Goal: Information Seeking & Learning: Learn about a topic

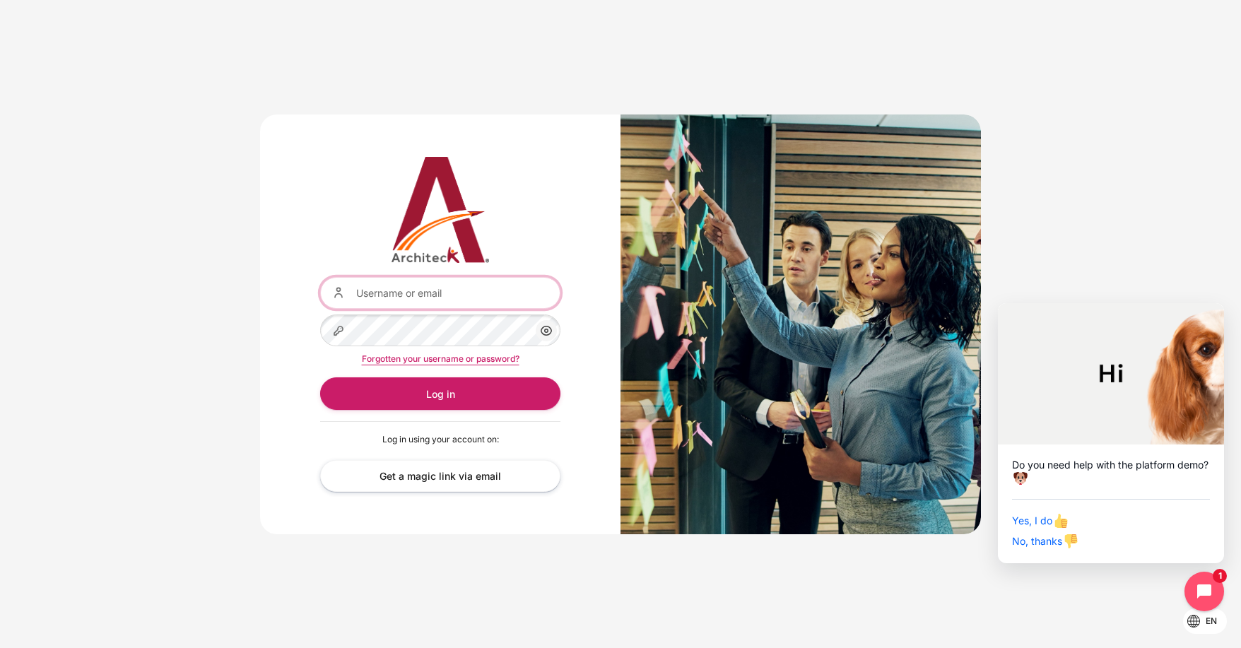
click at [498, 288] on input "Username or email" at bounding box center [440, 293] width 240 height 32
type input "napat.b@bts.com"
click at [320, 377] on button "Log in" at bounding box center [440, 393] width 240 height 32
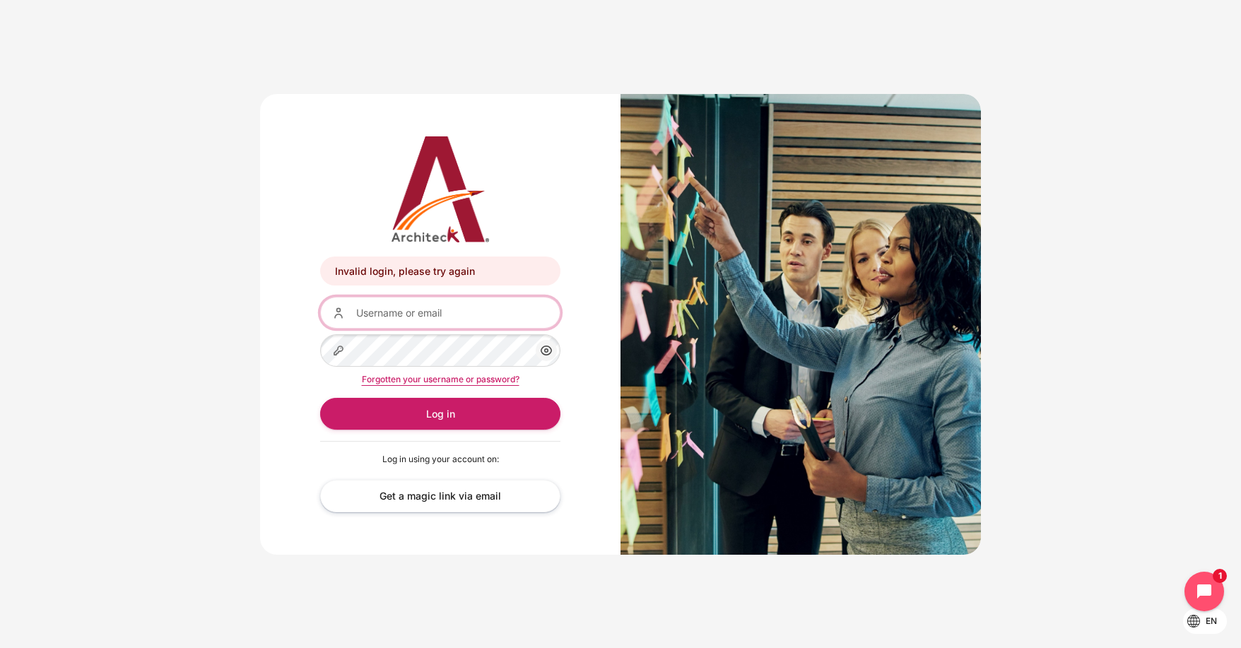
click at [485, 306] on input "Username or email" at bounding box center [440, 313] width 240 height 32
type input "[EMAIL_ADDRESS][DOMAIN_NAME]"
click at [320, 398] on button "Log in" at bounding box center [440, 414] width 240 height 32
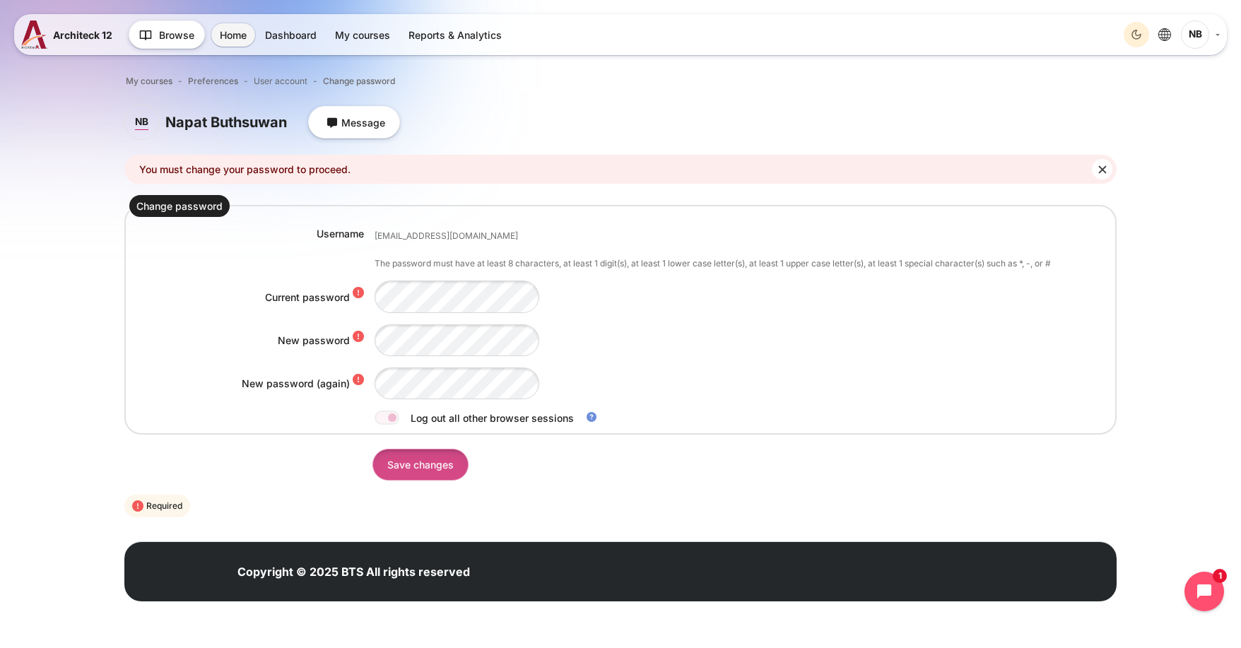
click at [435, 468] on input "Save changes" at bounding box center [420, 465] width 96 height 32
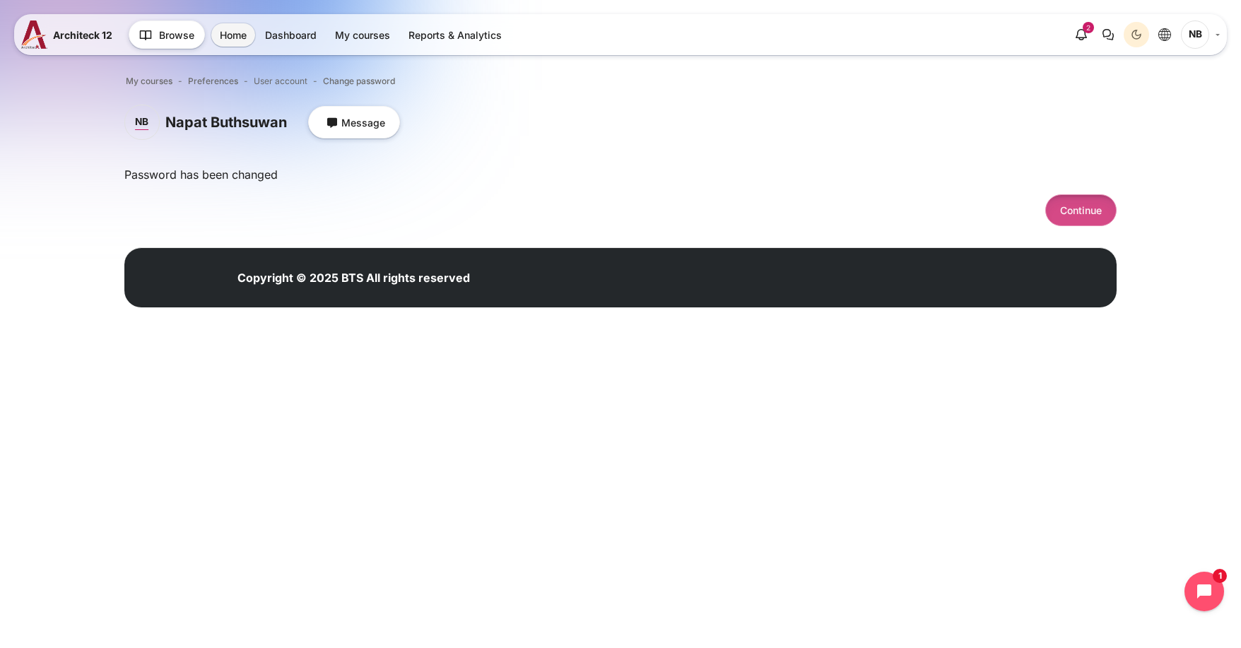
click at [1085, 211] on button "Continue" at bounding box center [1080, 210] width 71 height 32
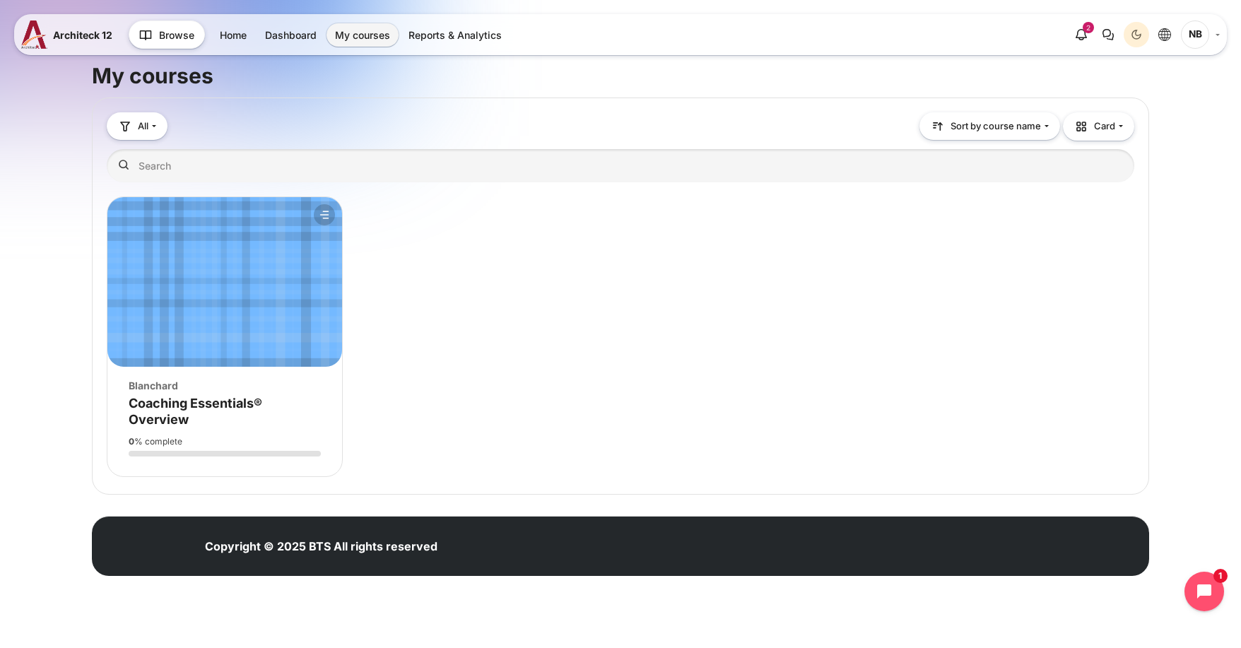
click at [251, 325] on figure "Course overview" at bounding box center [224, 282] width 235 height 170
click at [558, 326] on figure "Course overview" at bounding box center [489, 282] width 235 height 170
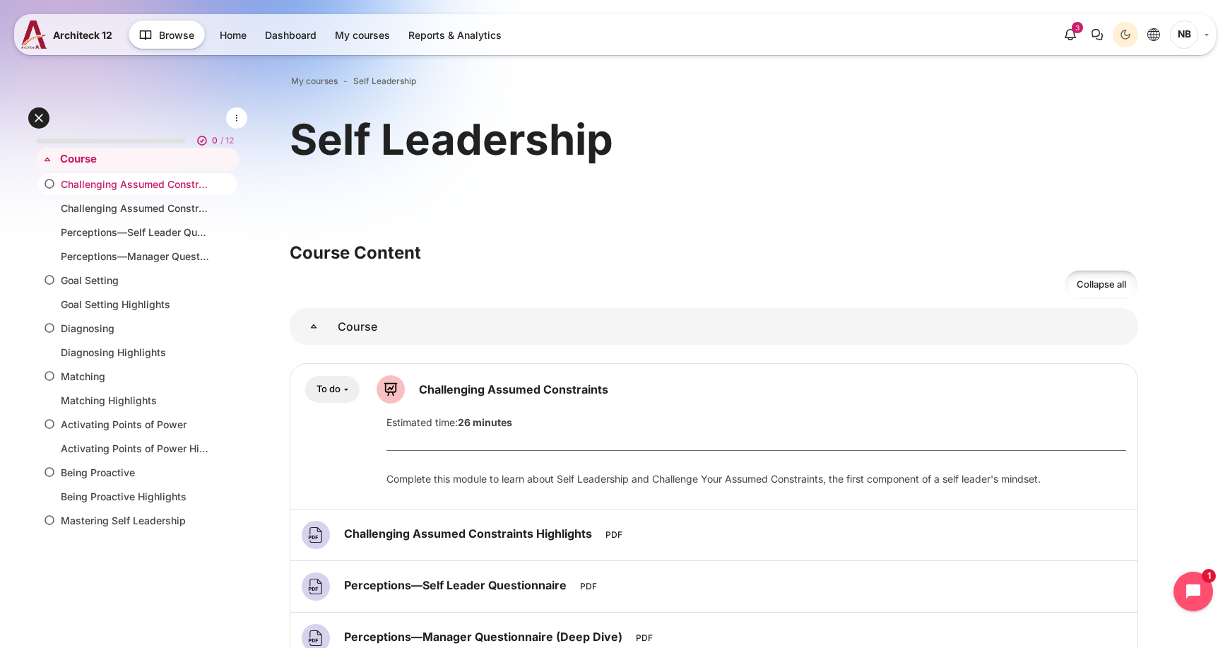
click at [166, 183] on link "Challenging Assumed Constraints" at bounding box center [135, 184] width 148 height 15
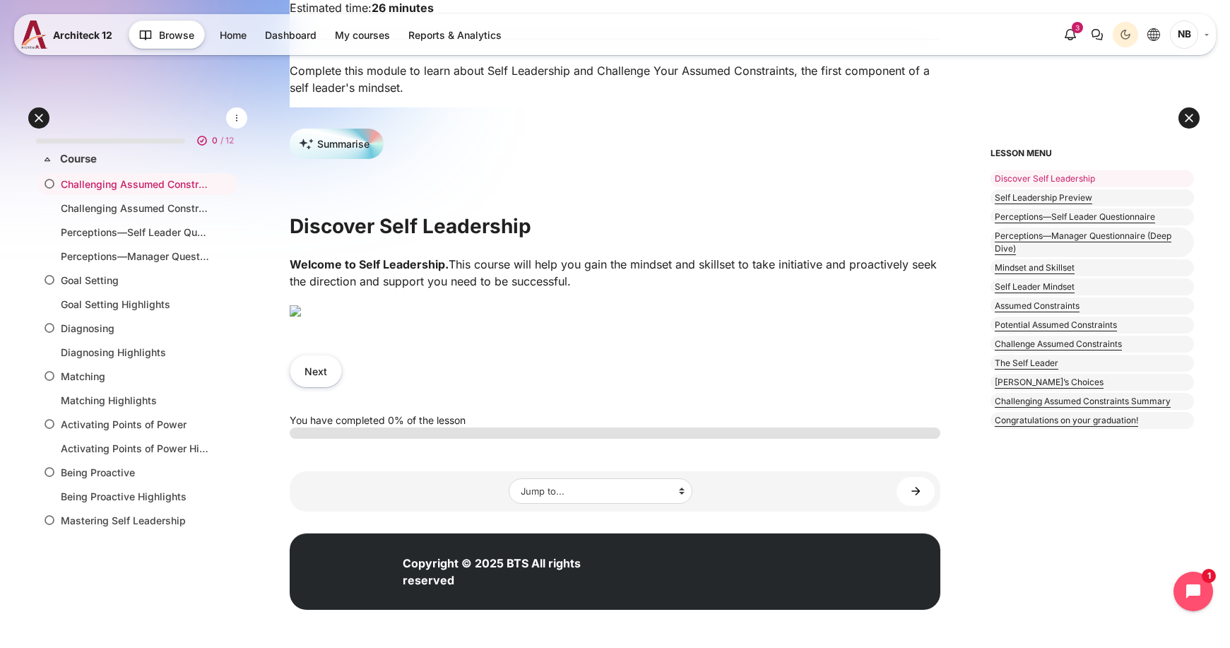
scroll to position [0, 28]
click at [290, 576] on div "Open course index Open block drawer" at bounding box center [615, 223] width 693 height 849
click at [302, 387] on button "Next" at bounding box center [316, 371] width 52 height 32
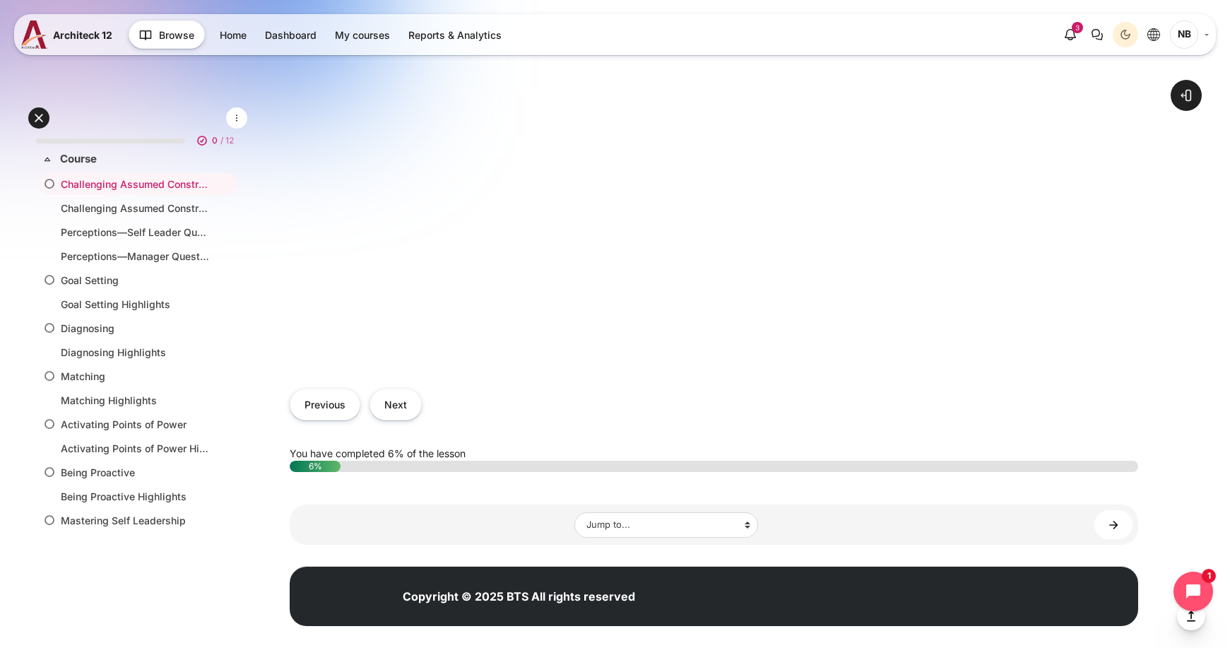
scroll to position [675, 0]
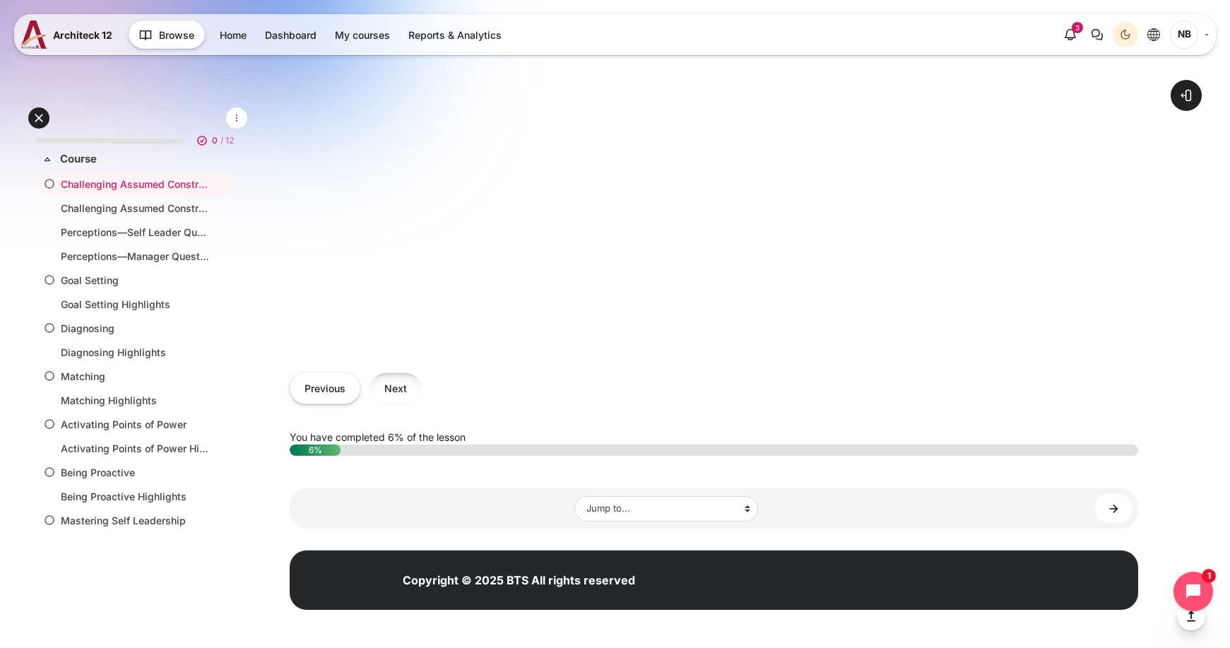
click at [407, 382] on button "Next" at bounding box center [396, 388] width 52 height 32
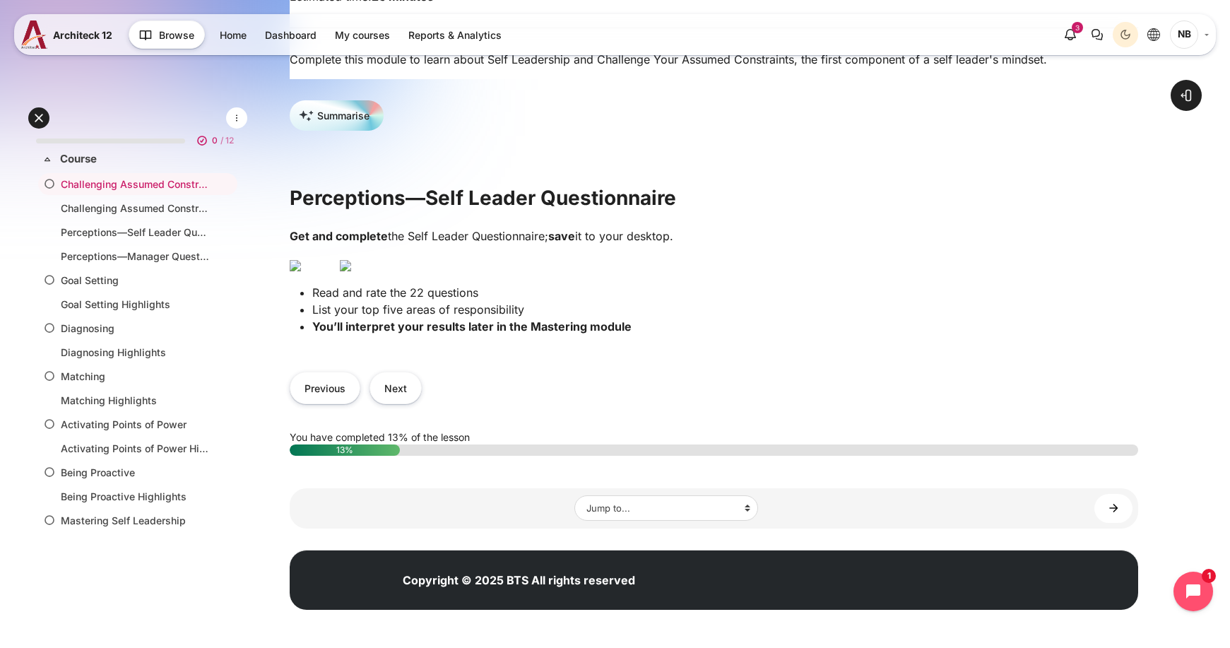
scroll to position [283, 0]
click at [351, 271] on img "Content" at bounding box center [345, 265] width 11 height 11
click at [391, 403] on button "Next" at bounding box center [396, 388] width 52 height 32
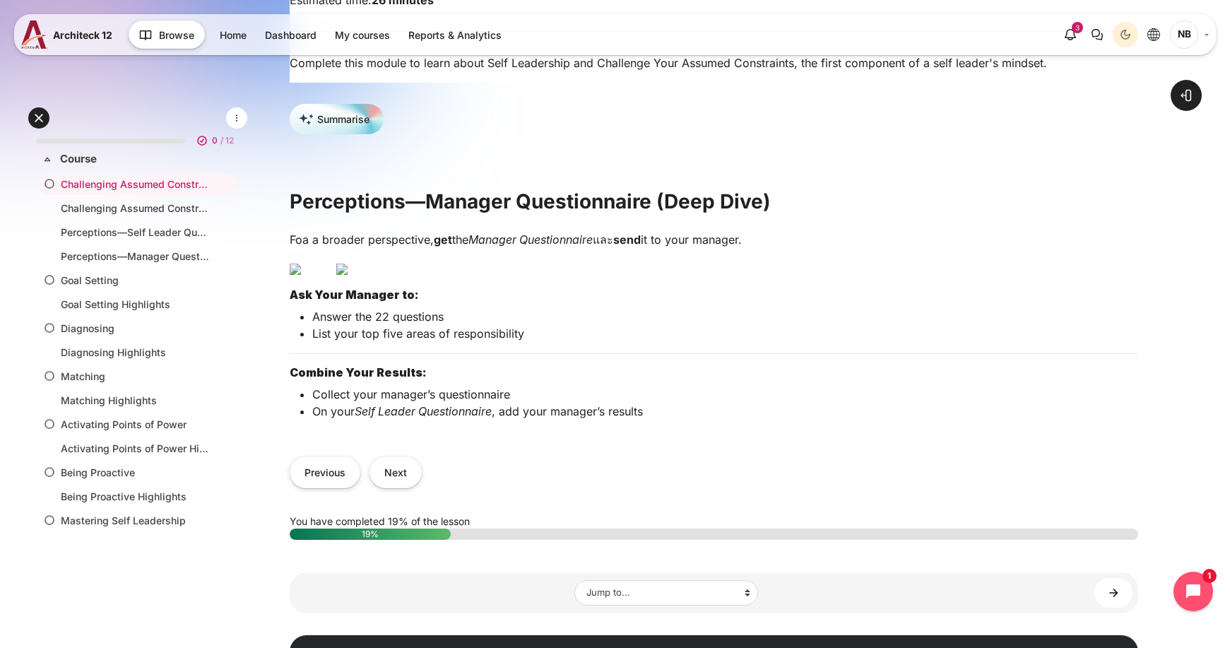
scroll to position [283, 0]
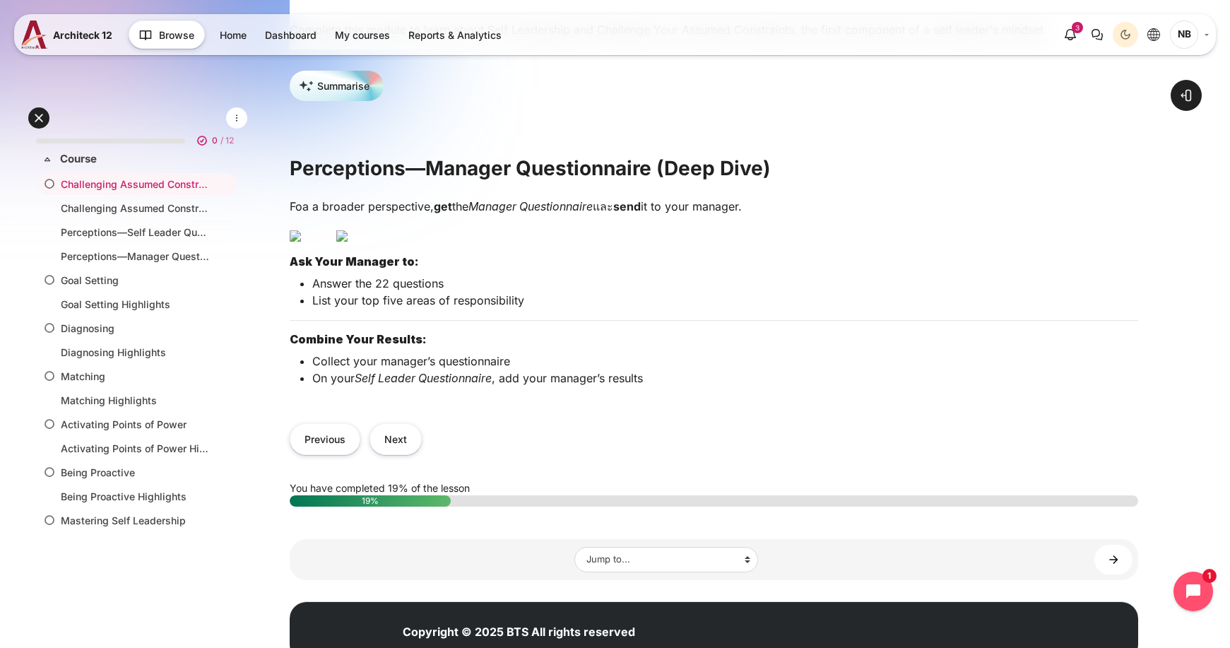
click at [348, 242] on img "Content" at bounding box center [341, 235] width 11 height 11
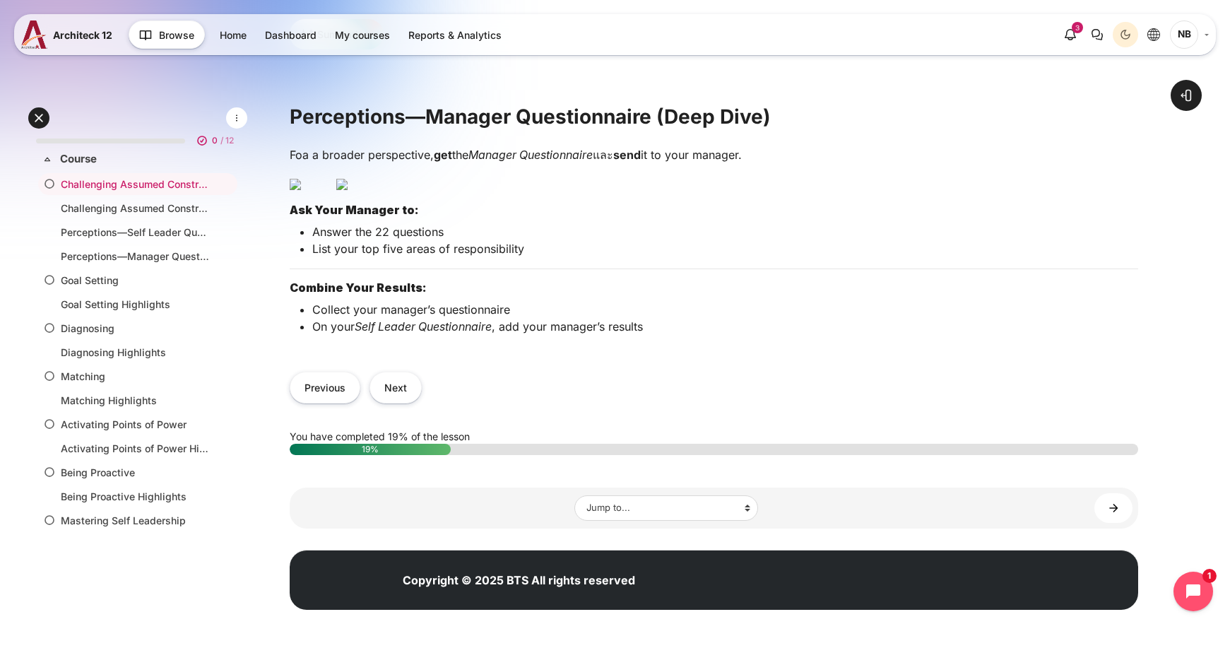
scroll to position [424, 0]
click at [394, 403] on button "Next" at bounding box center [396, 388] width 52 height 32
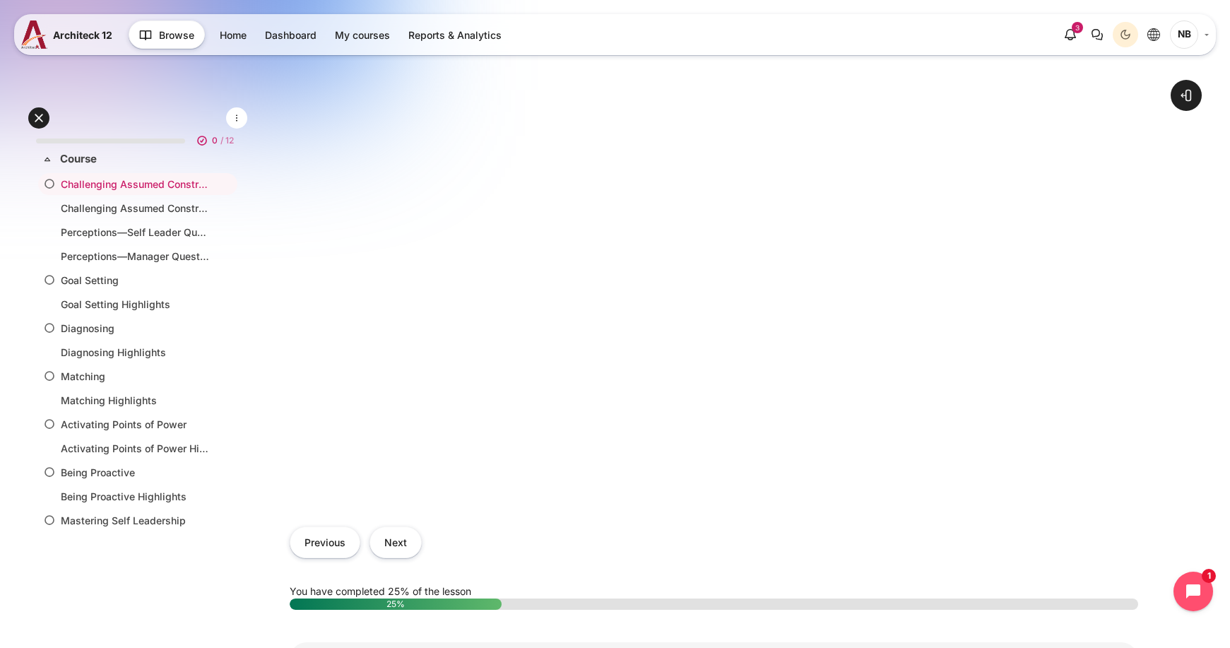
scroll to position [495, 0]
click at [391, 558] on button "Next" at bounding box center [396, 545] width 52 height 32
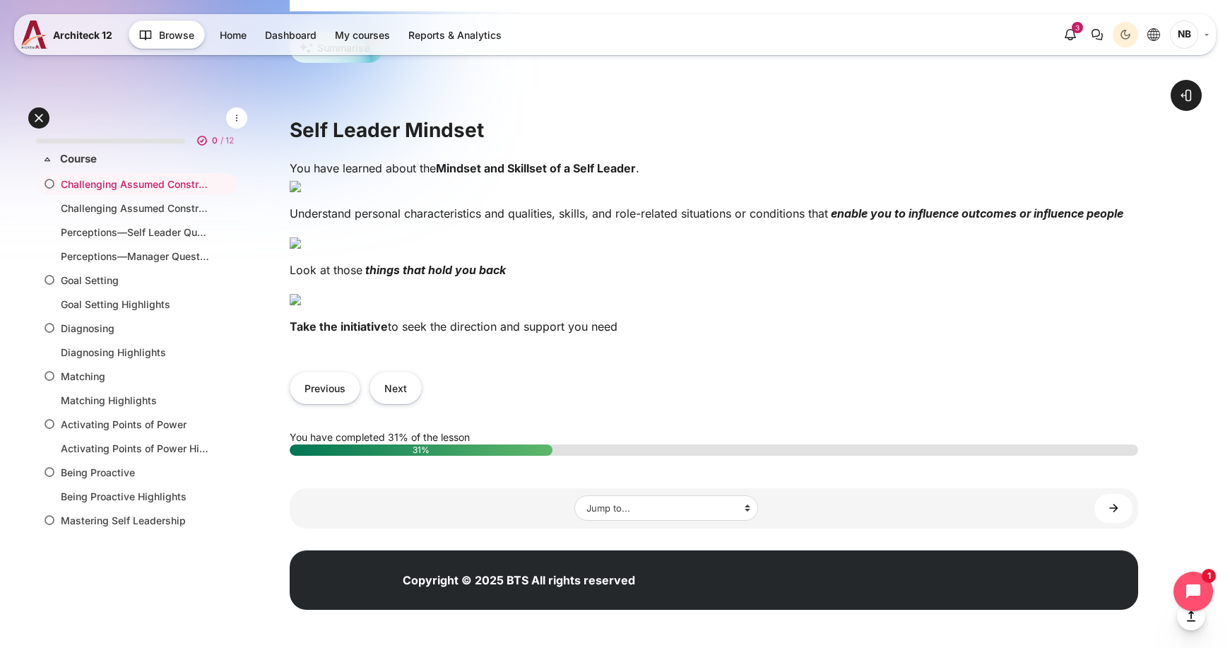
scroll to position [848, 0]
click at [407, 403] on button "Next" at bounding box center [396, 388] width 52 height 32
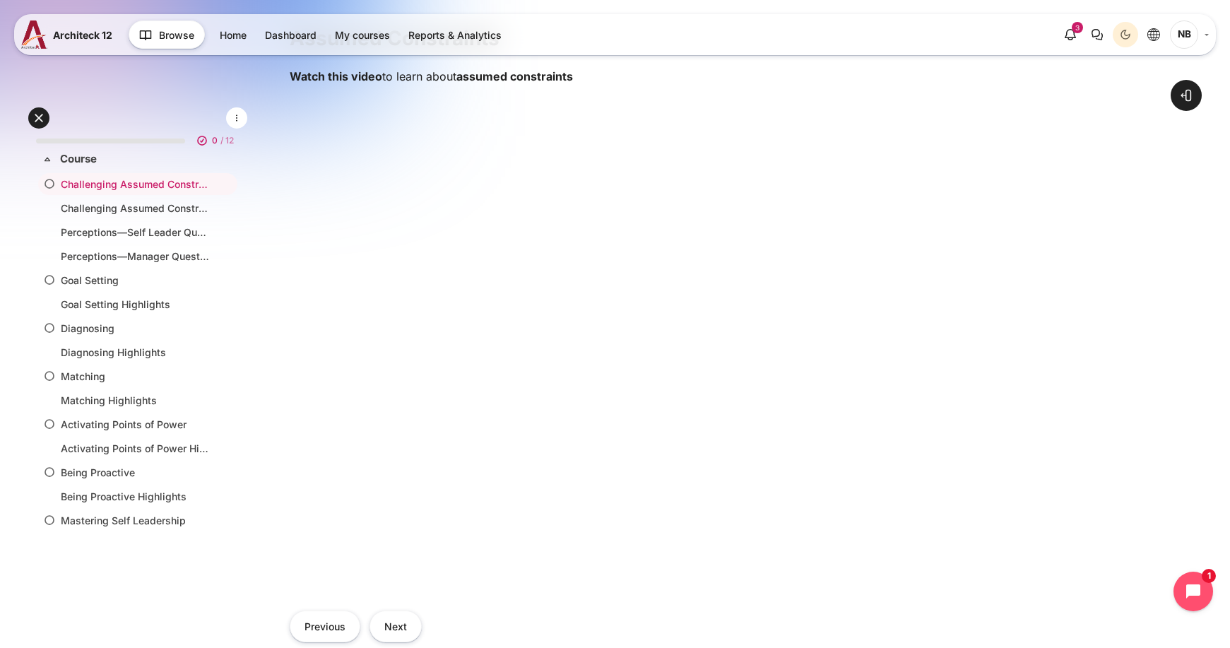
scroll to position [424, 0]
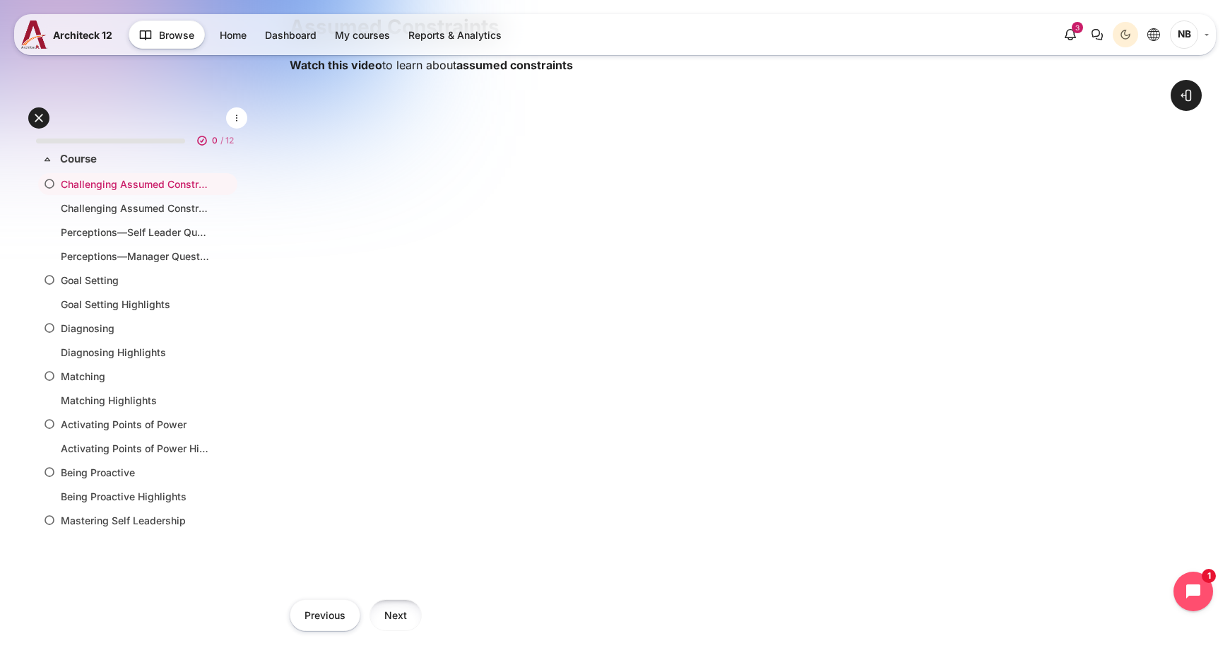
click at [396, 626] on button "Next" at bounding box center [396, 615] width 52 height 32
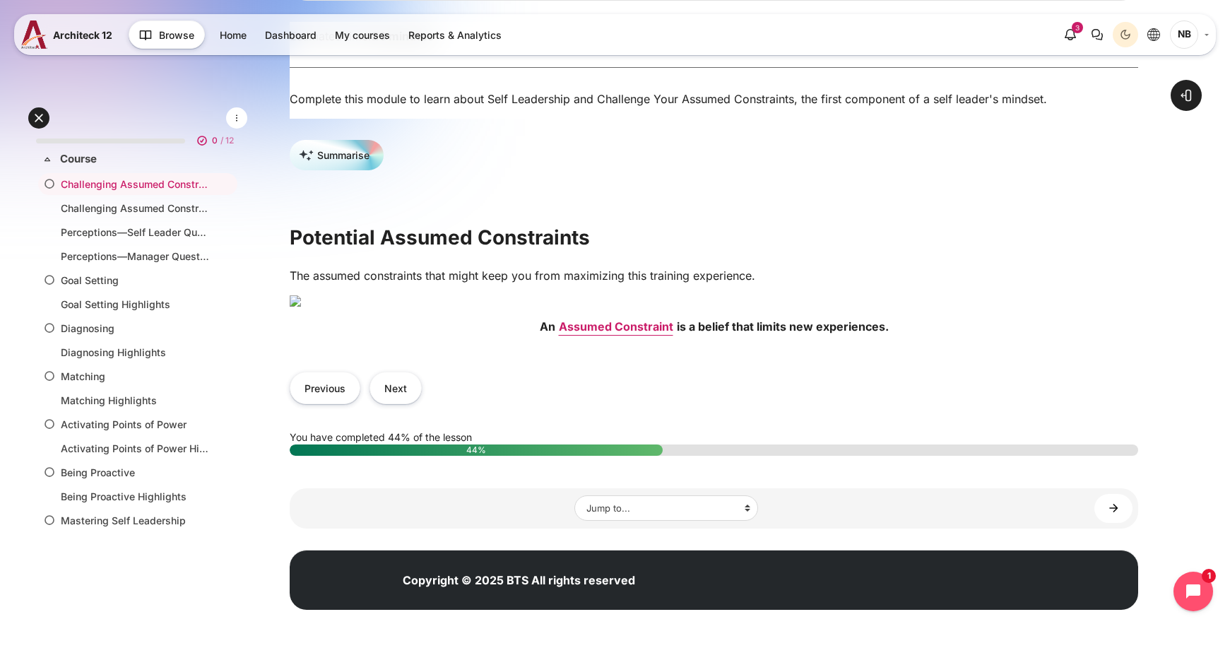
scroll to position [353, 0]
click at [606, 334] on strong "Assumed Constraint" at bounding box center [616, 326] width 114 height 14
click at [604, 334] on strong "Assumed Constraint" at bounding box center [616, 326] width 114 height 14
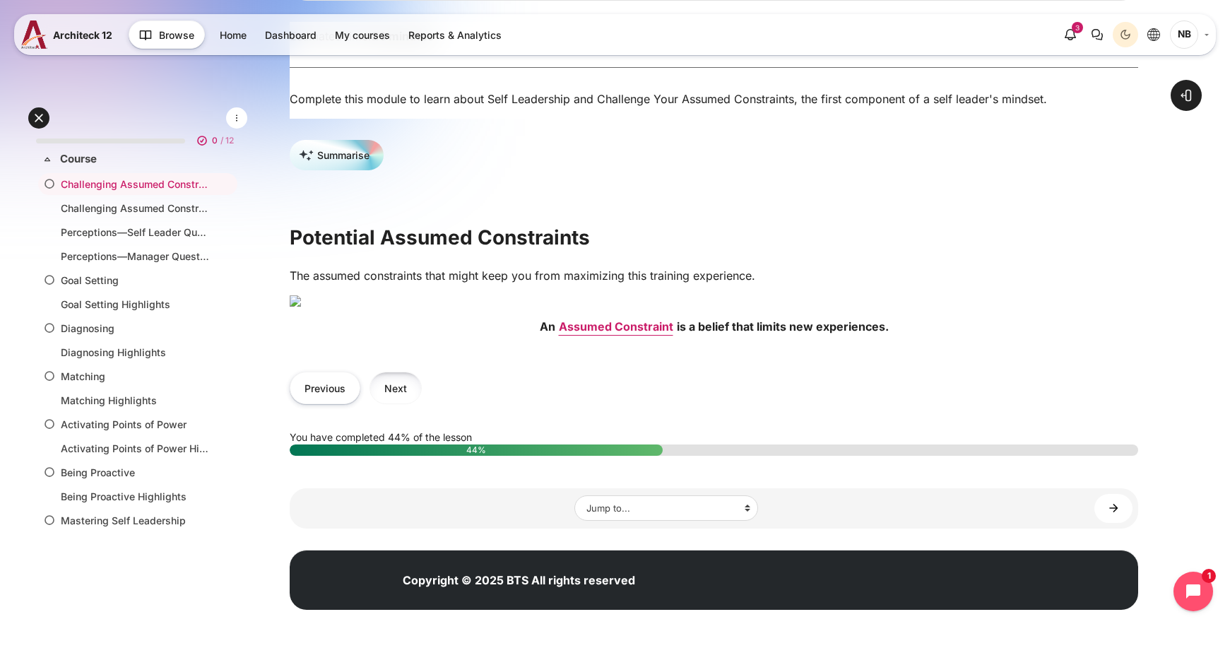
click at [399, 376] on button "Next" at bounding box center [396, 388] width 52 height 32
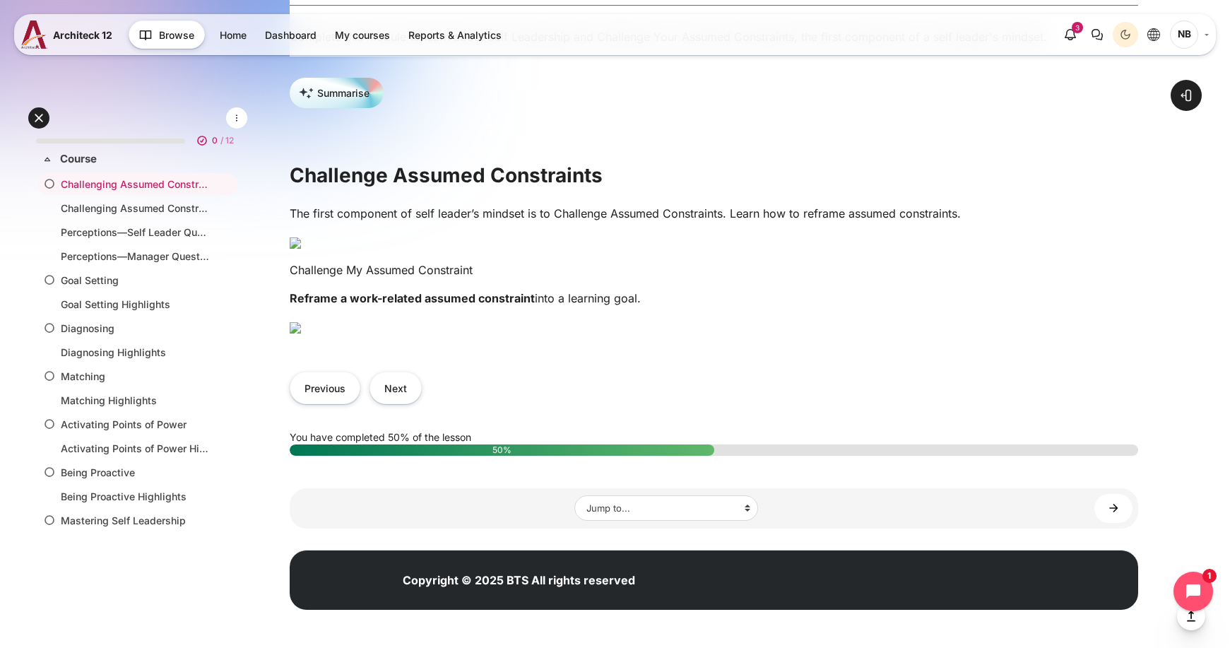
scroll to position [707, 0]
click at [301, 322] on img "Content" at bounding box center [295, 327] width 11 height 11
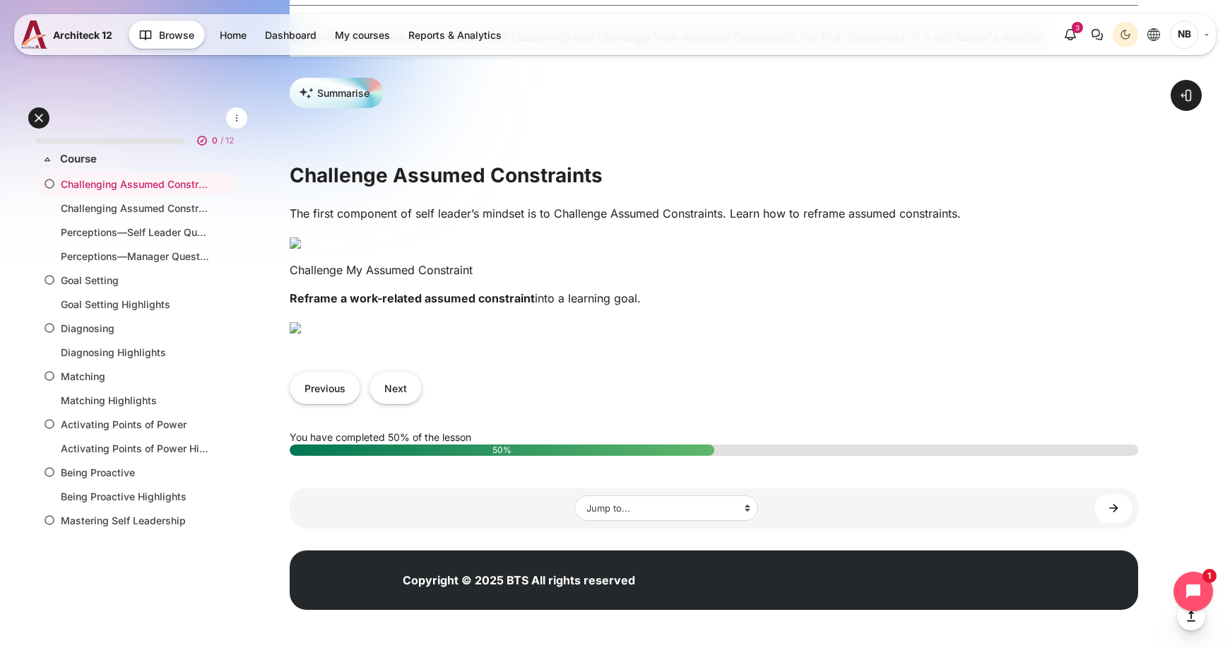
click at [301, 322] on img "Content" at bounding box center [295, 327] width 11 height 11
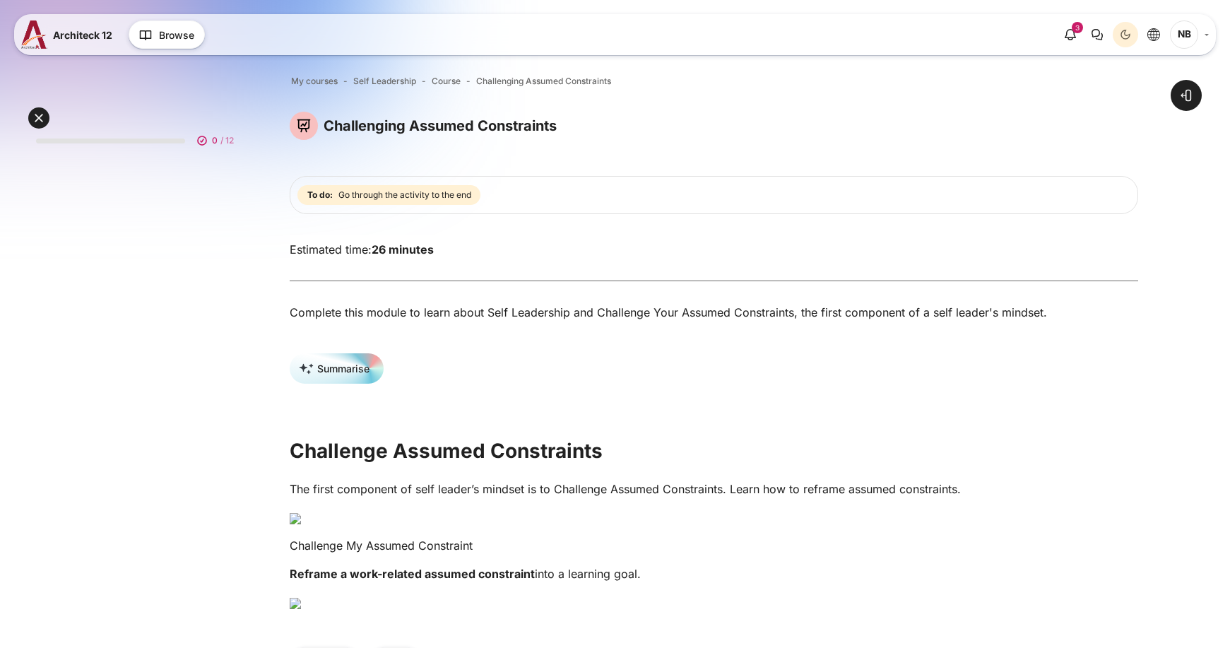
scroll to position [736, 0]
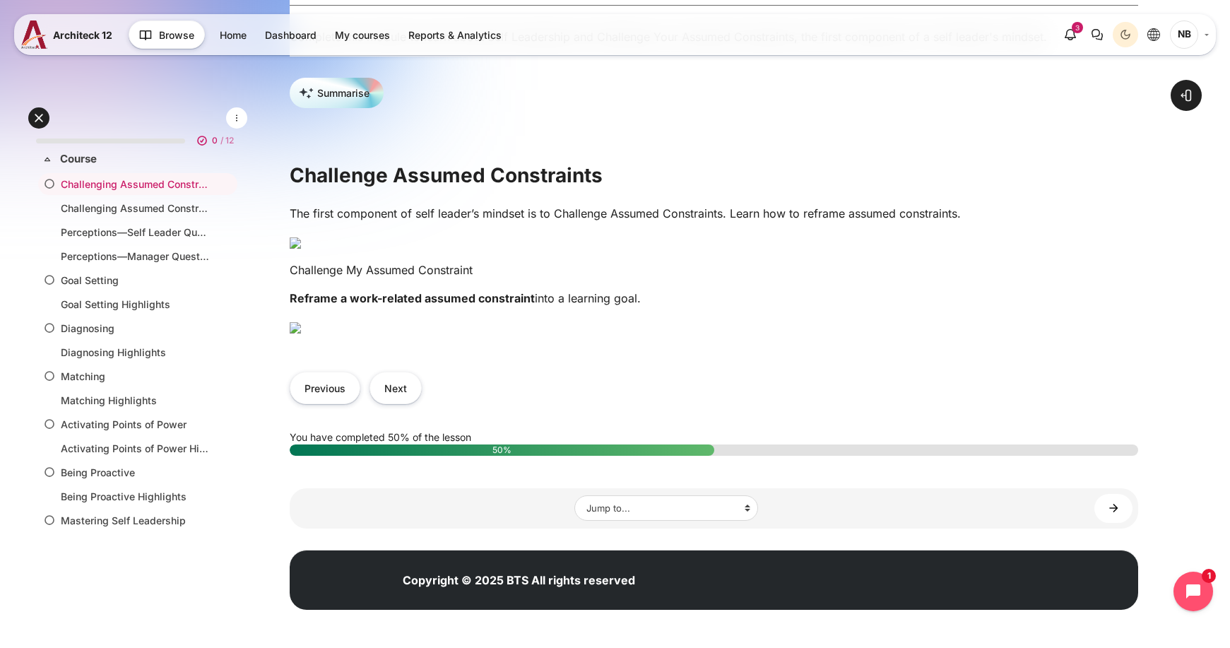
click at [301, 322] on img "Content" at bounding box center [295, 327] width 11 height 11
drag, startPoint x: 526, startPoint y: 269, endPoint x: 489, endPoint y: 272, distance: 36.9
click at [301, 322] on img "Content" at bounding box center [295, 327] width 11 height 11
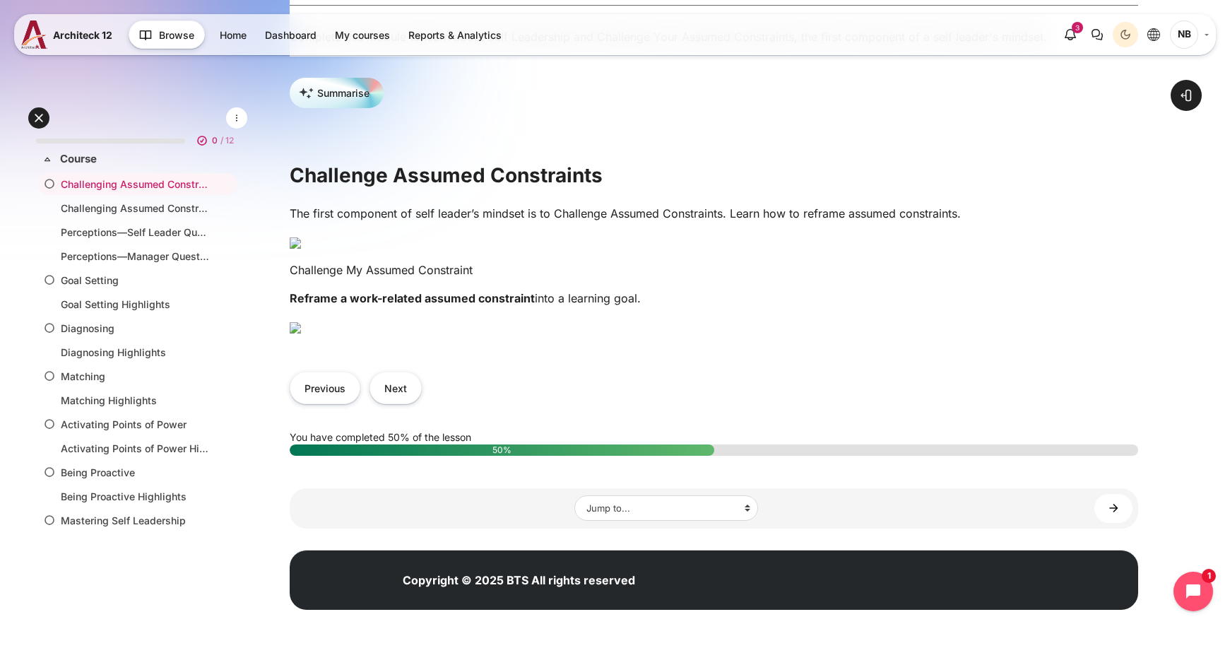
click at [301, 322] on img "Content" at bounding box center [295, 327] width 11 height 11
click at [301, 334] on img "Content" at bounding box center [295, 327] width 11 height 11
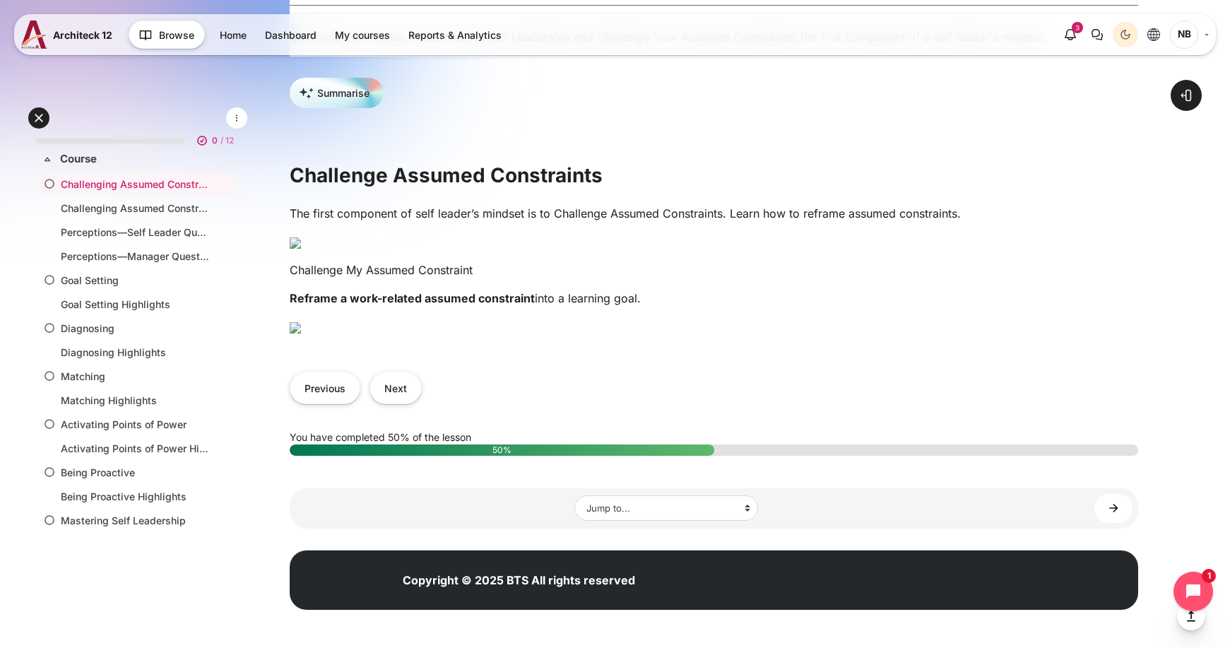
scroll to position [878, 0]
click at [391, 403] on button "Next" at bounding box center [396, 388] width 52 height 32
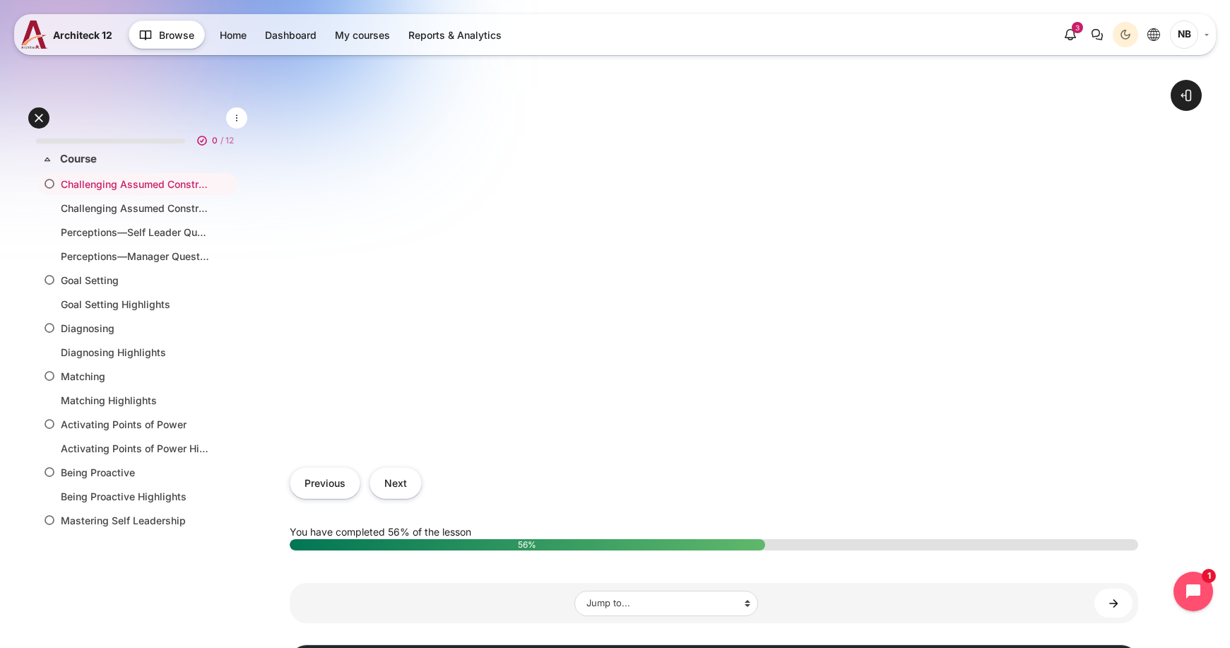
scroll to position [565, 0]
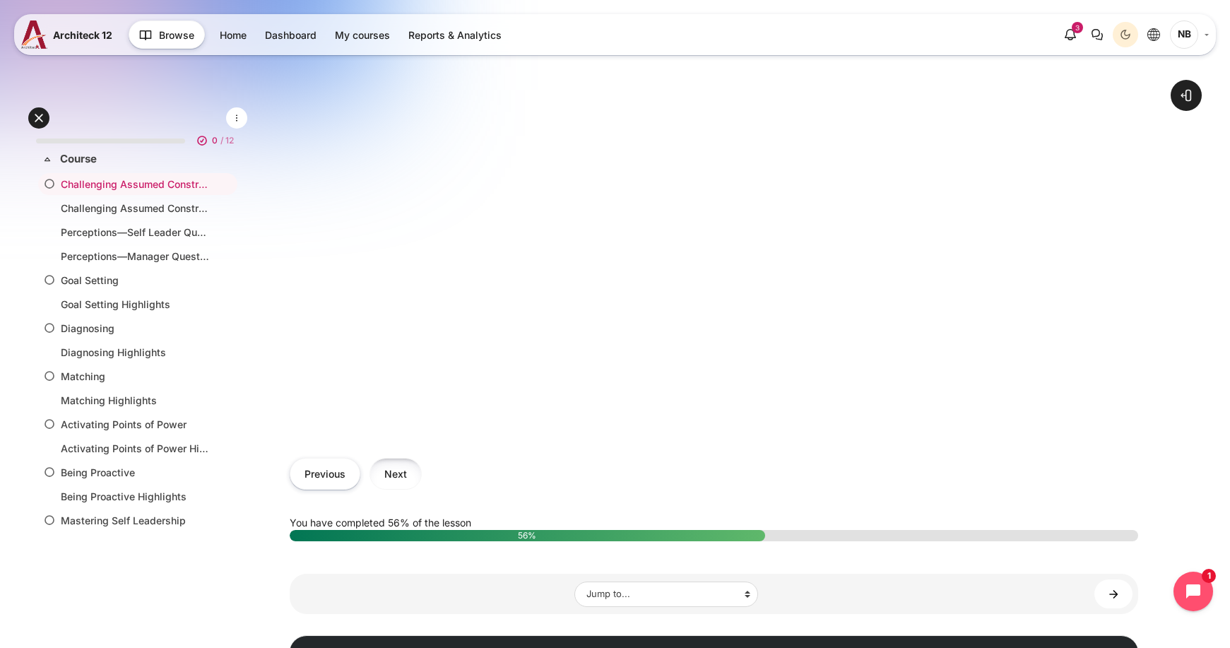
click at [407, 479] on button "Next" at bounding box center [396, 474] width 52 height 32
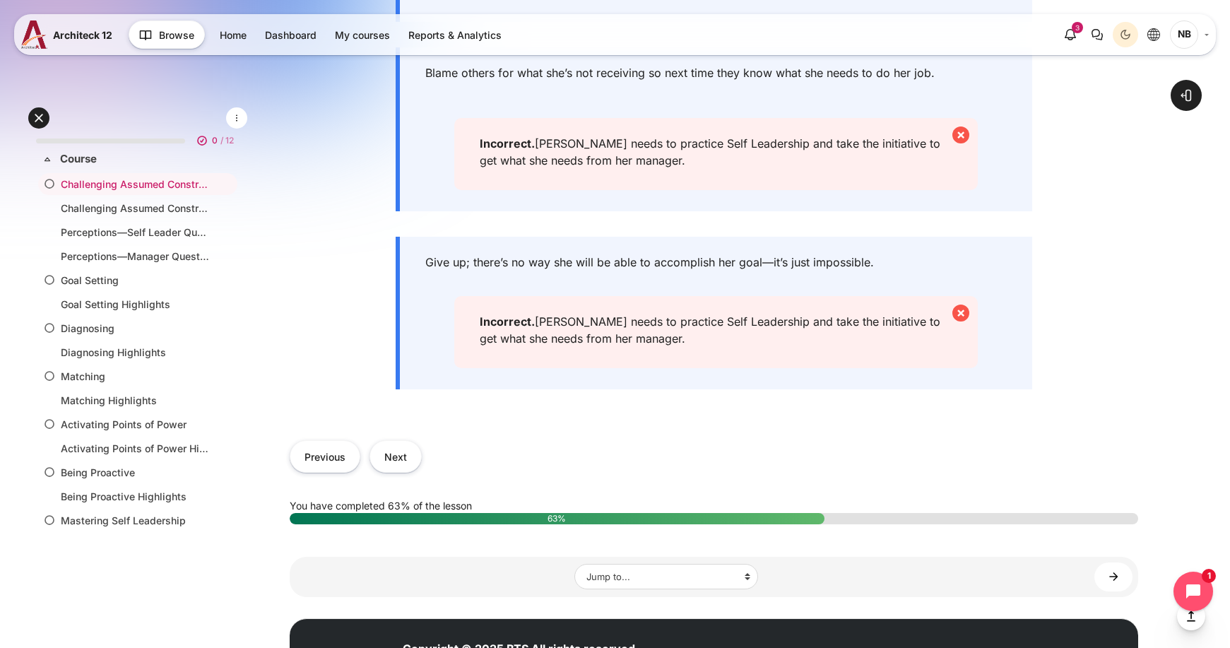
scroll to position [777, 0]
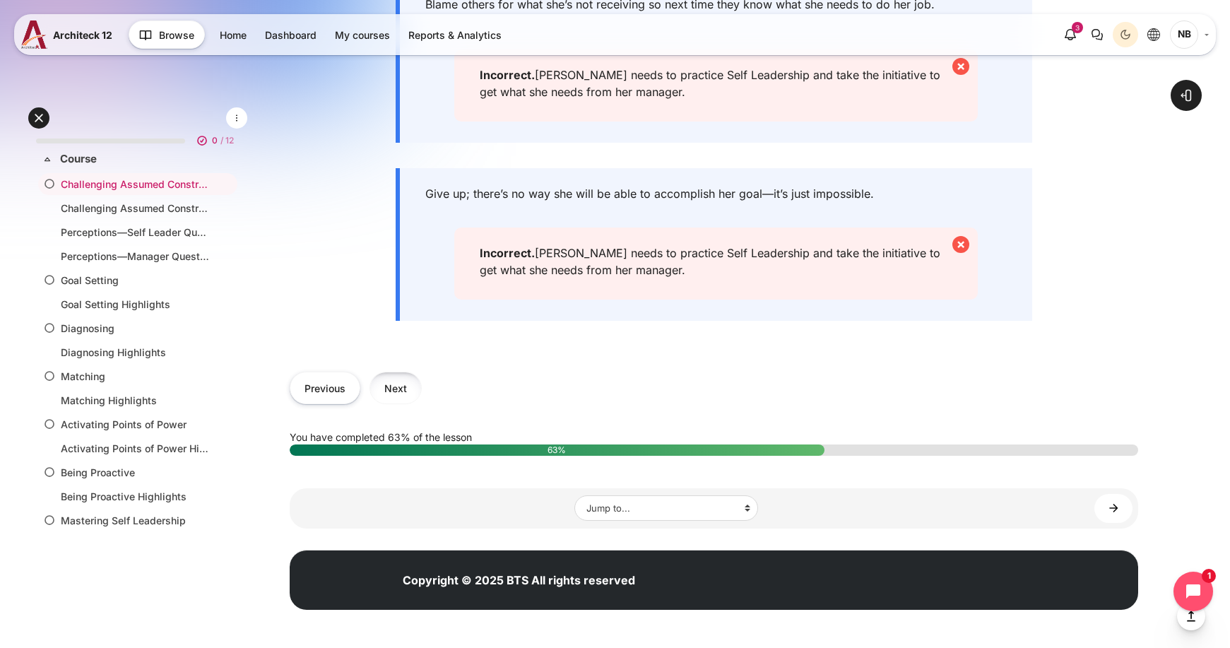
click at [394, 403] on button "Next" at bounding box center [396, 388] width 52 height 32
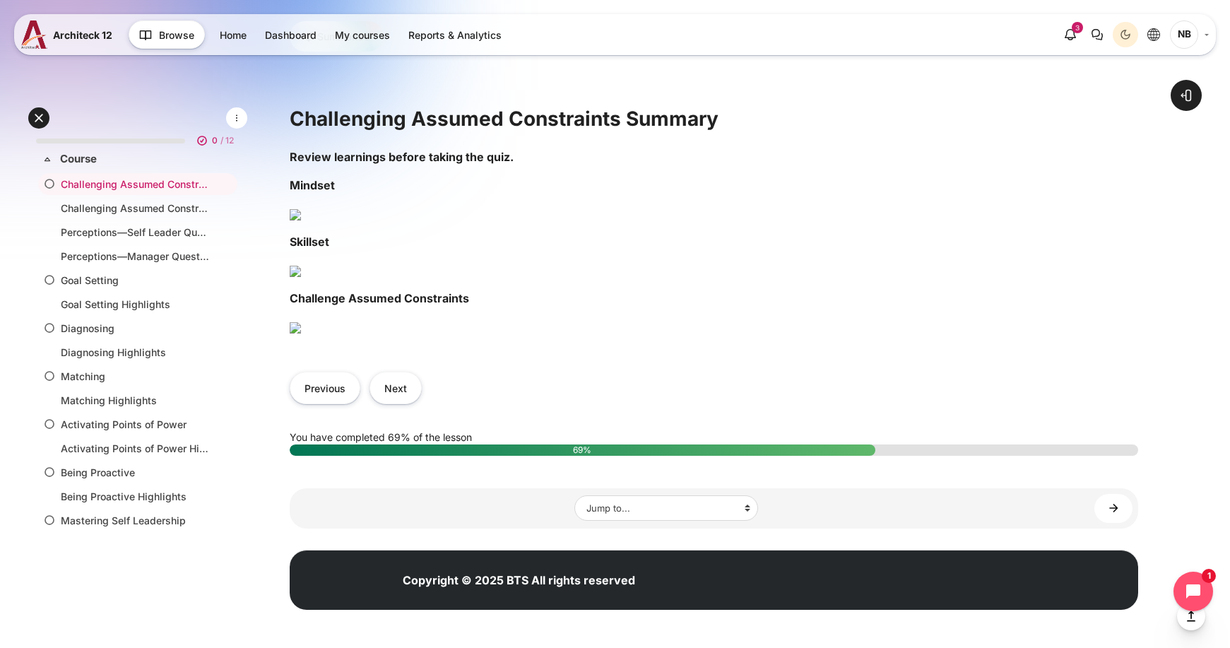
scroll to position [848, 0]
click at [412, 403] on button "Next" at bounding box center [396, 388] width 52 height 32
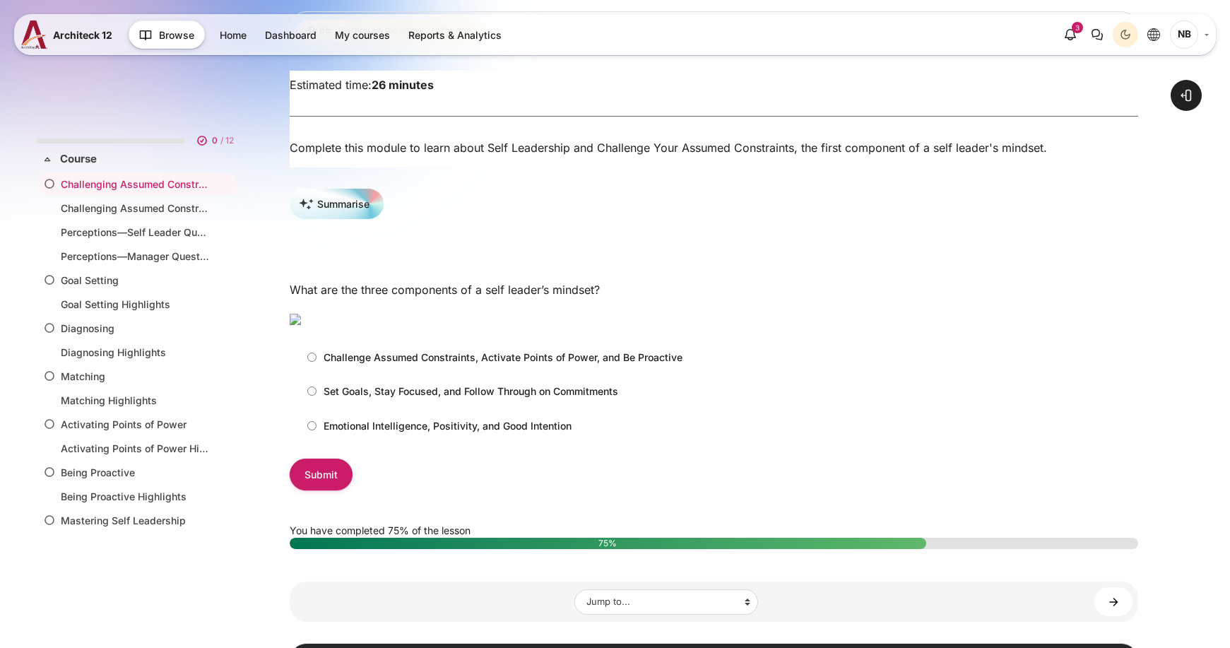
scroll to position [212, 0]
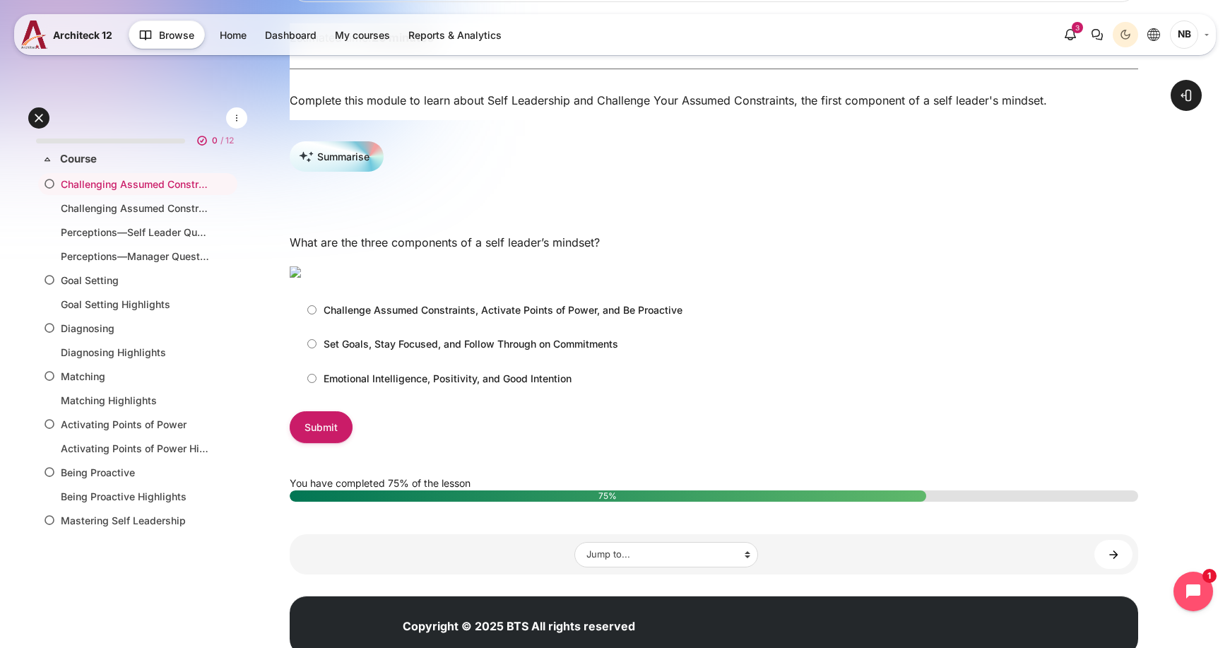
click at [490, 317] on p "Challenge Assumed Constraints, Activate Points of Power, and Be Proactive" at bounding box center [503, 309] width 359 height 15
click at [317, 314] on input "Challenge Assumed Constraints, Activate Points of Power, and Be Proactive" at bounding box center [311, 309] width 9 height 9
radio input "true"
click at [327, 443] on input "Submit" at bounding box center [321, 427] width 63 height 32
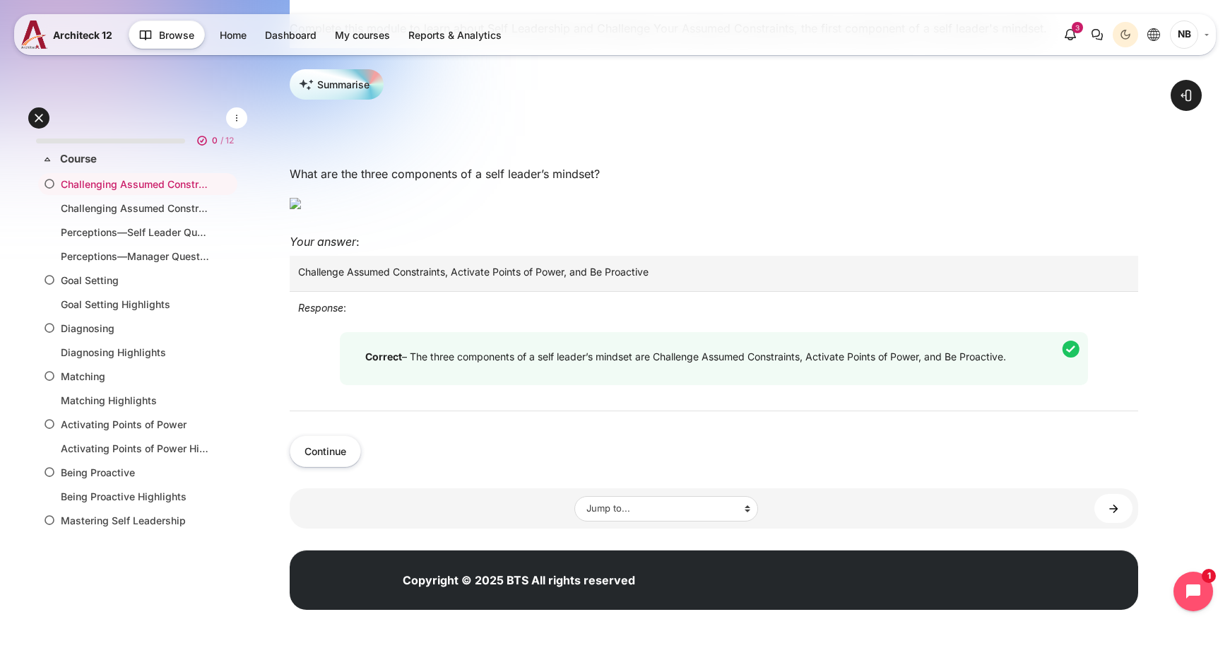
scroll to position [424, 0]
click at [334, 467] on button "Continue" at bounding box center [325, 451] width 71 height 32
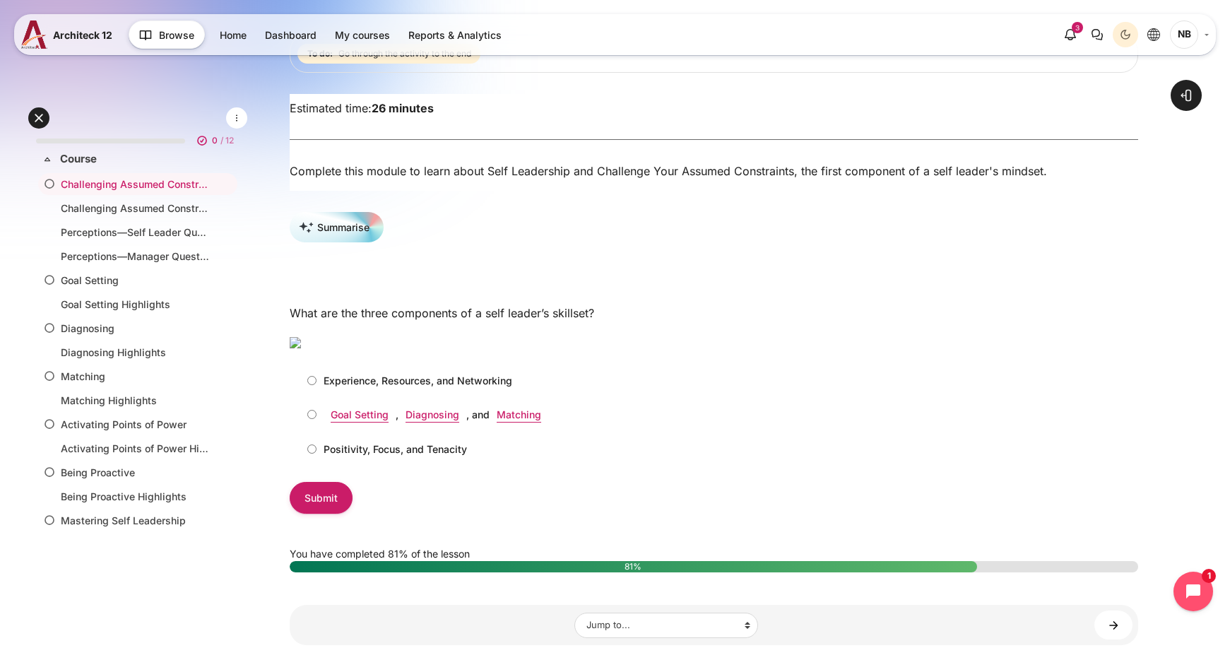
scroll to position [212, 0]
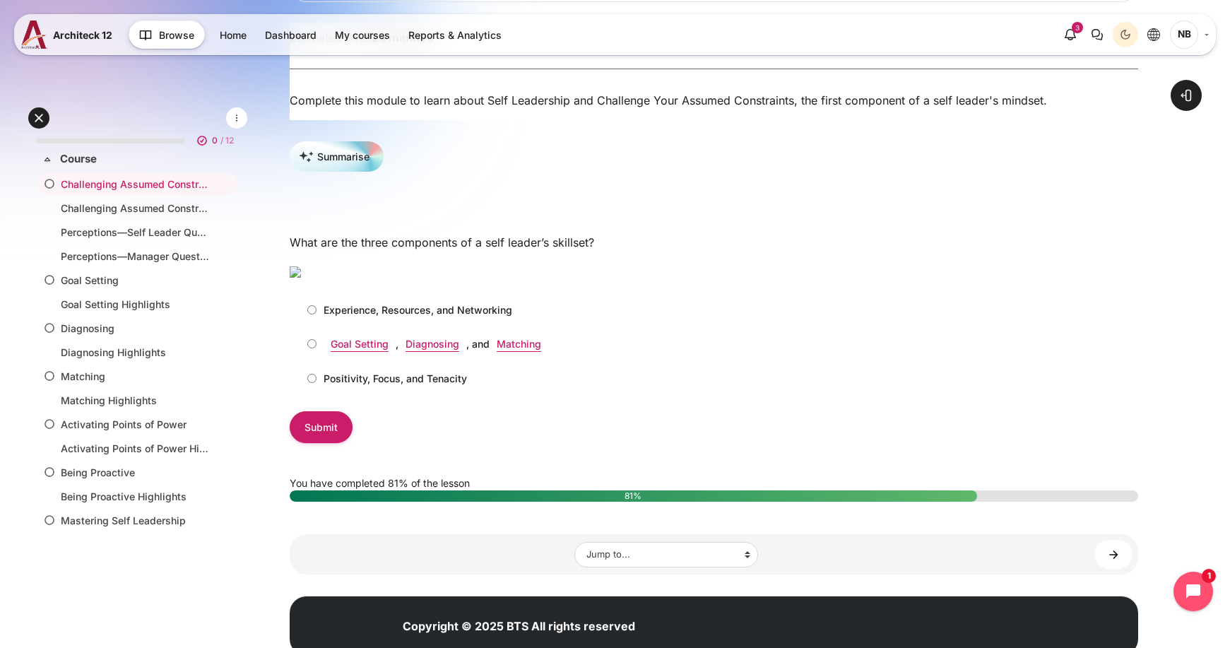
click at [314, 348] on input "Goal Setting , Diagnosing , and Matching" at bounding box center [311, 343] width 9 height 9
radio input "true"
click at [314, 443] on input "Submit" at bounding box center [321, 427] width 63 height 32
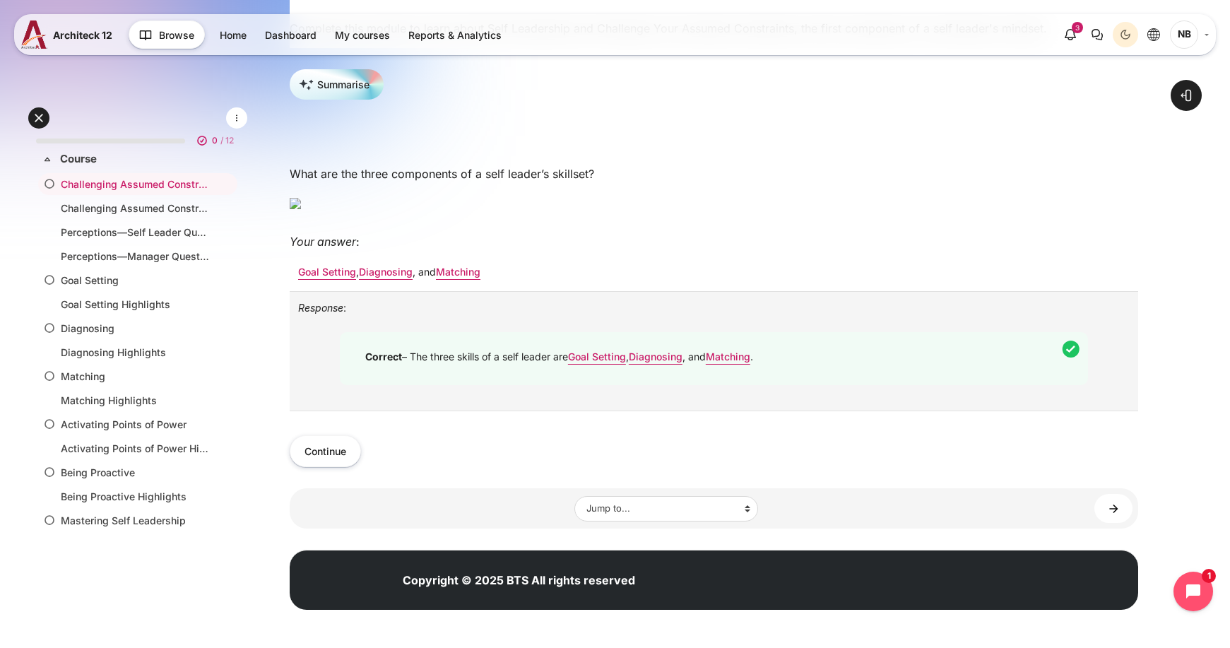
scroll to position [353, 0]
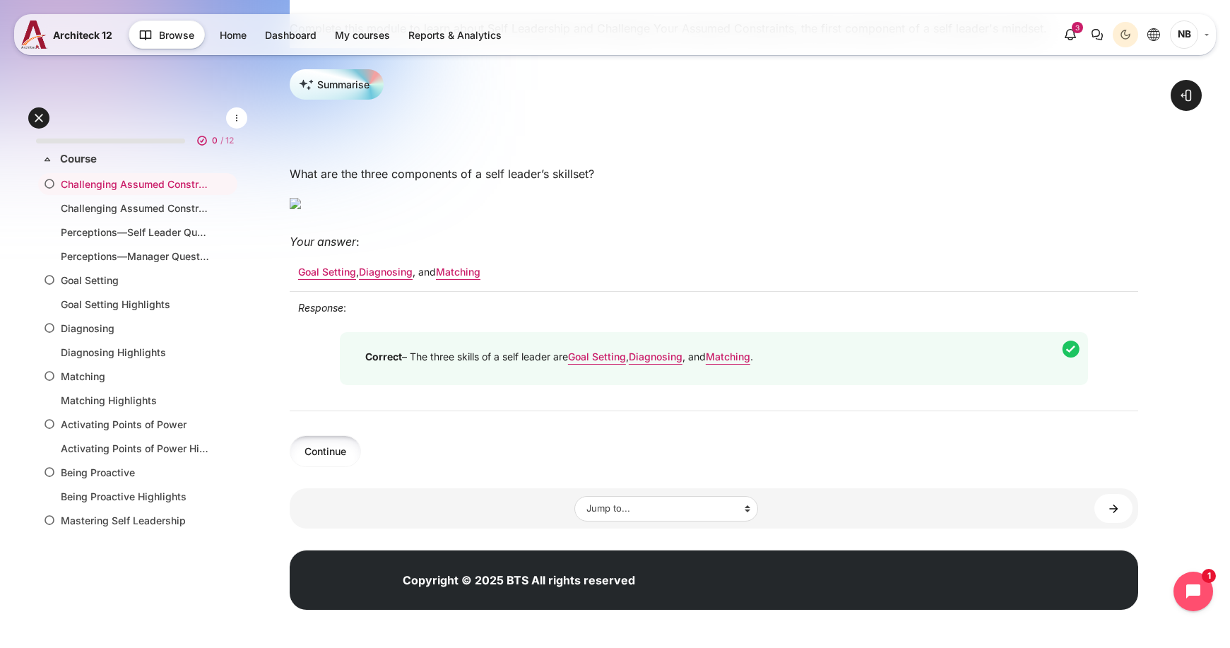
click at [340, 467] on button "Continue" at bounding box center [325, 451] width 71 height 32
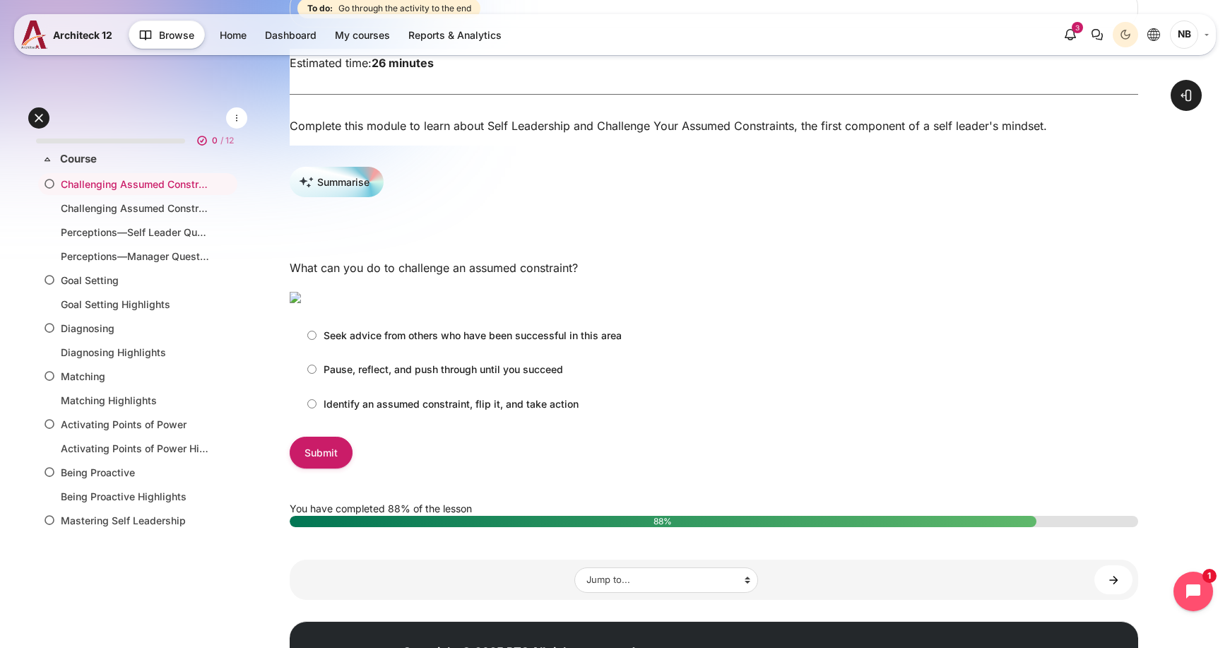
scroll to position [212, 0]
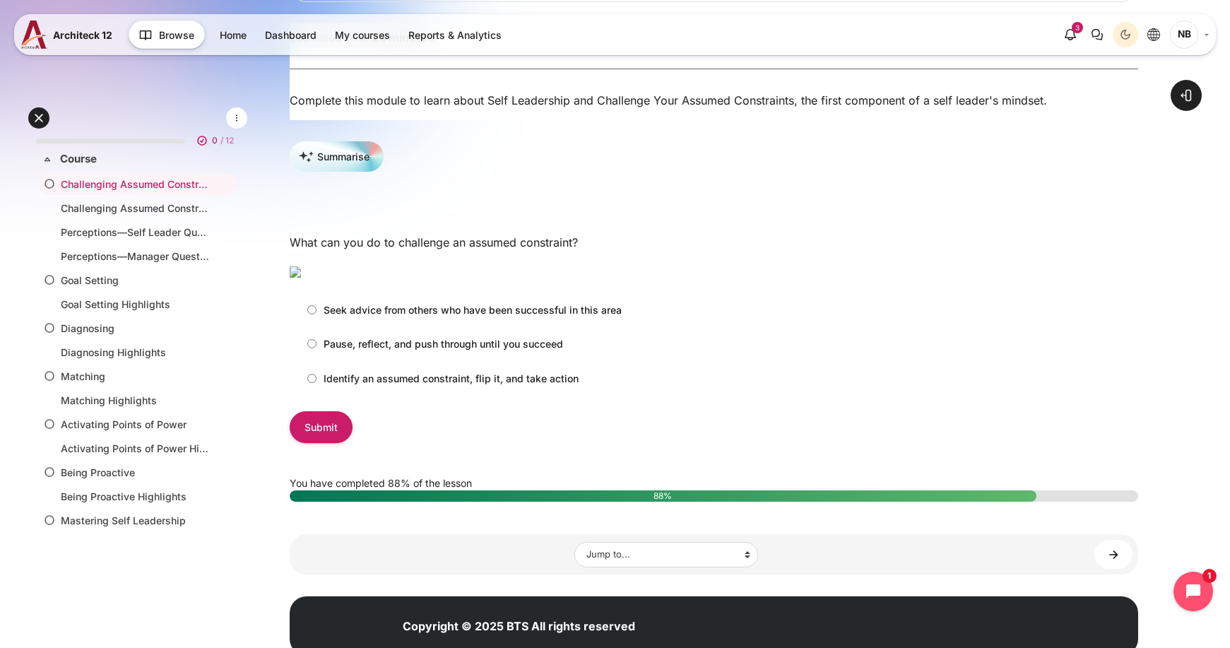
click at [385, 386] on p "Identify an assumed constraint, flip it, and take action" at bounding box center [451, 378] width 255 height 15
click at [317, 383] on input "Identify an assumed constraint, flip it, and take action" at bounding box center [311, 378] width 9 height 9
radio input "true"
click at [328, 443] on input "Submit" at bounding box center [321, 427] width 63 height 32
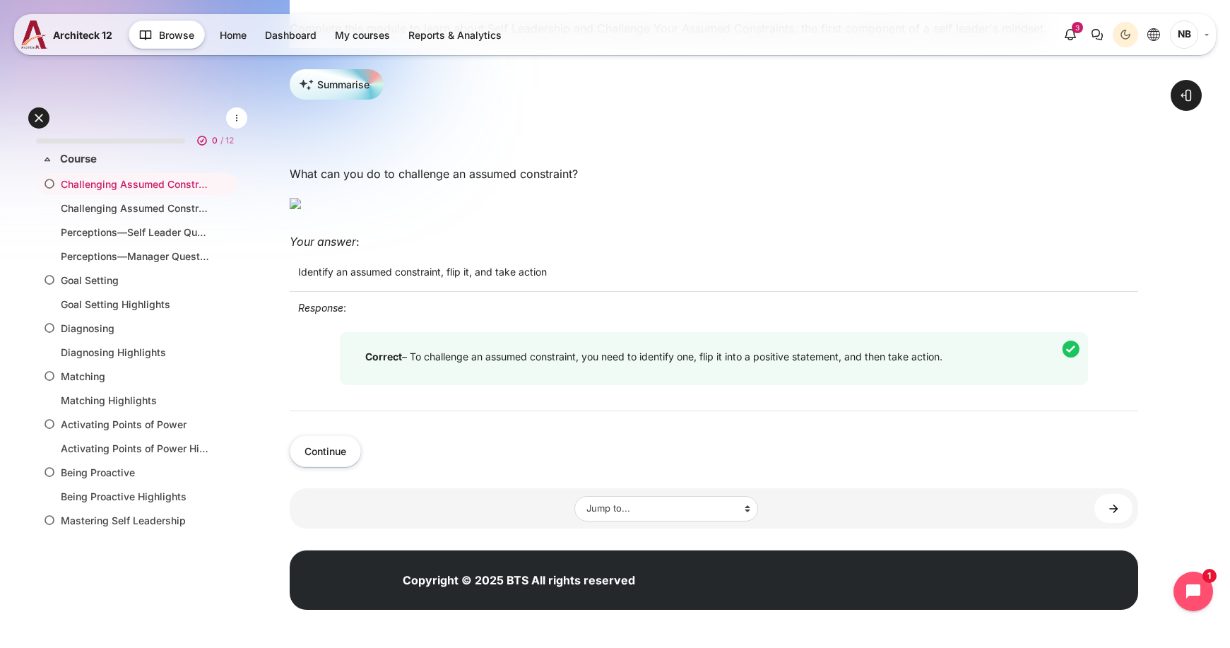
scroll to position [424, 0]
click at [346, 467] on button "Continue" at bounding box center [325, 451] width 71 height 32
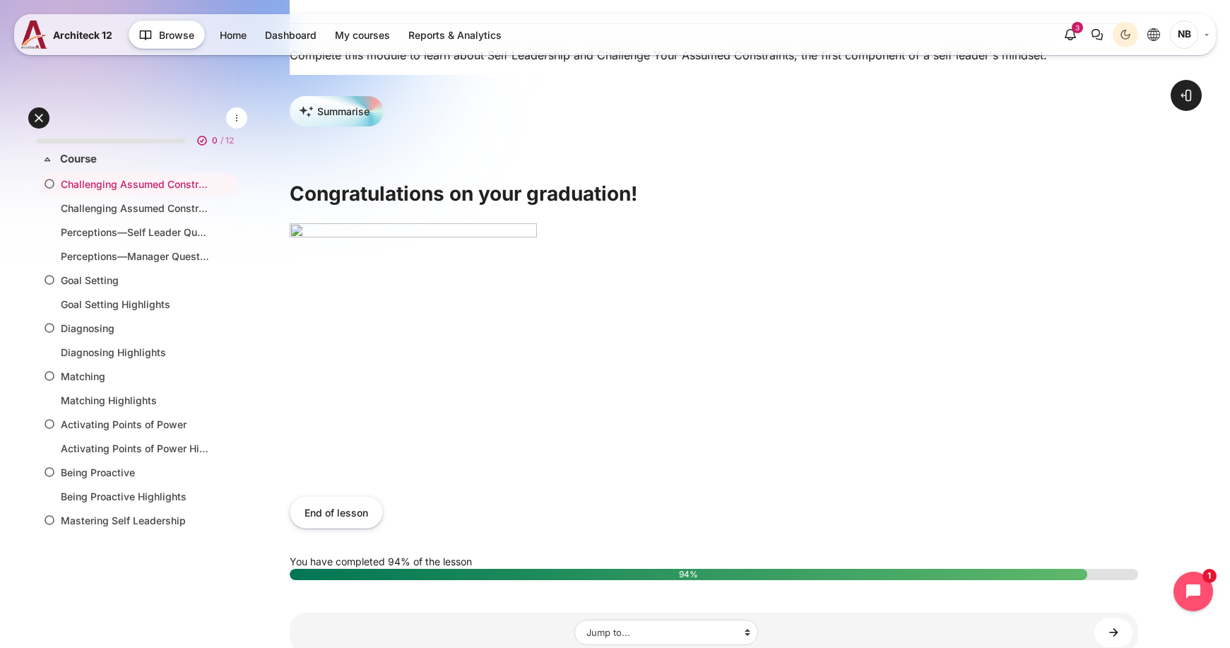
scroll to position [283, 0]
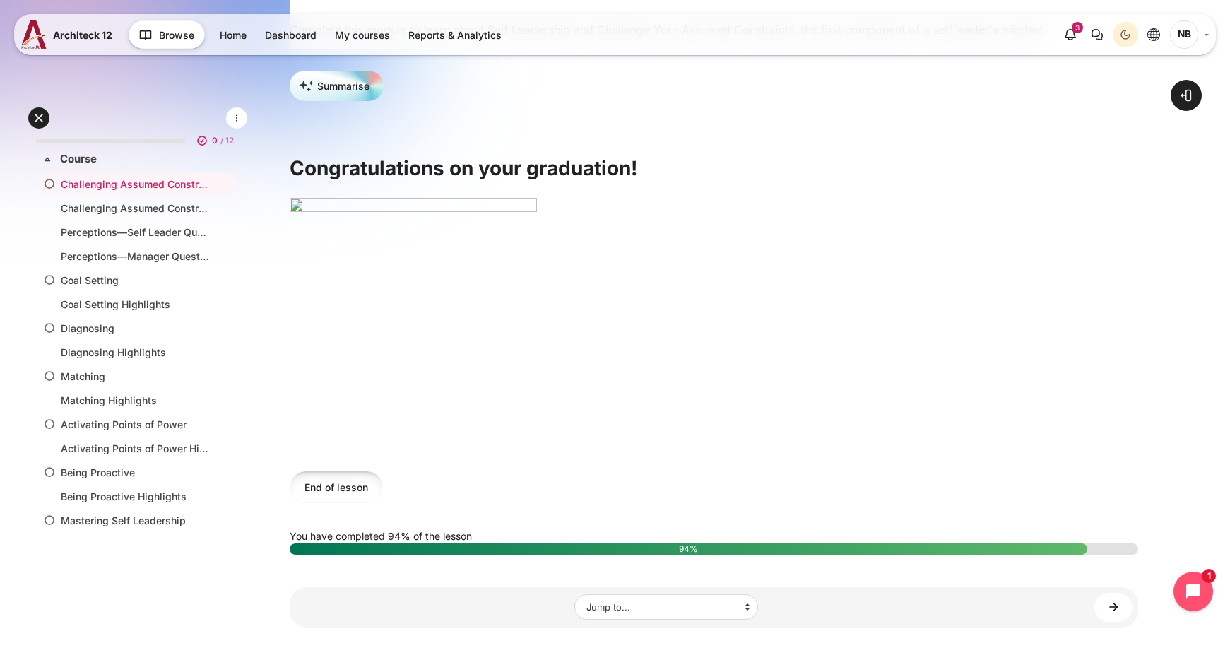
click at [354, 498] on button "End of lesson" at bounding box center [336, 487] width 93 height 32
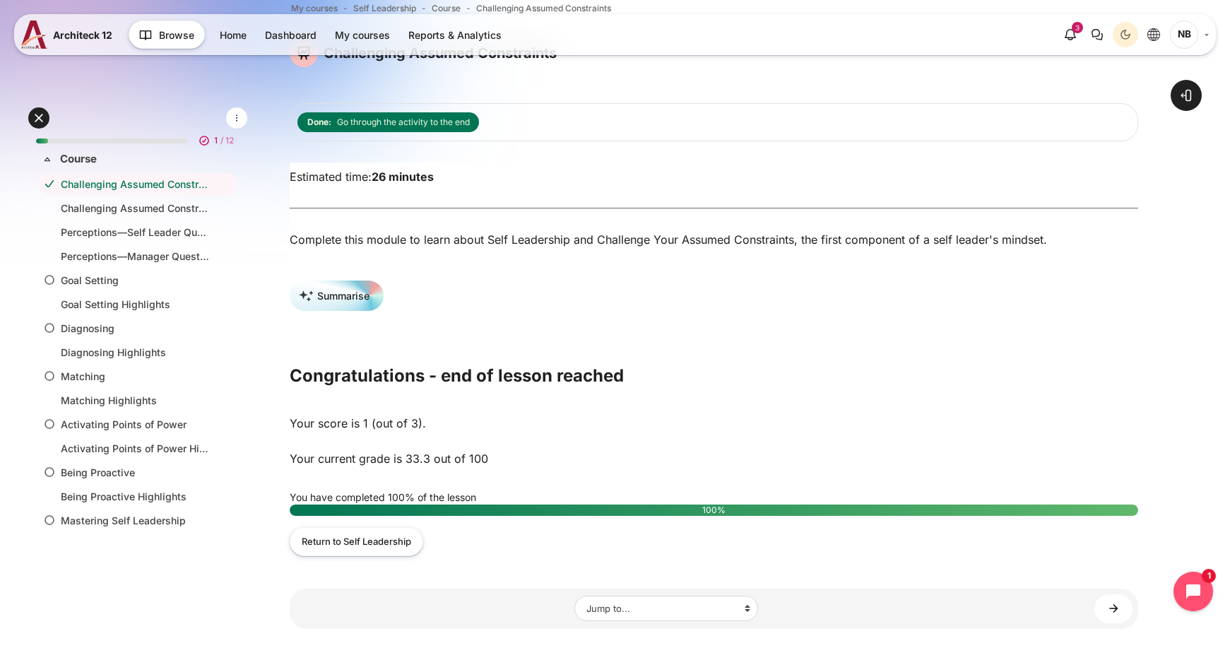
scroll to position [141, 0]
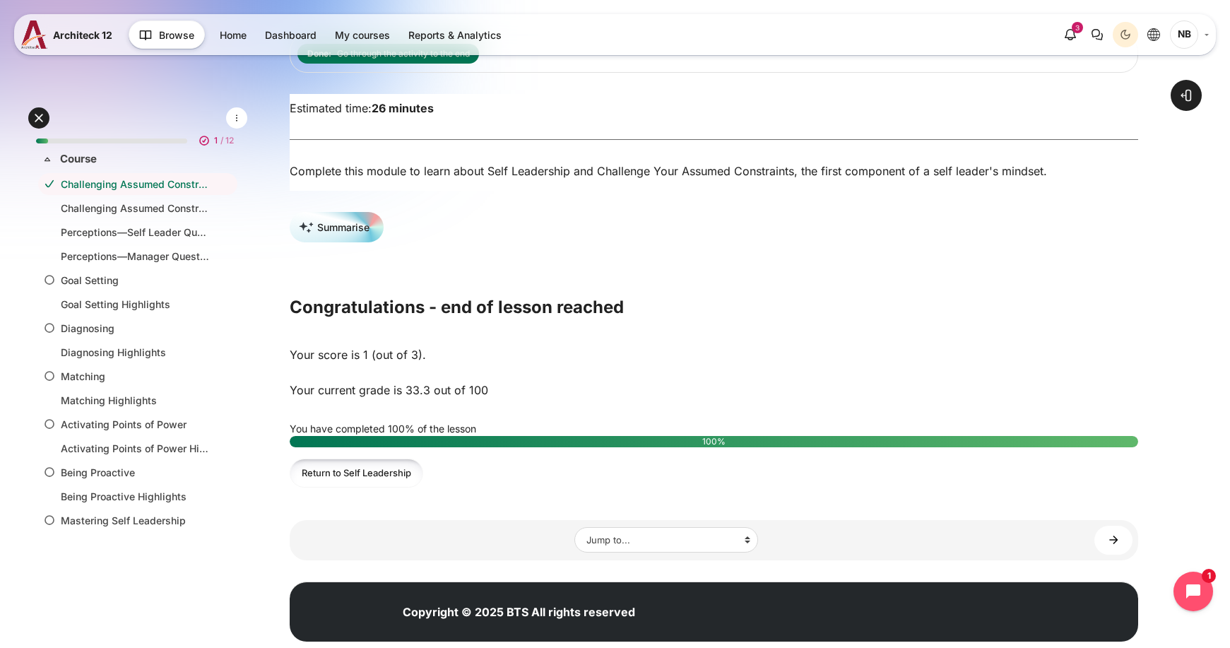
click at [388, 485] on link "Return to Self Leadership" at bounding box center [357, 473] width 134 height 29
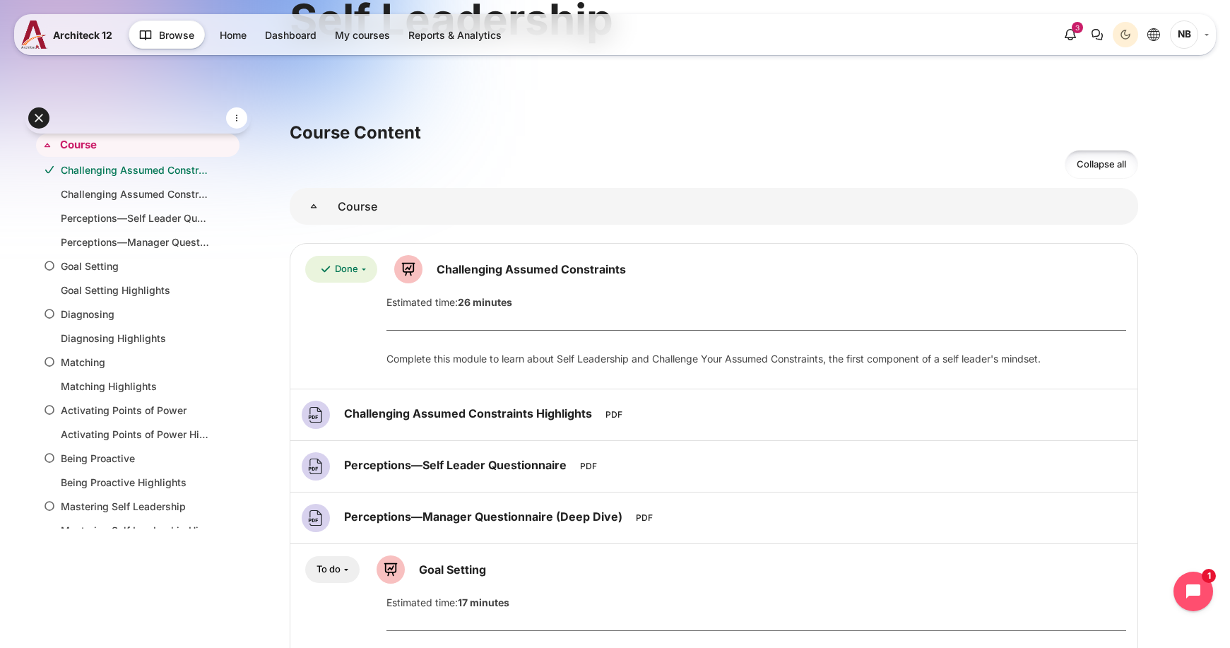
scroll to position [141, 0]
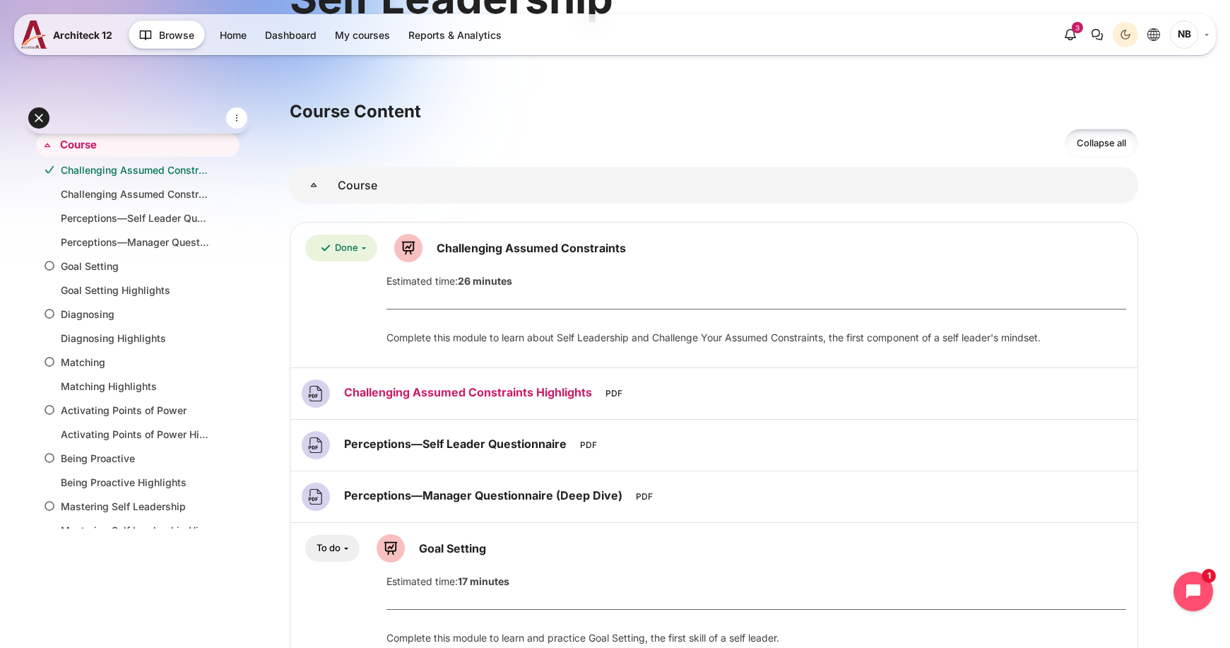
click at [444, 399] on link "Challenging Assumed Constraints Highlights File" at bounding box center [470, 392] width 252 height 14
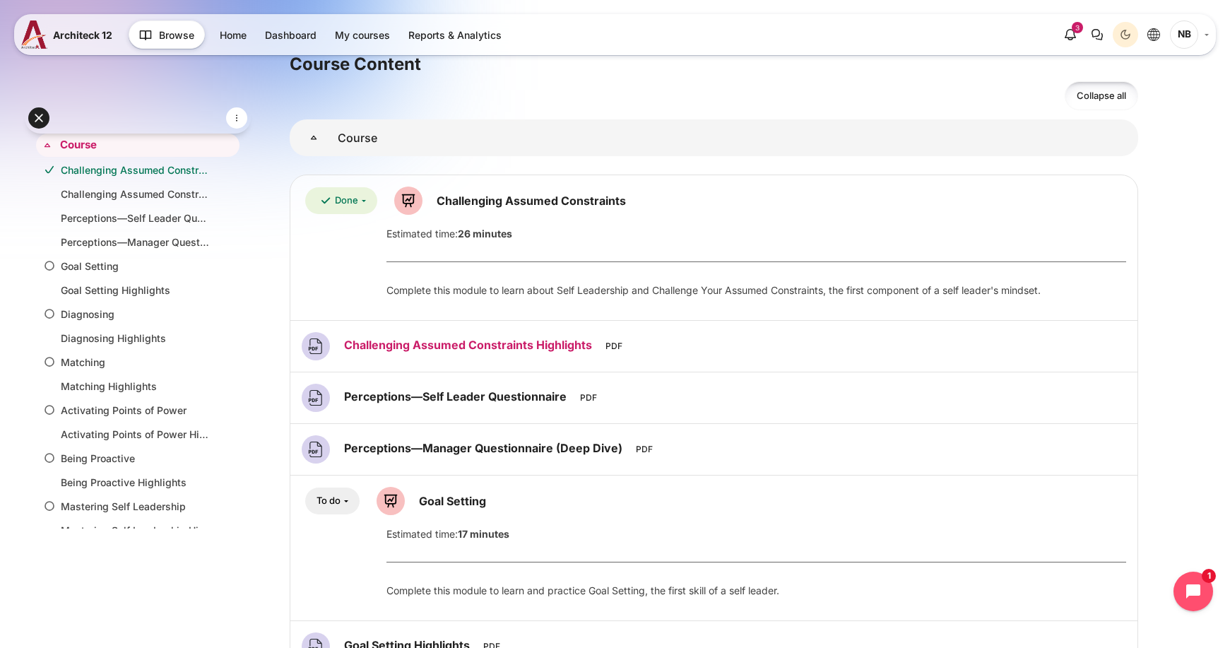
scroll to position [212, 0]
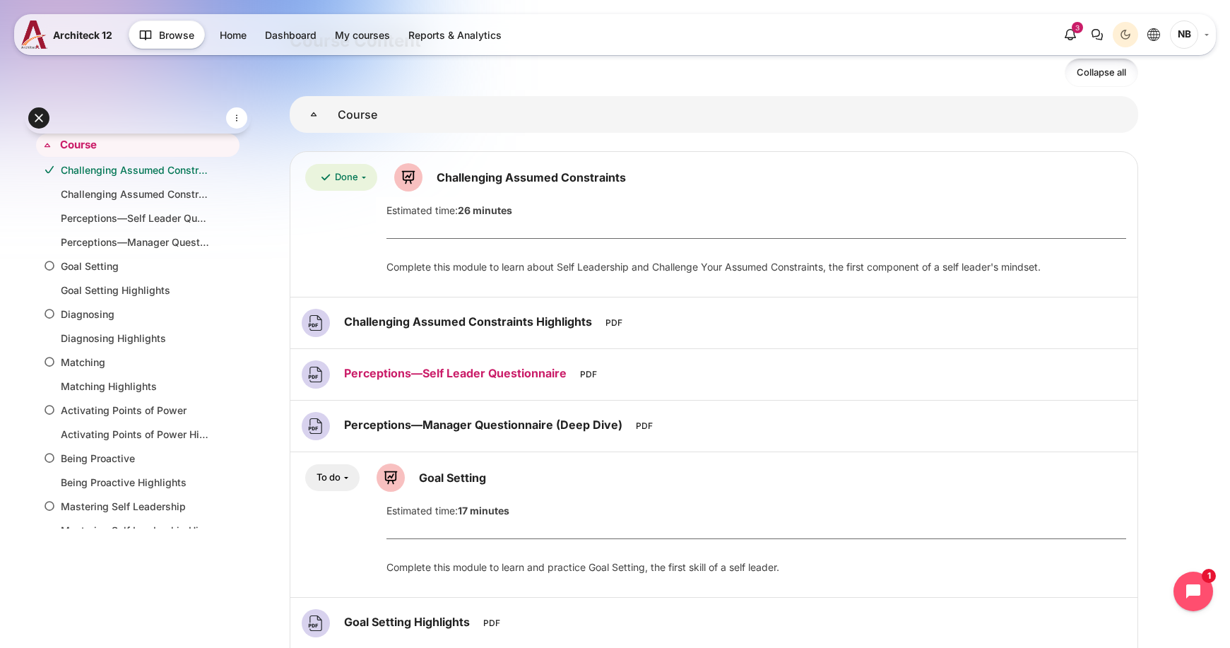
click at [509, 370] on link "Perceptions—Self Leader Questionnaire File" at bounding box center [457, 373] width 226 height 14
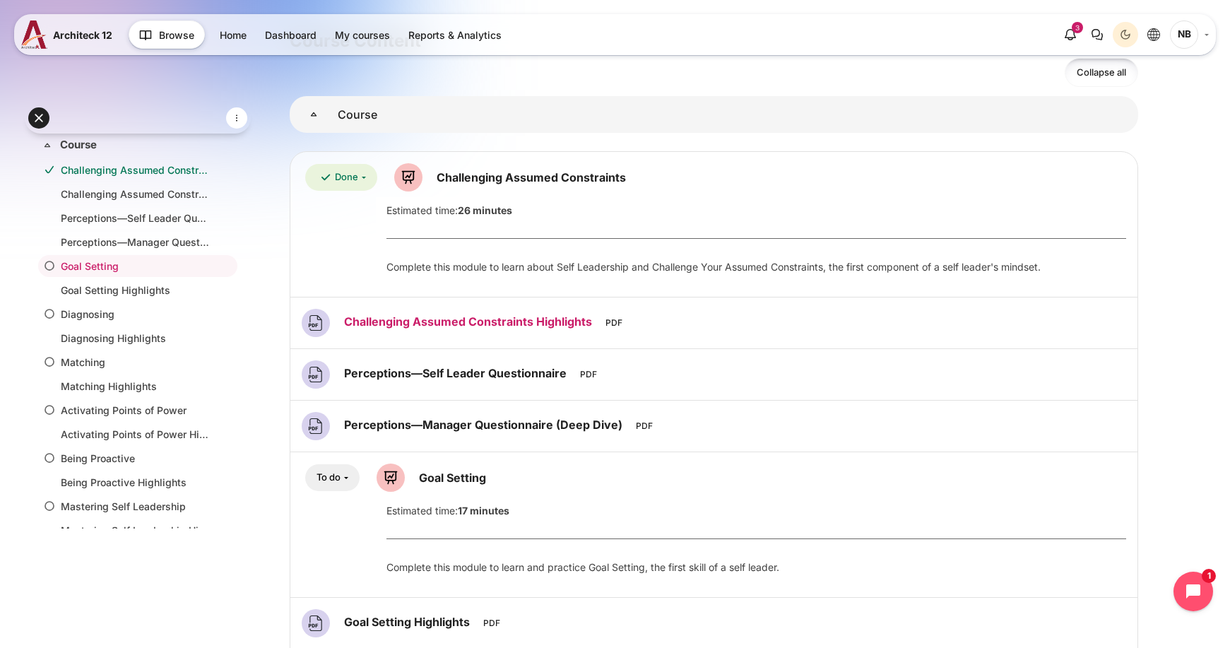
scroll to position [353, 0]
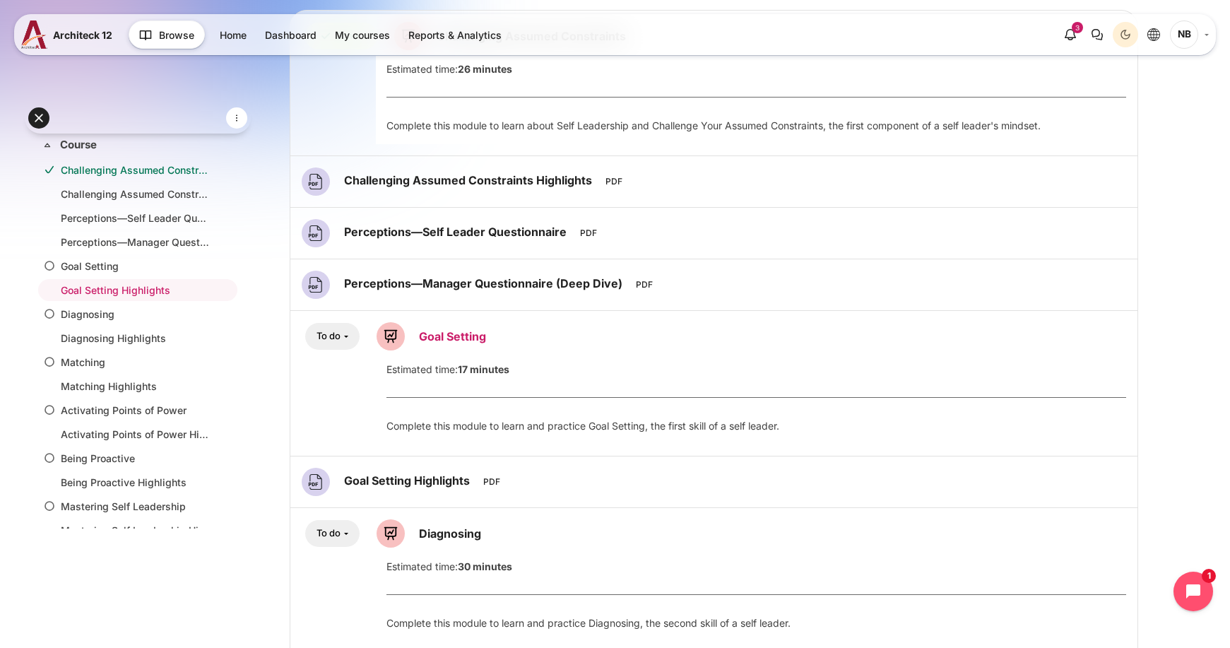
click at [449, 341] on link "Goal Setting Lesson" at bounding box center [452, 336] width 67 height 14
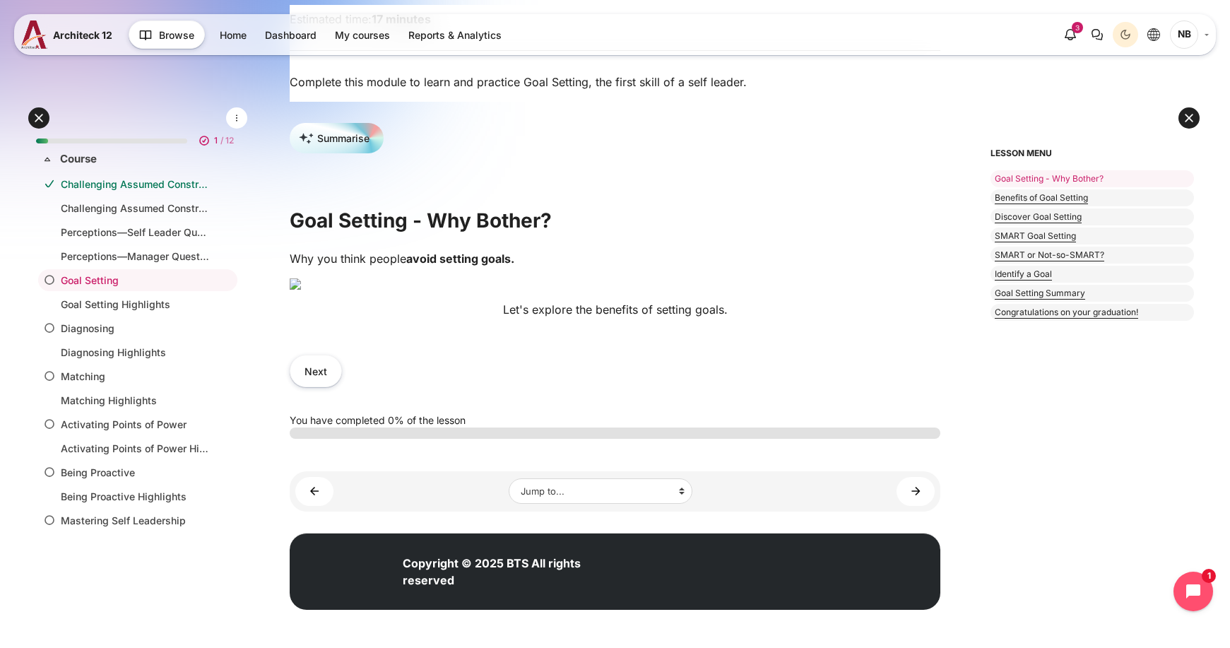
scroll to position [424, 0]
click at [326, 387] on button "Next" at bounding box center [316, 371] width 52 height 32
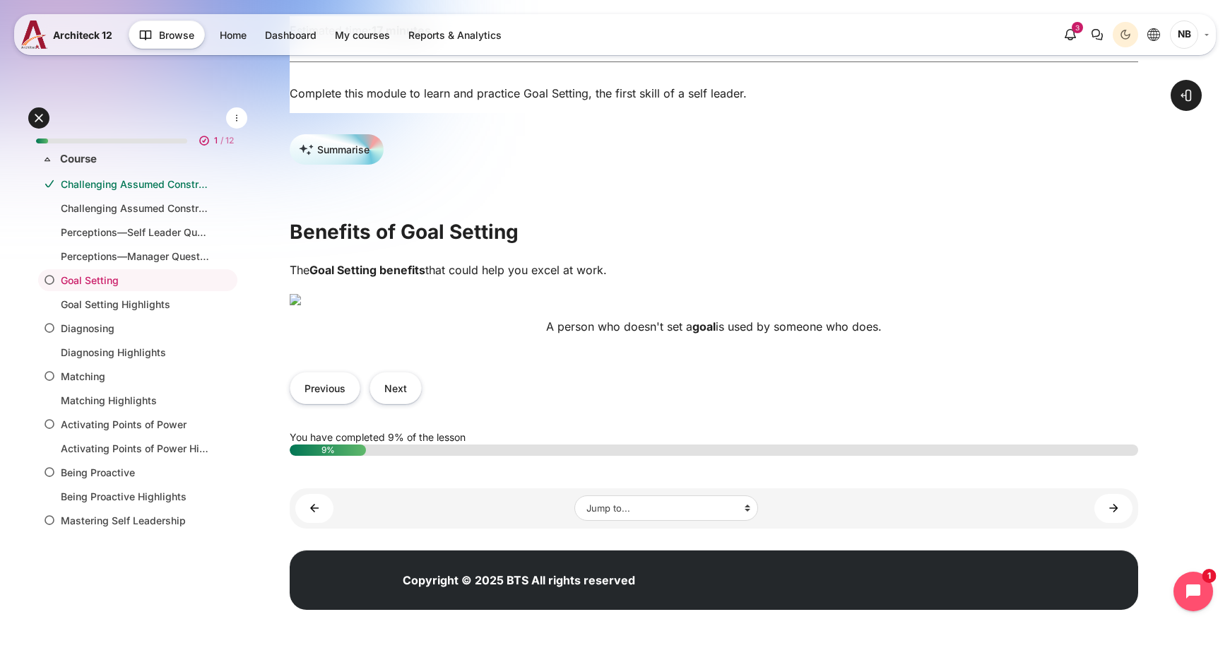
scroll to position [353, 0]
click at [405, 403] on button "Next" at bounding box center [396, 388] width 52 height 32
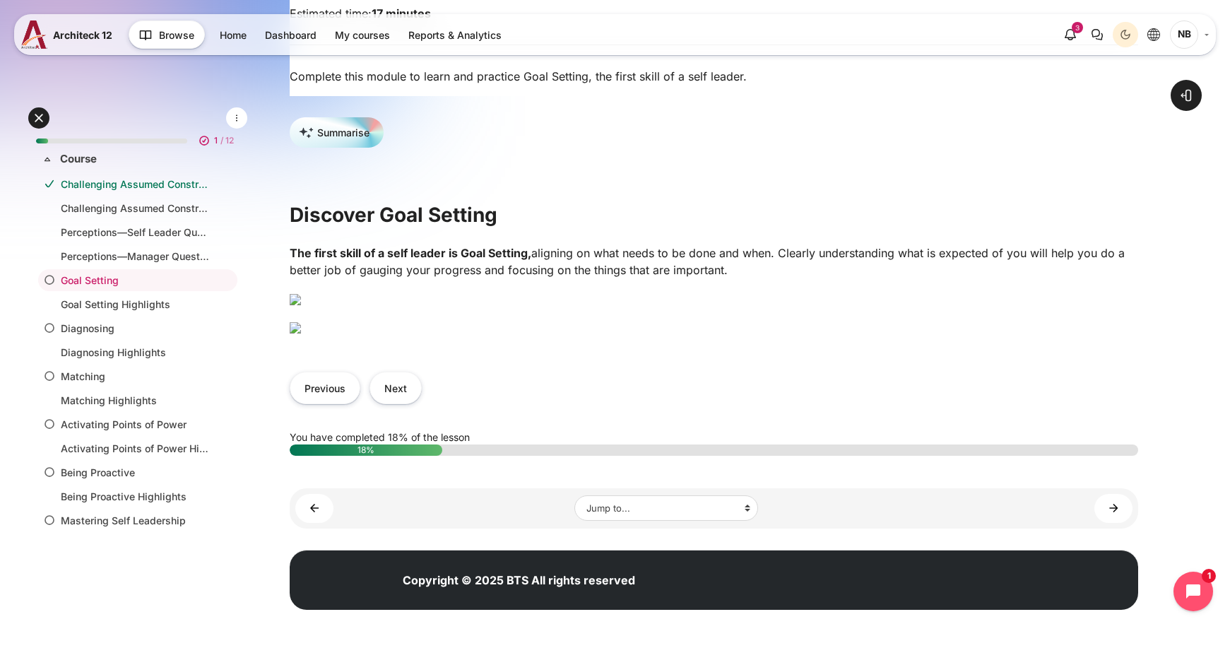
scroll to position [353, 0]
click at [301, 334] on img "Content" at bounding box center [295, 327] width 11 height 11
click at [396, 403] on button "Next" at bounding box center [396, 388] width 52 height 32
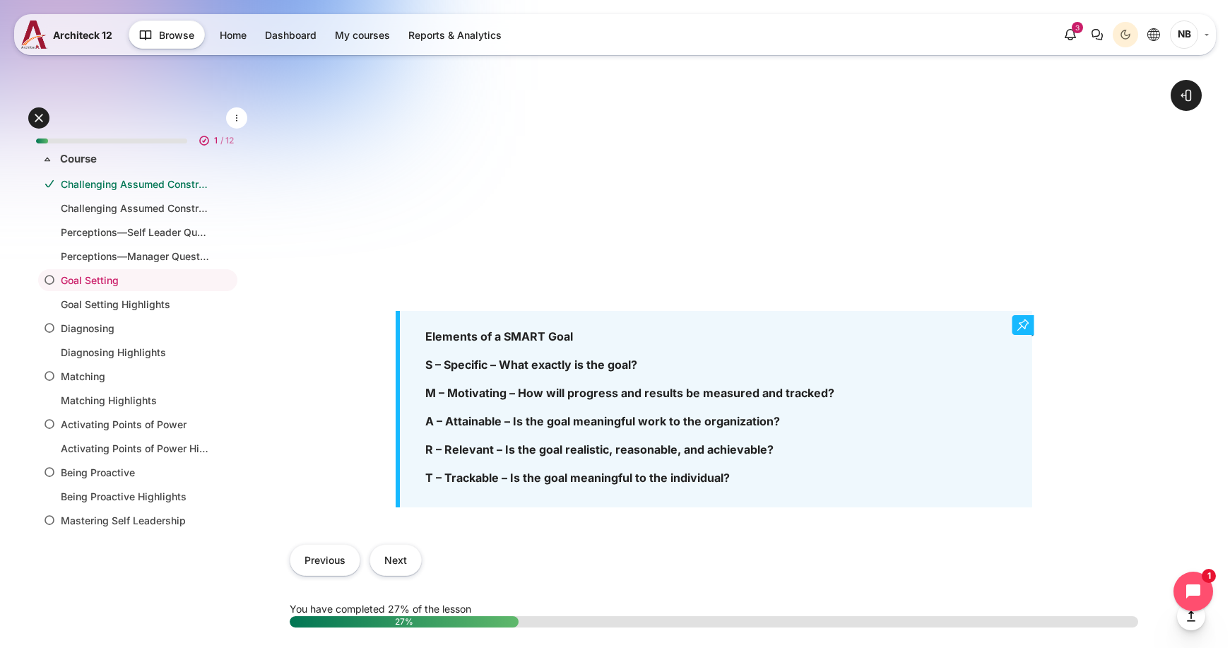
scroll to position [777, 0]
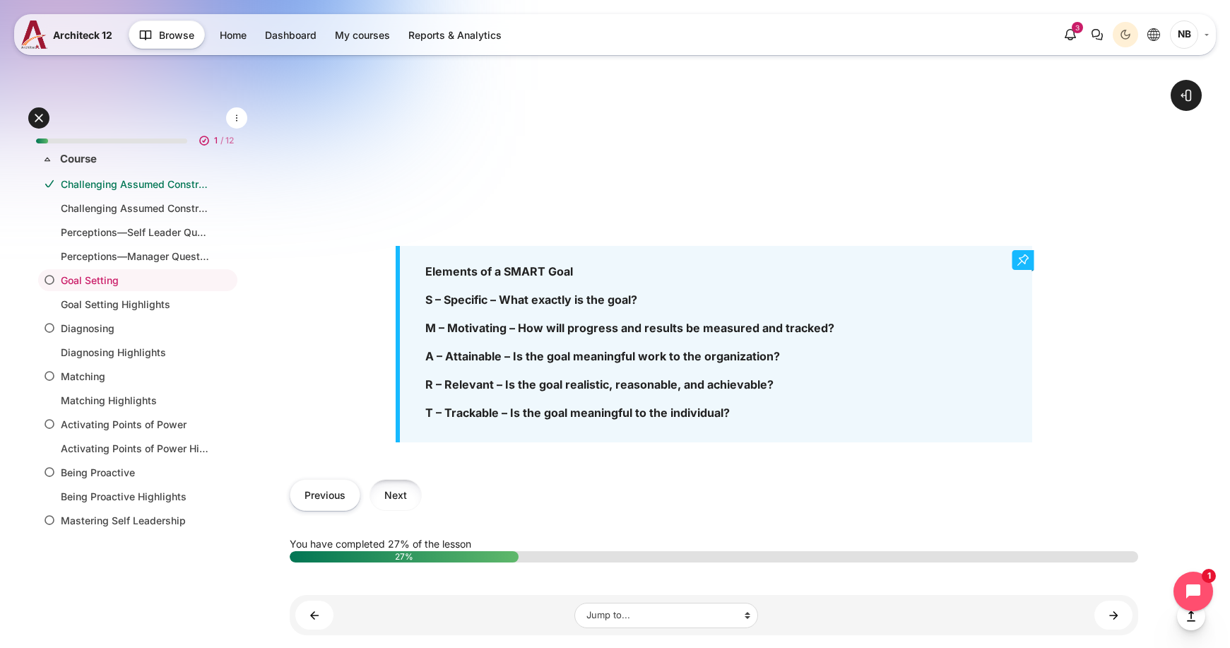
click at [391, 499] on button "Next" at bounding box center [396, 495] width 52 height 32
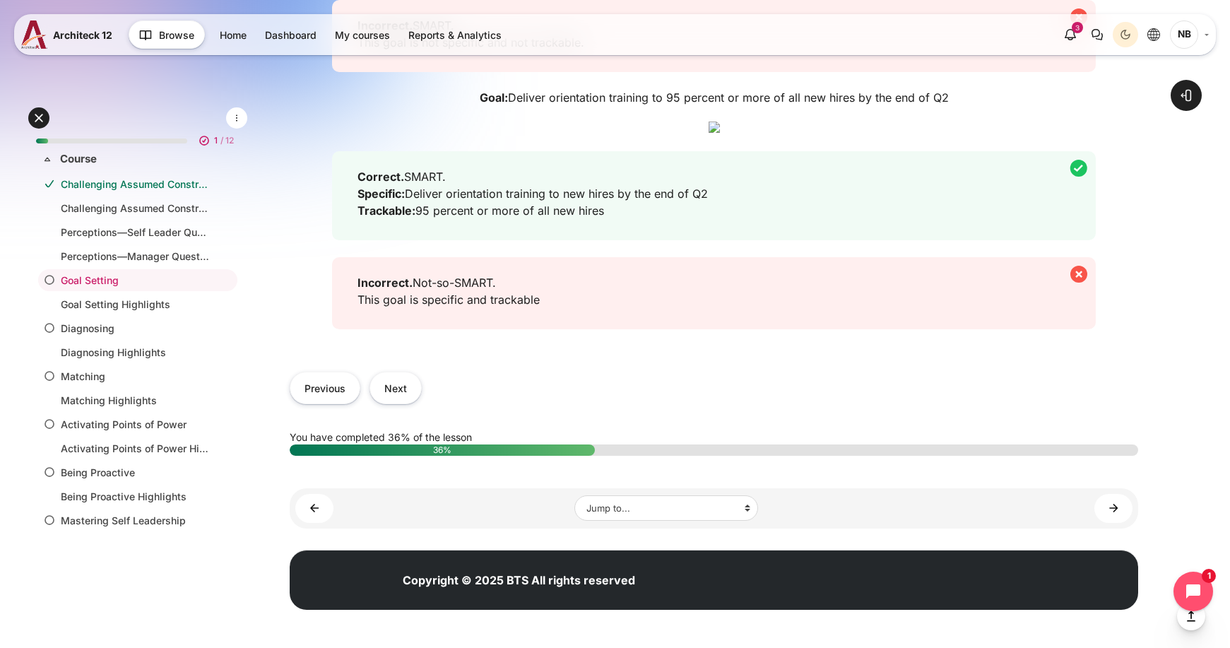
scroll to position [2049, 0]
click at [380, 403] on button "Next" at bounding box center [396, 388] width 52 height 32
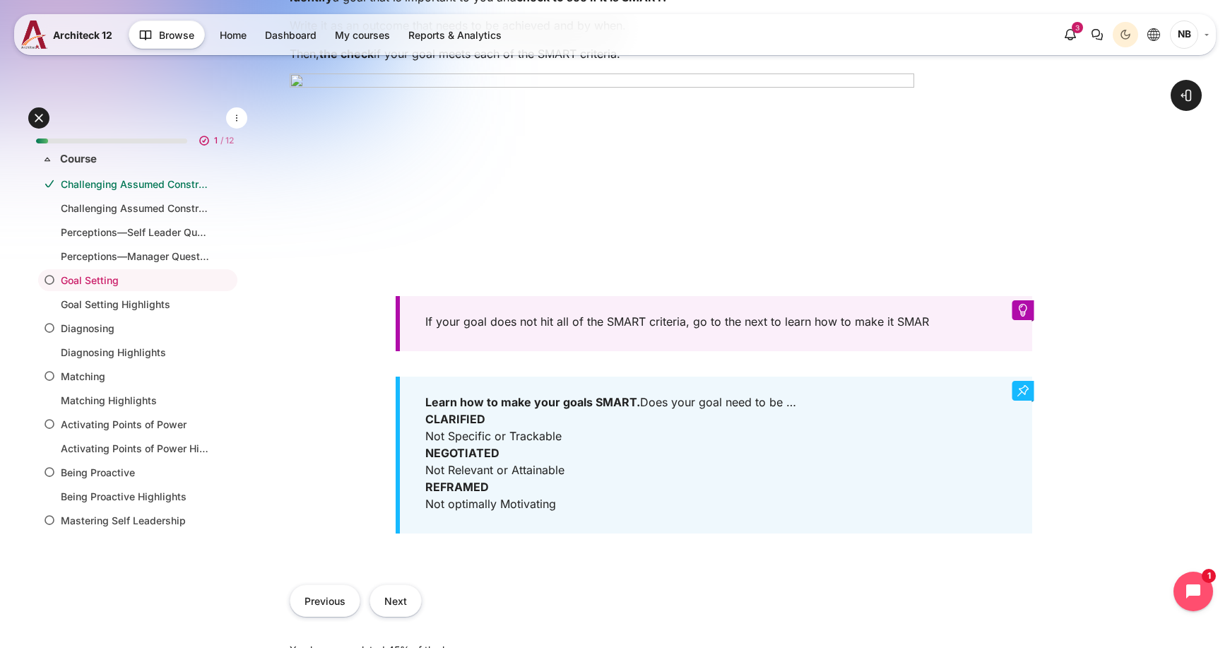
scroll to position [495, 0]
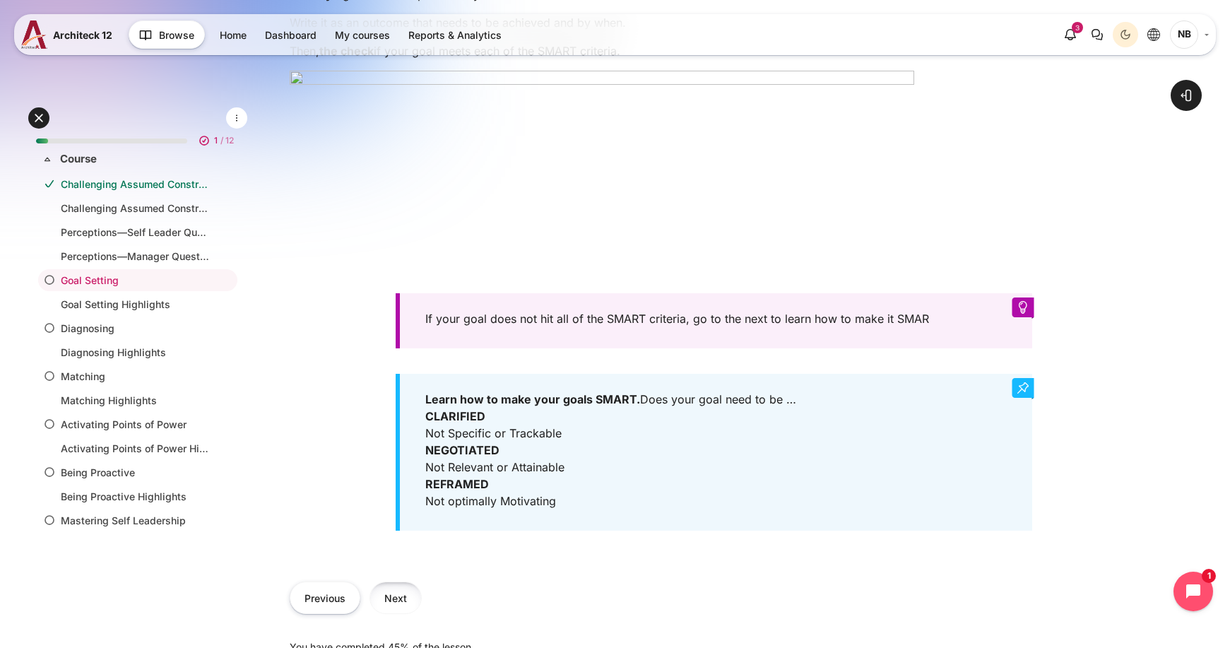
click at [404, 602] on button "Next" at bounding box center [396, 598] width 52 height 32
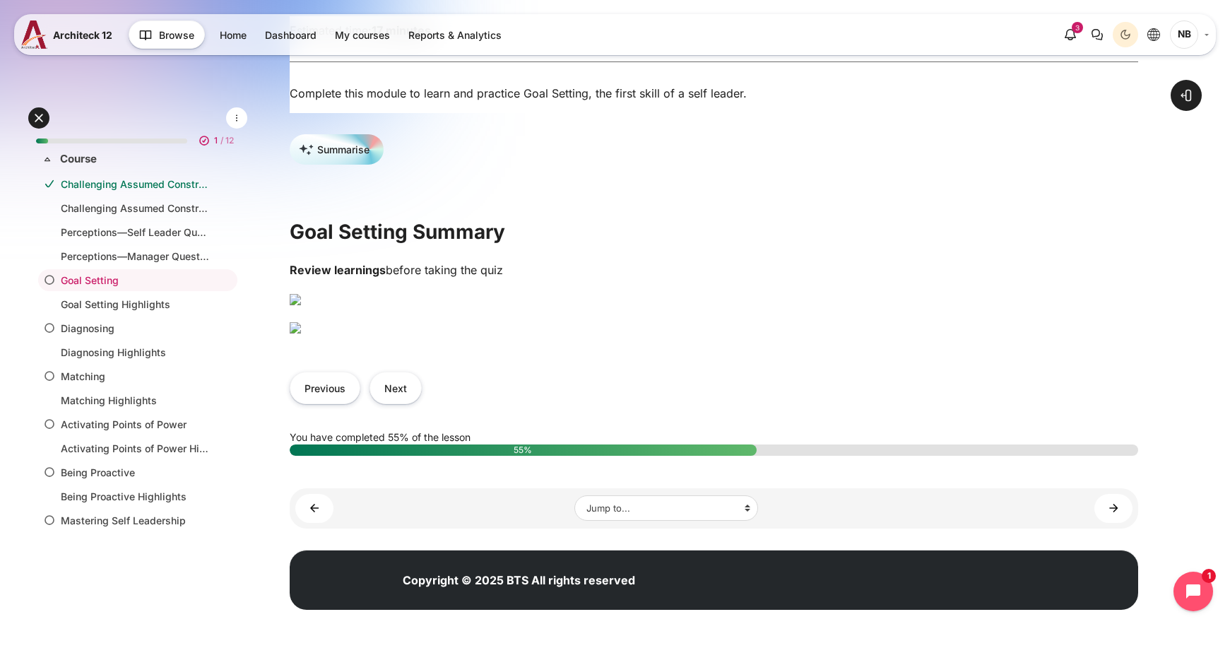
scroll to position [495, 0]
click at [395, 403] on button "Next" at bounding box center [396, 388] width 52 height 32
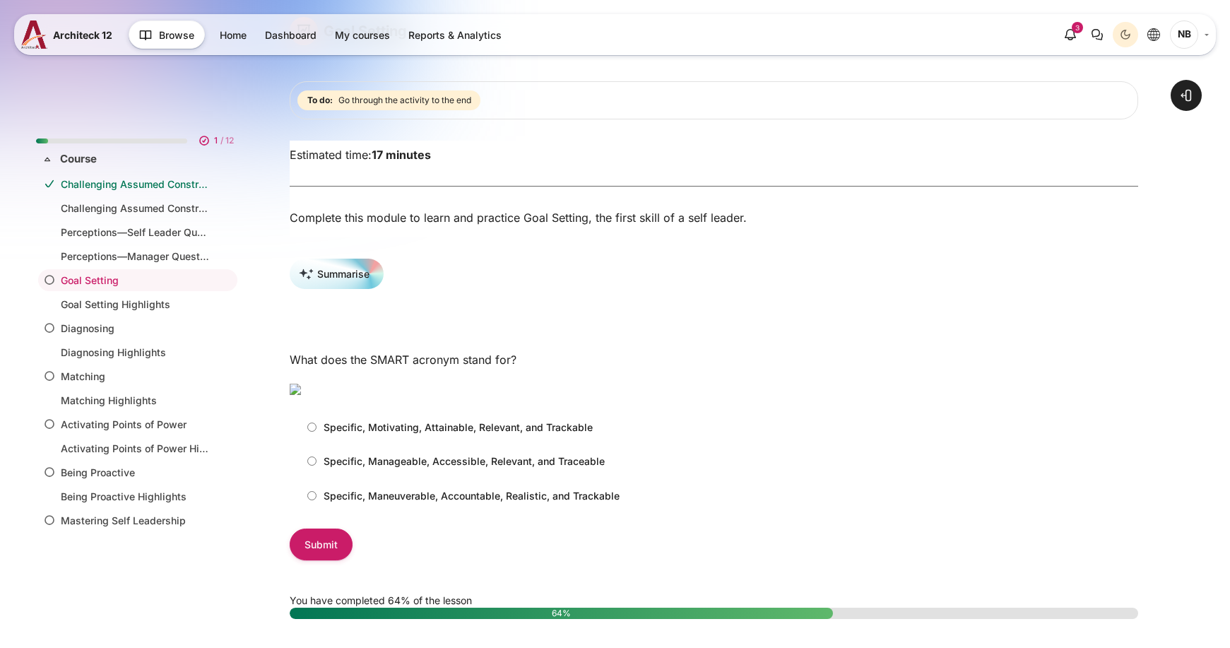
scroll to position [283, 0]
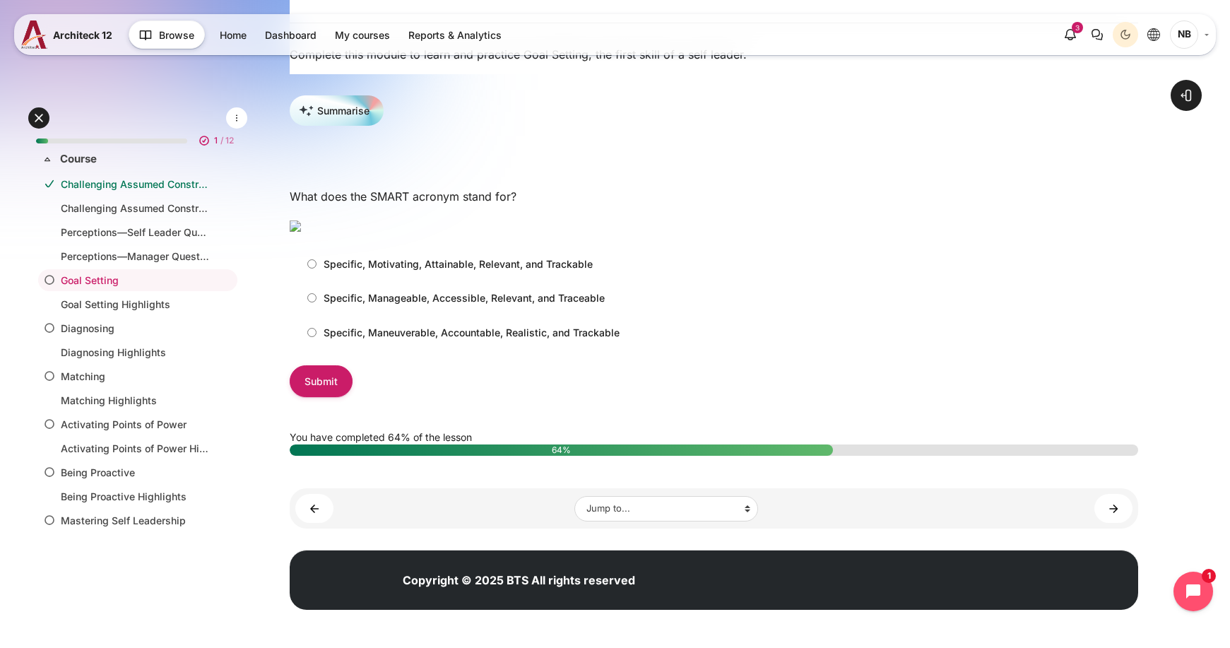
click at [413, 271] on p "Specific, Motivating, Attainable, Relevant, and Trackable" at bounding box center [458, 264] width 269 height 15
click at [317, 269] on input "Specific, Motivating, Attainable, Relevant, and Trackable" at bounding box center [311, 263] width 9 height 9
radio input "true"
click at [334, 397] on input "Submit" at bounding box center [321, 381] width 63 height 32
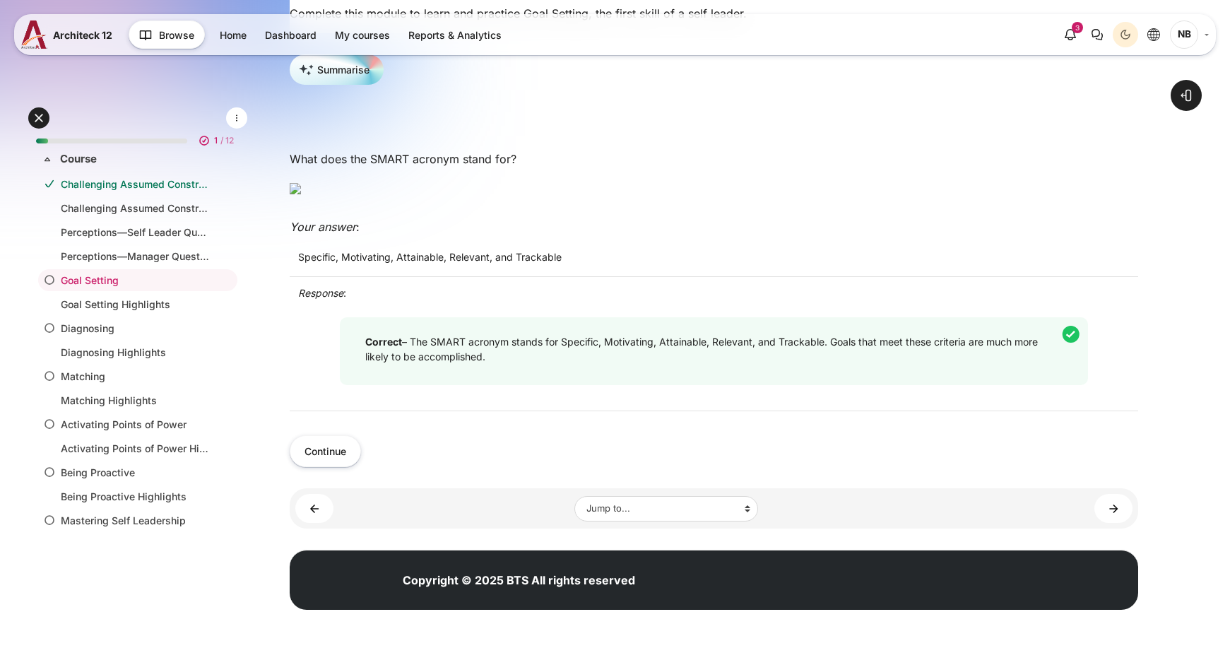
scroll to position [424, 0]
click at [341, 467] on button "Continue" at bounding box center [325, 451] width 71 height 32
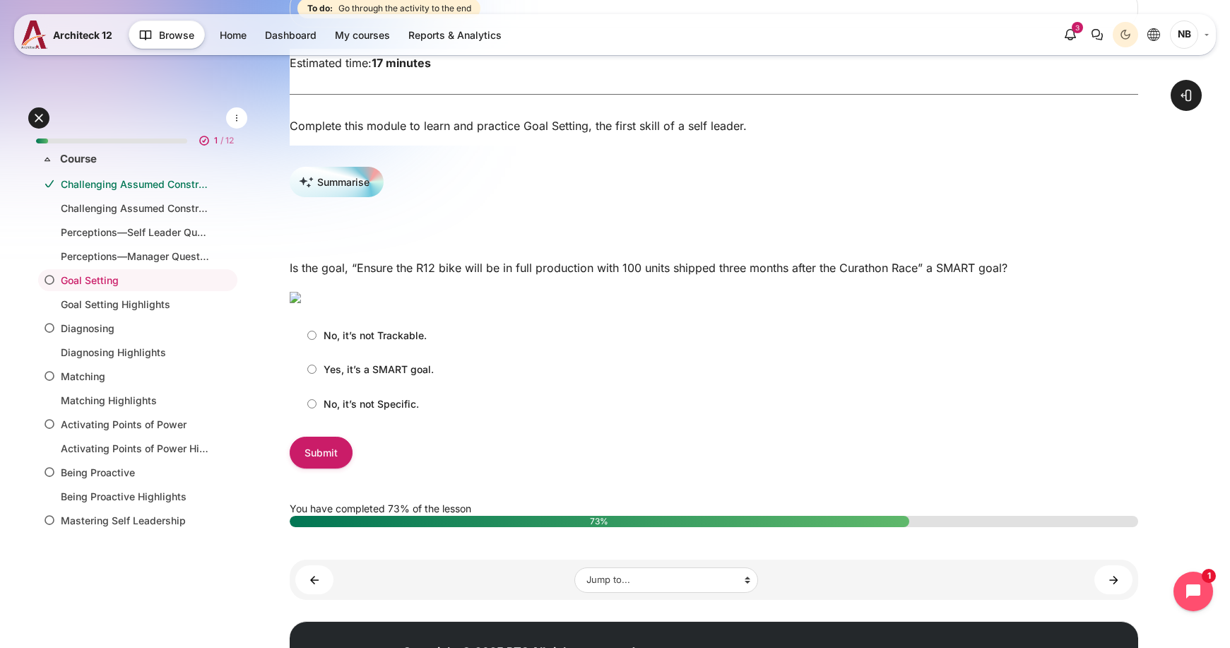
scroll to position [212, 0]
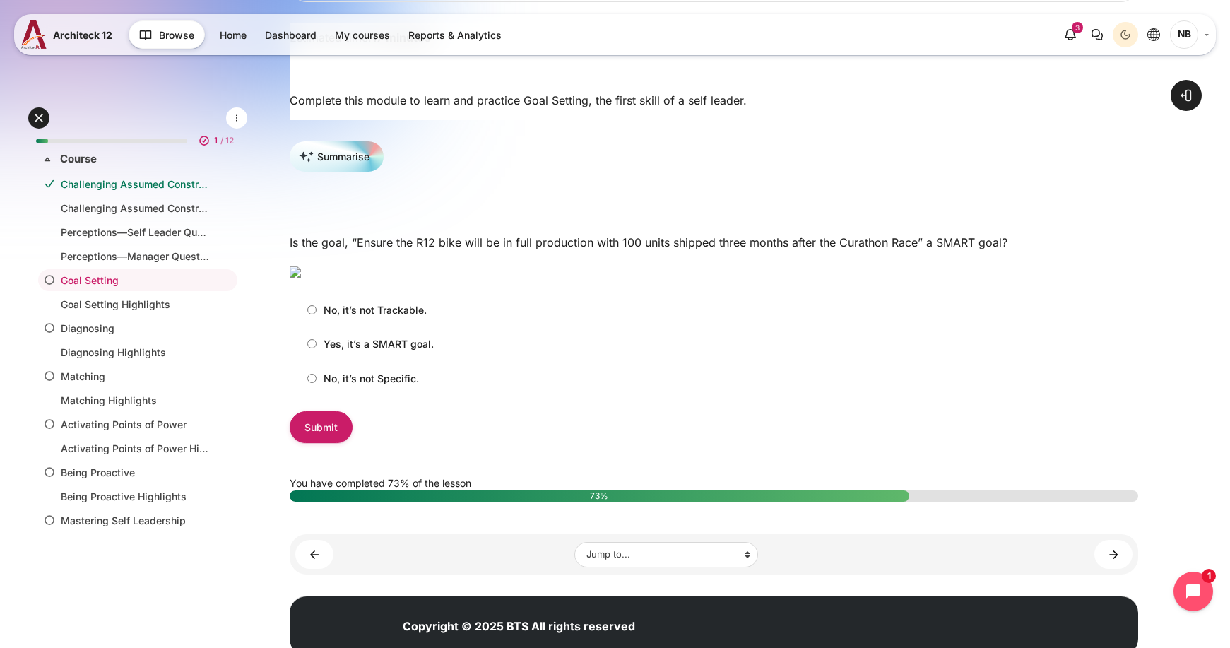
click at [397, 351] on p "Yes, it’s a SMART goal." at bounding box center [379, 343] width 110 height 15
click at [317, 348] on input "Yes, it’s a SMART goal." at bounding box center [311, 343] width 9 height 9
radio input "true"
click at [326, 443] on input "Submit" at bounding box center [321, 427] width 63 height 32
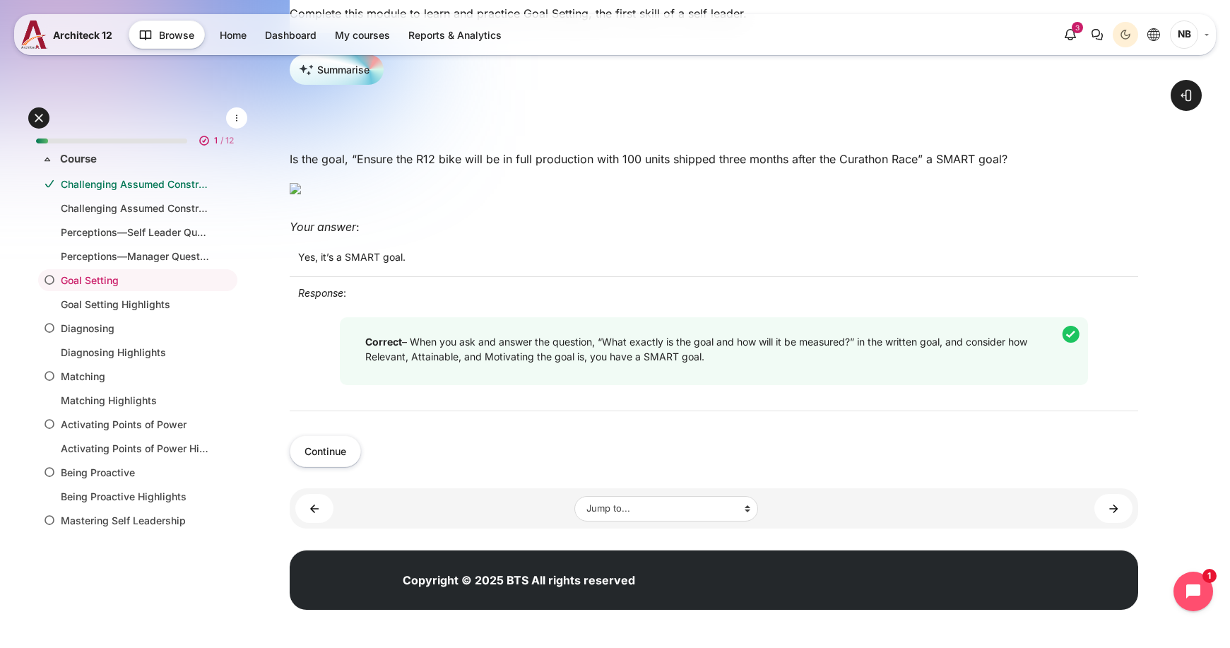
scroll to position [353, 0]
click at [337, 467] on button "Continue" at bounding box center [325, 451] width 71 height 32
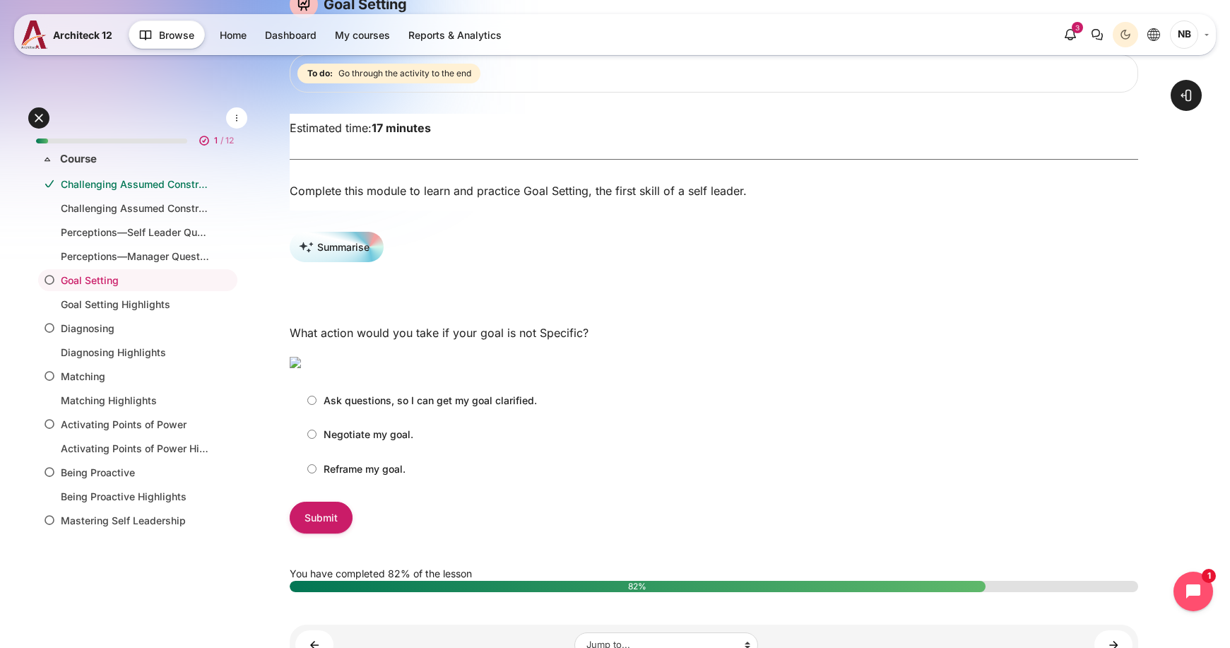
scroll to position [141, 0]
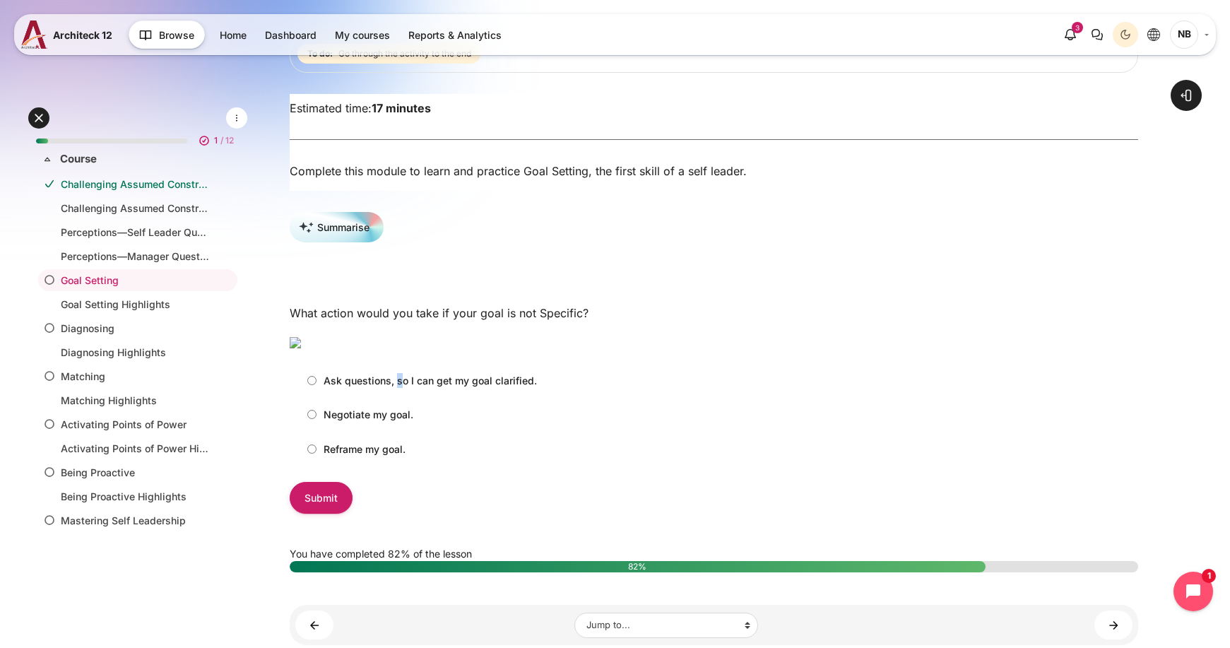
click at [397, 388] on p "Ask questions, so I can get my goal clarified." at bounding box center [430, 380] width 213 height 15
click at [394, 388] on p "Ask questions, so I can get my goal clarified." at bounding box center [430, 380] width 213 height 15
click at [317, 385] on input "Ask questions, so I can get my goal clarified." at bounding box center [311, 380] width 9 height 9
radio input "true"
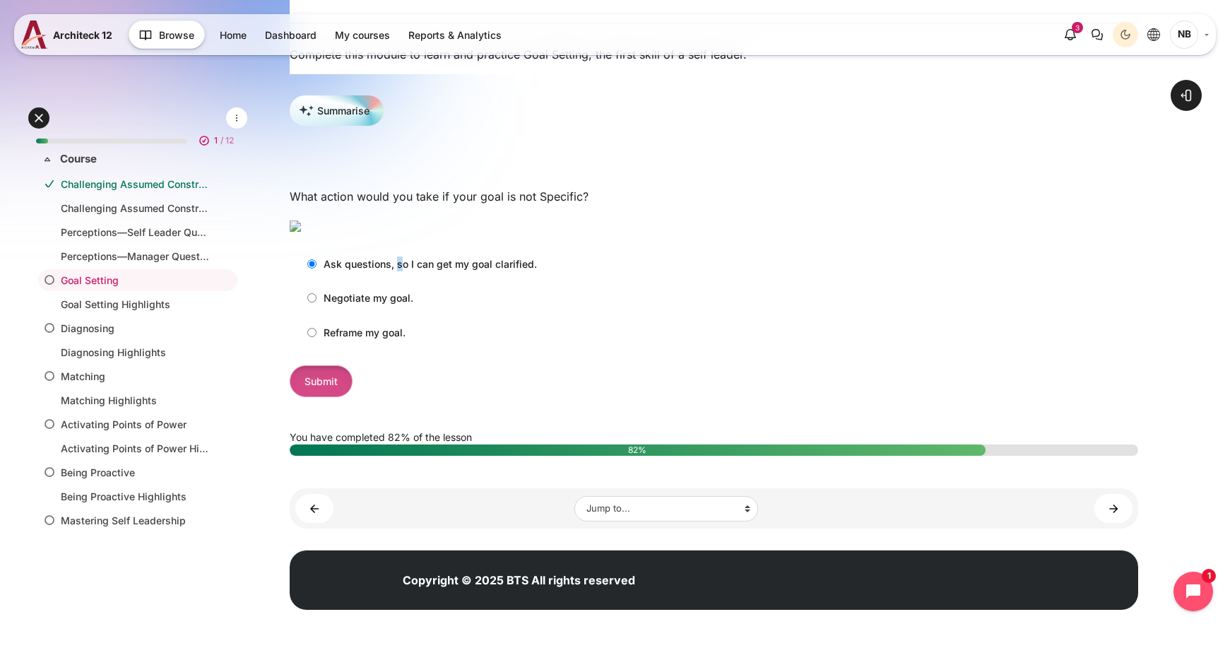
click at [340, 397] on input "Submit" at bounding box center [321, 381] width 63 height 32
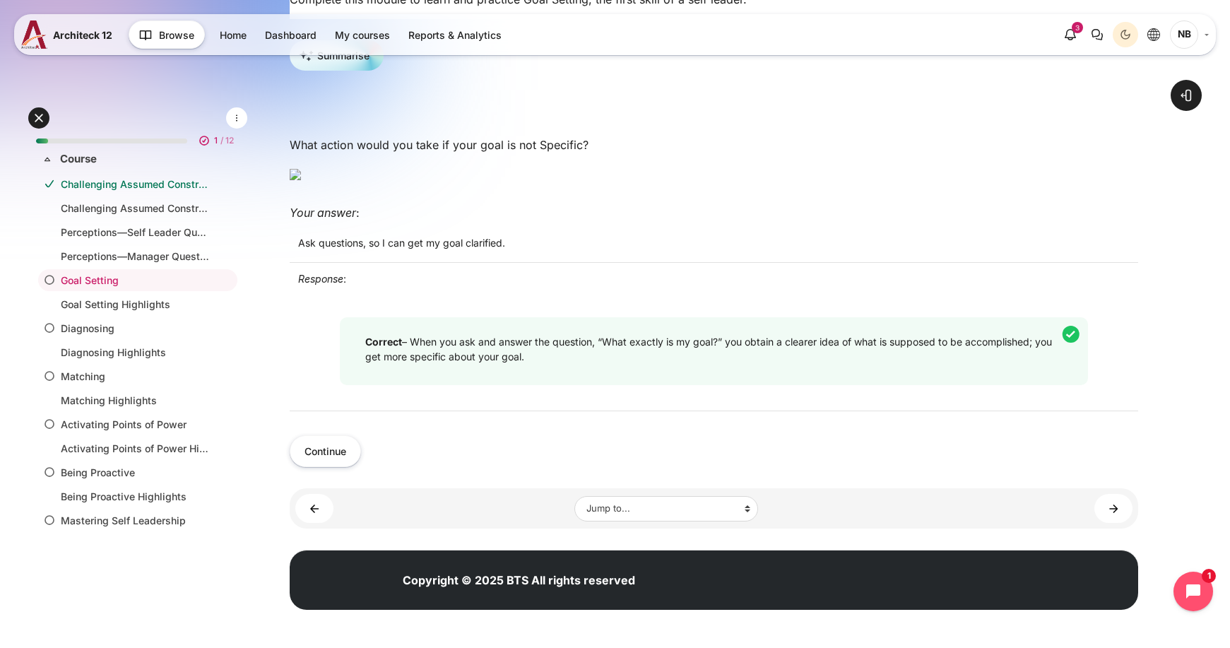
scroll to position [424, 0]
click at [343, 467] on button "Continue" at bounding box center [325, 451] width 71 height 32
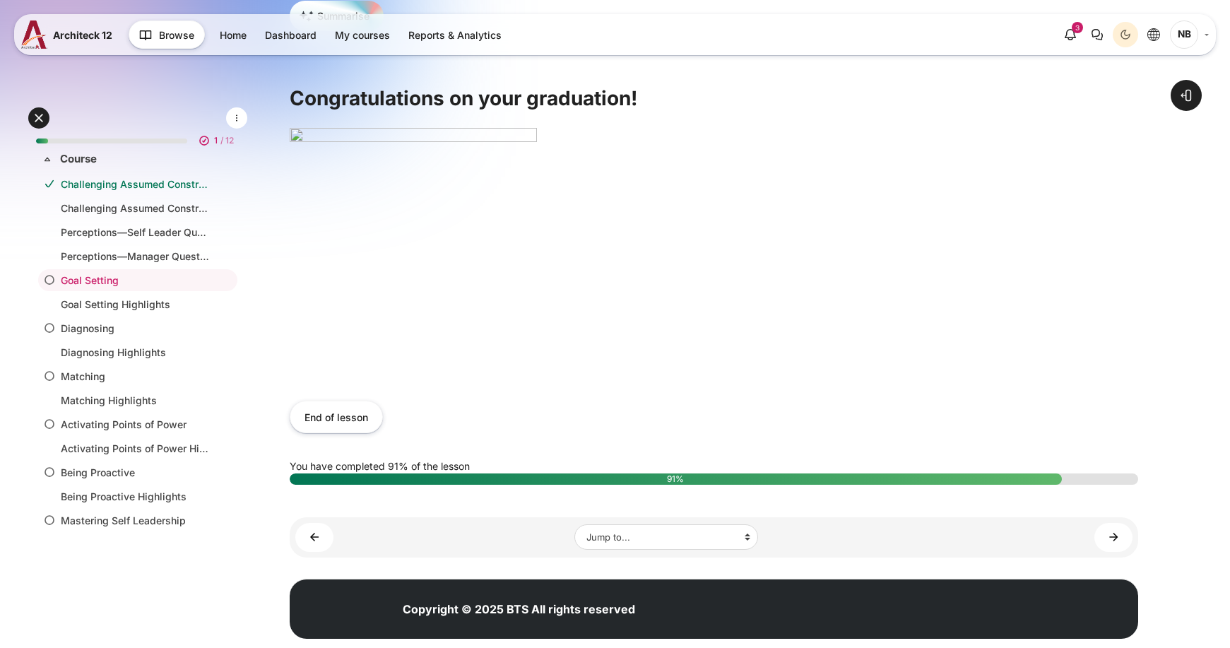
scroll to position [353, 0]
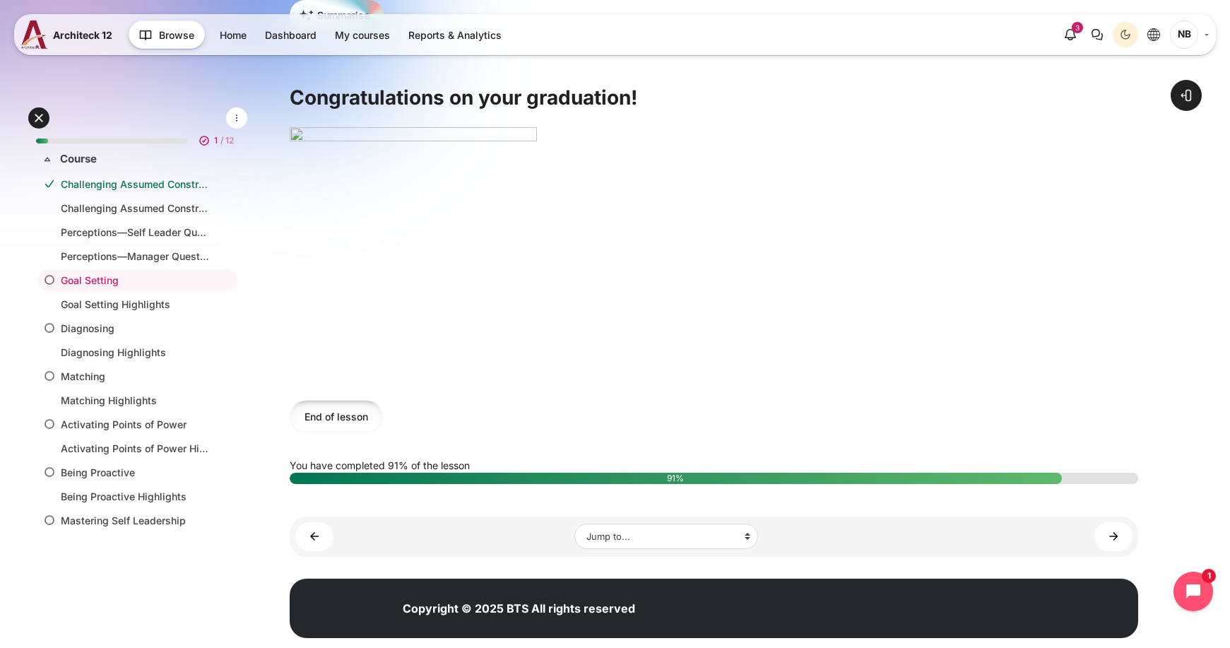
click at [347, 426] on button "End of lesson" at bounding box center [336, 416] width 93 height 32
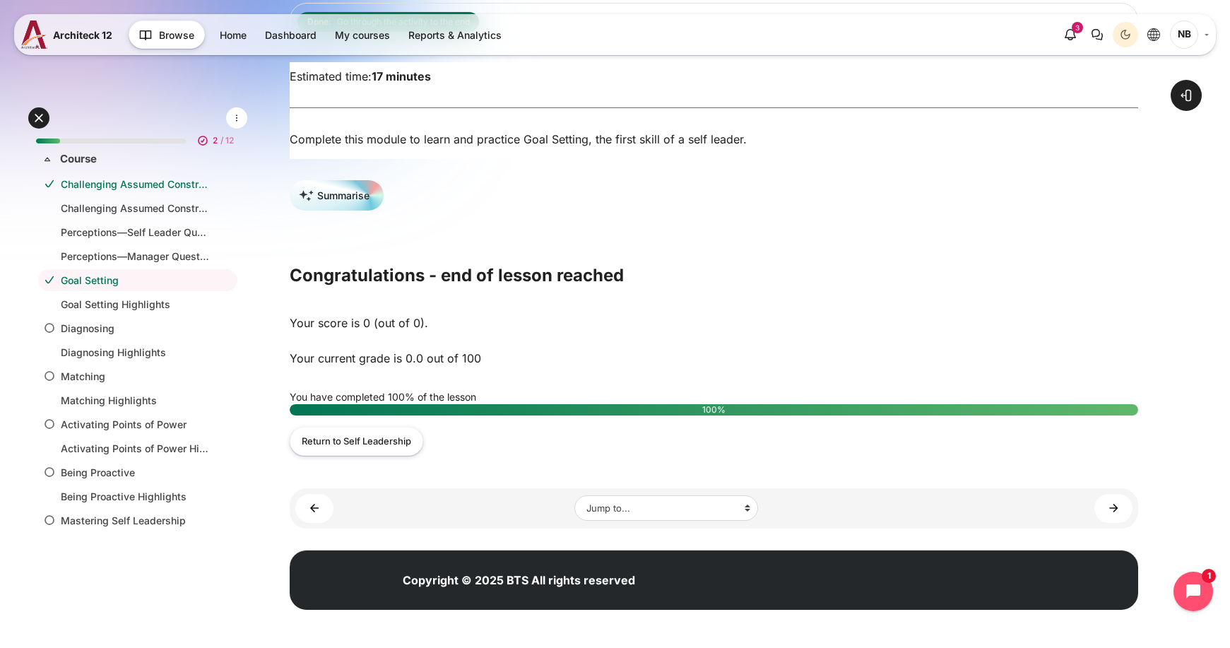
scroll to position [180, 0]
click at [388, 437] on link "Return to Self Leadership" at bounding box center [357, 441] width 134 height 29
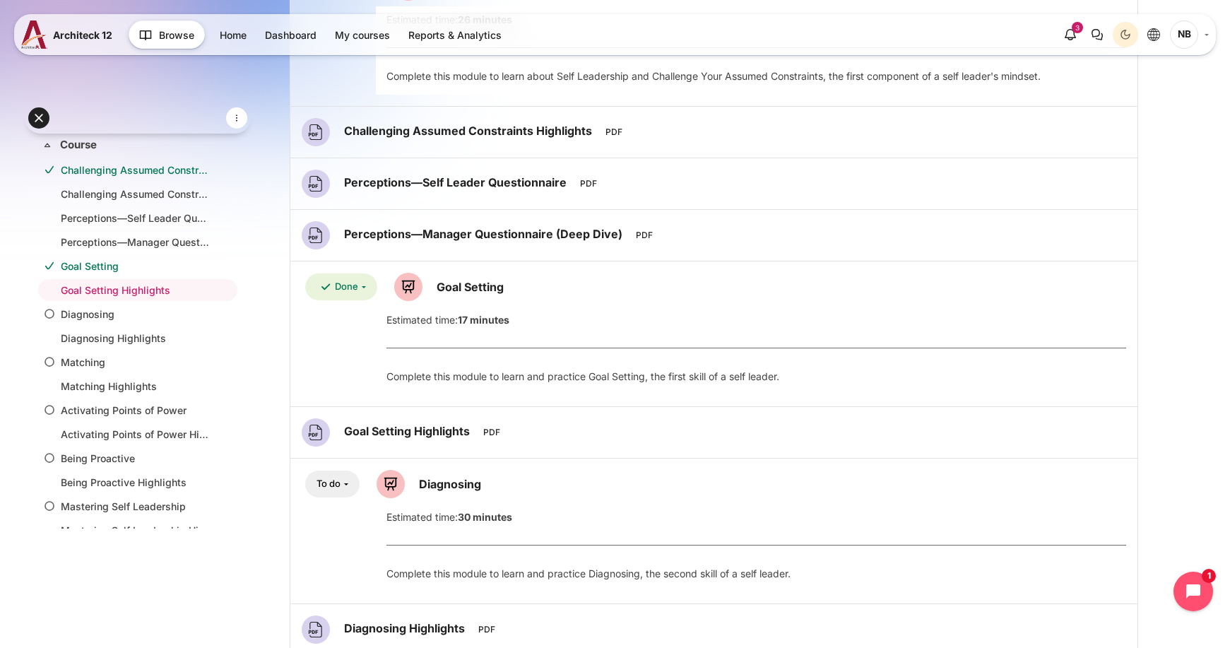
scroll to position [495, 0]
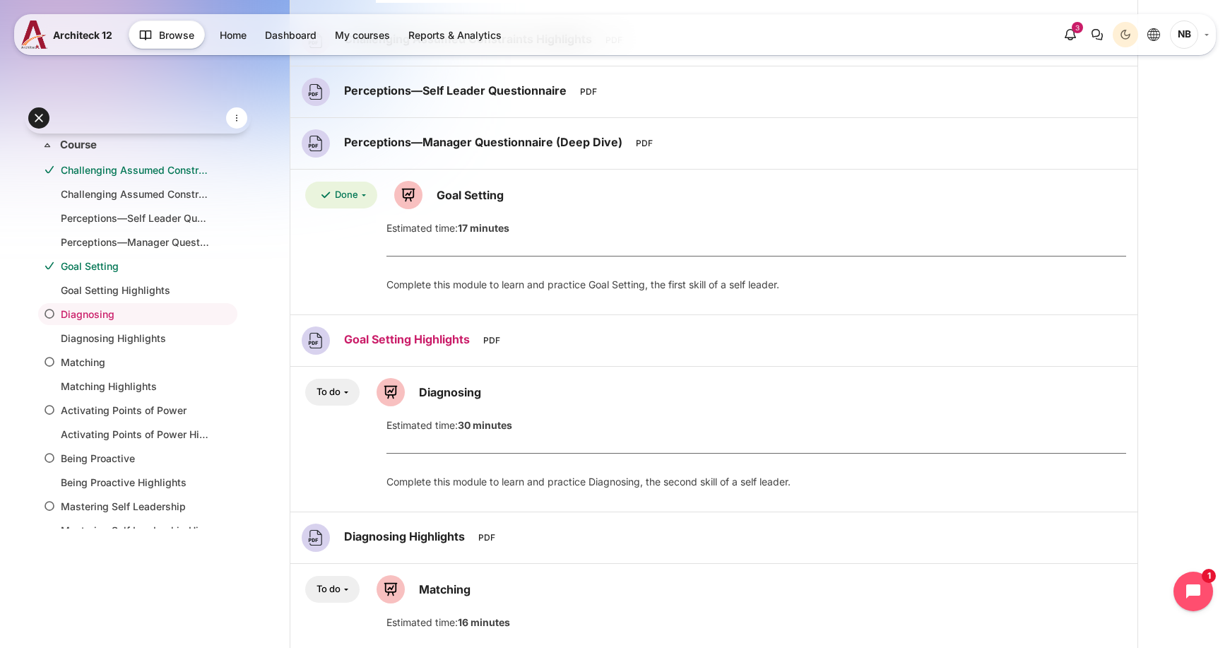
click at [403, 345] on link "Goal Setting Highlights File" at bounding box center [408, 339] width 129 height 14
click at [442, 394] on link "Diagnosing Lesson" at bounding box center [450, 392] width 62 height 14
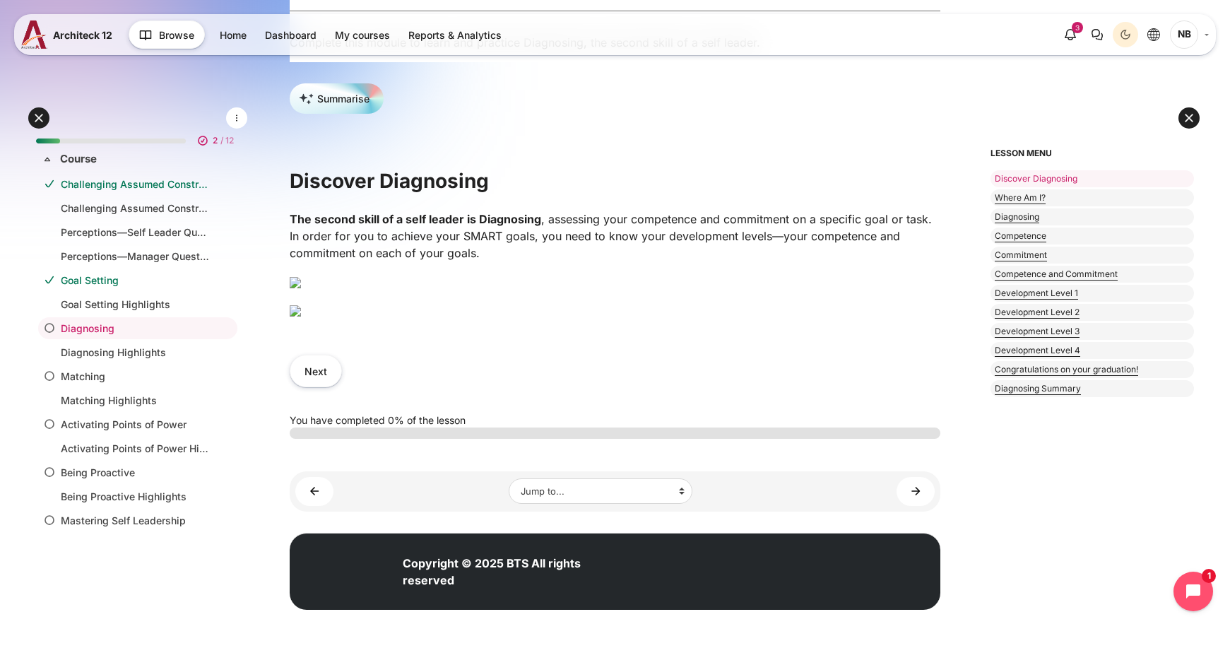
scroll to position [424, 0]
click at [301, 317] on img "Content" at bounding box center [295, 310] width 11 height 11
click at [325, 387] on button "Next" at bounding box center [316, 371] width 52 height 32
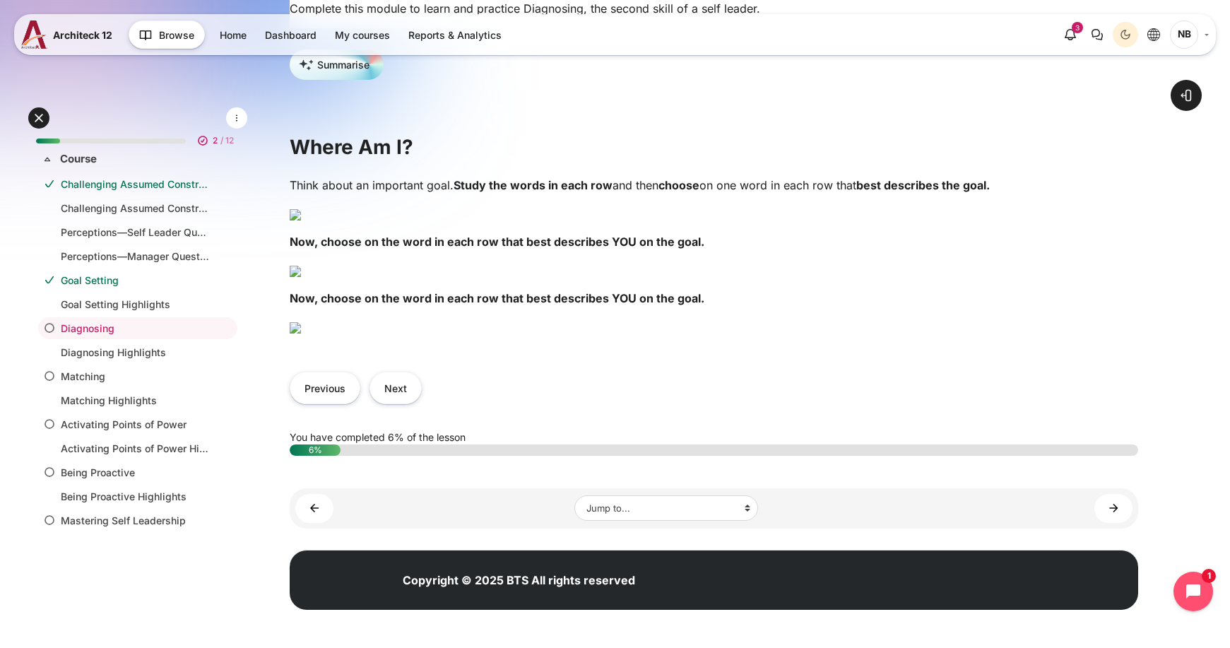
scroll to position [353, 0]
click at [301, 209] on img "Content" at bounding box center [295, 214] width 11 height 11
click at [301, 220] on img "Content" at bounding box center [295, 214] width 11 height 11
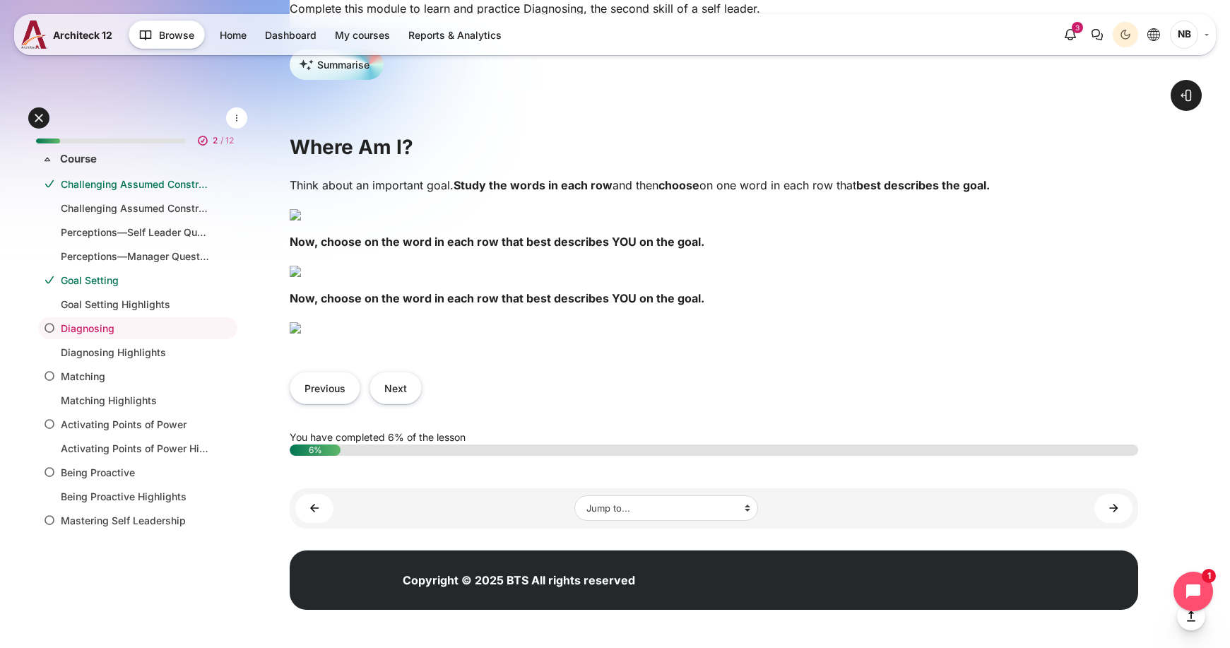
click at [301, 277] on img "Content" at bounding box center [295, 271] width 11 height 11
click at [410, 382] on button "Next" at bounding box center [396, 388] width 52 height 32
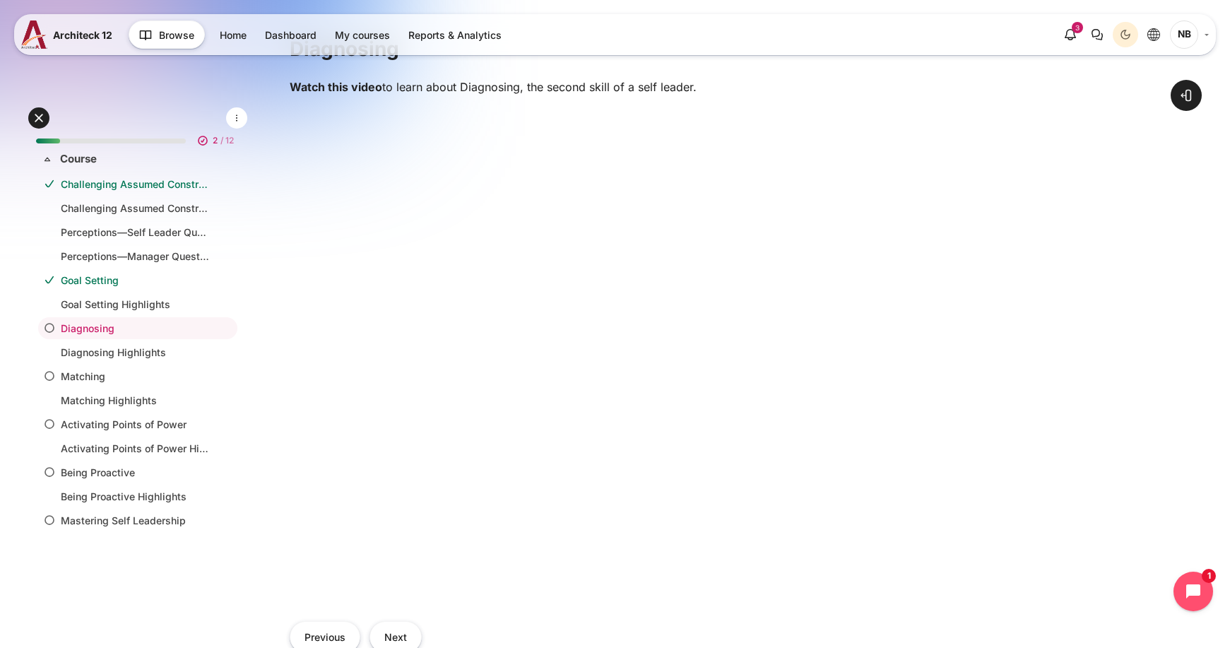
scroll to position [424, 0]
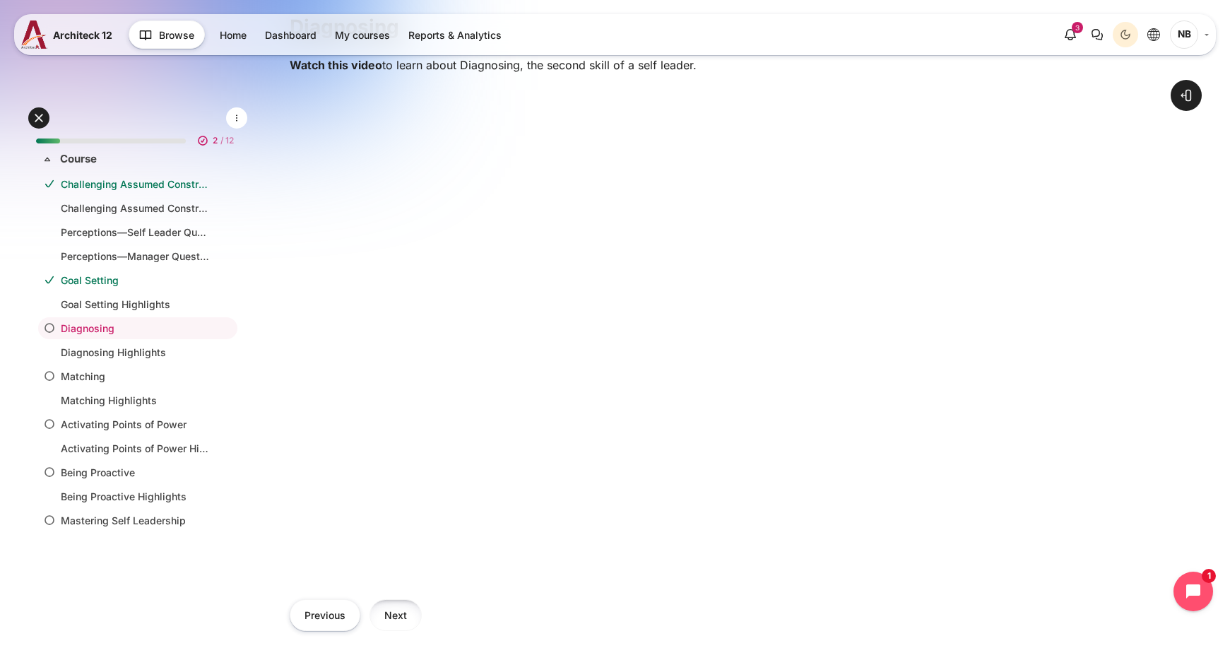
click at [401, 617] on button "Next" at bounding box center [396, 615] width 52 height 32
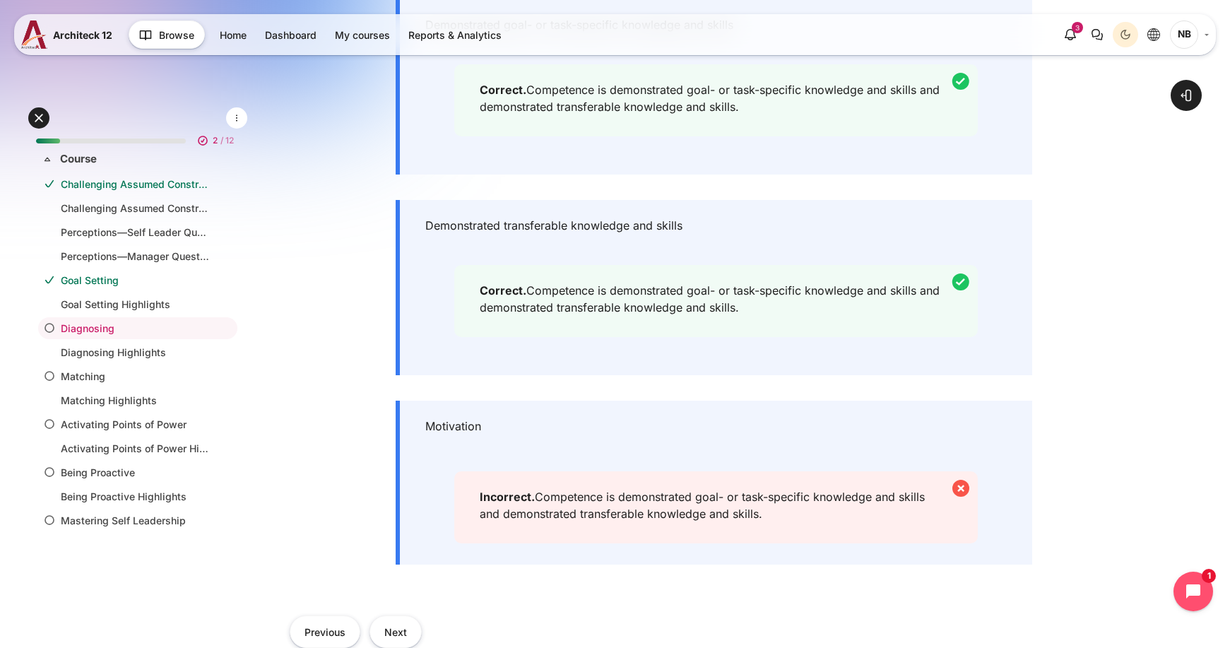
scroll to position [565, 0]
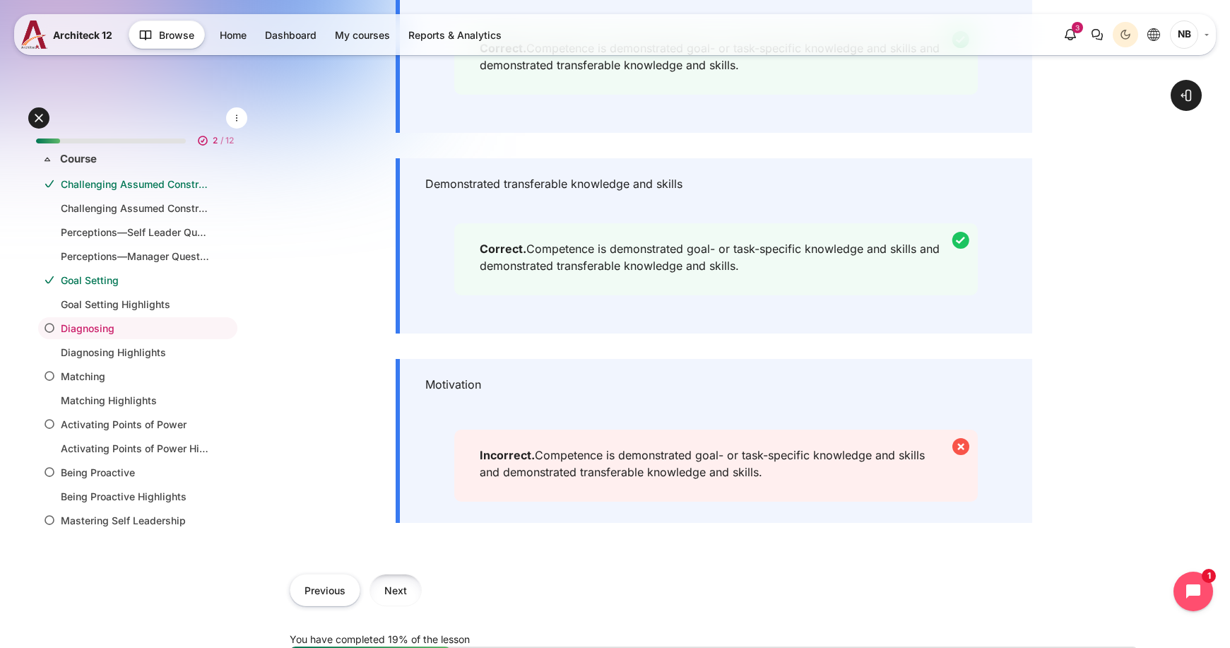
click at [396, 594] on button "Next" at bounding box center [396, 590] width 52 height 32
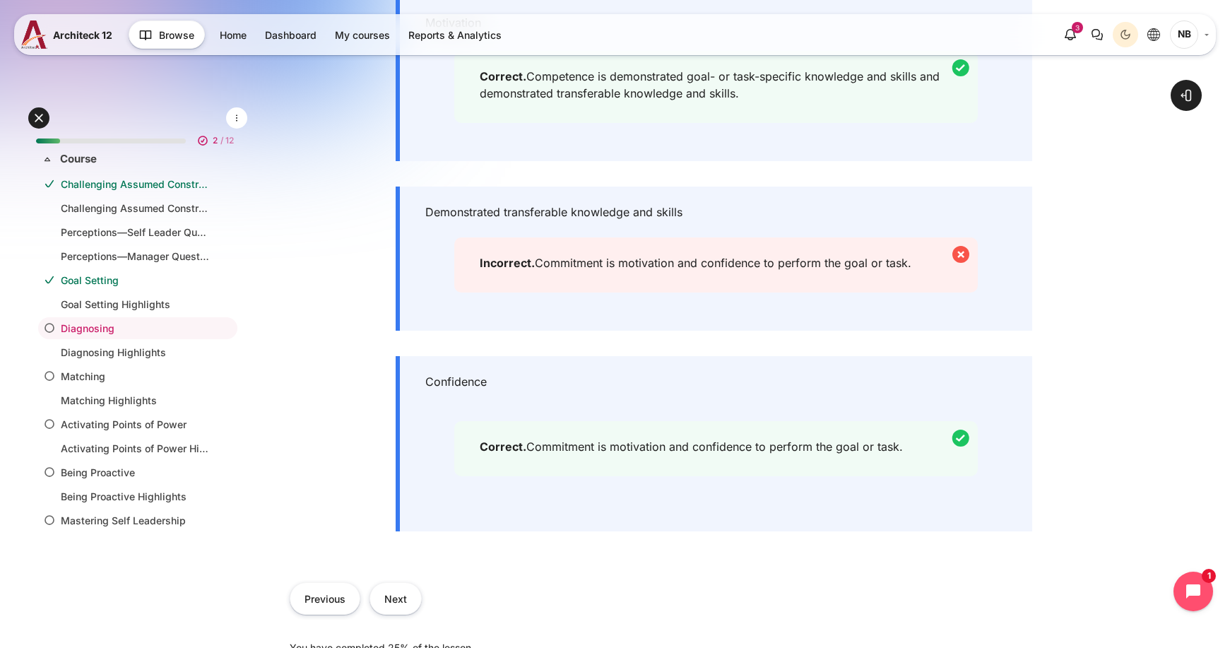
scroll to position [565, 0]
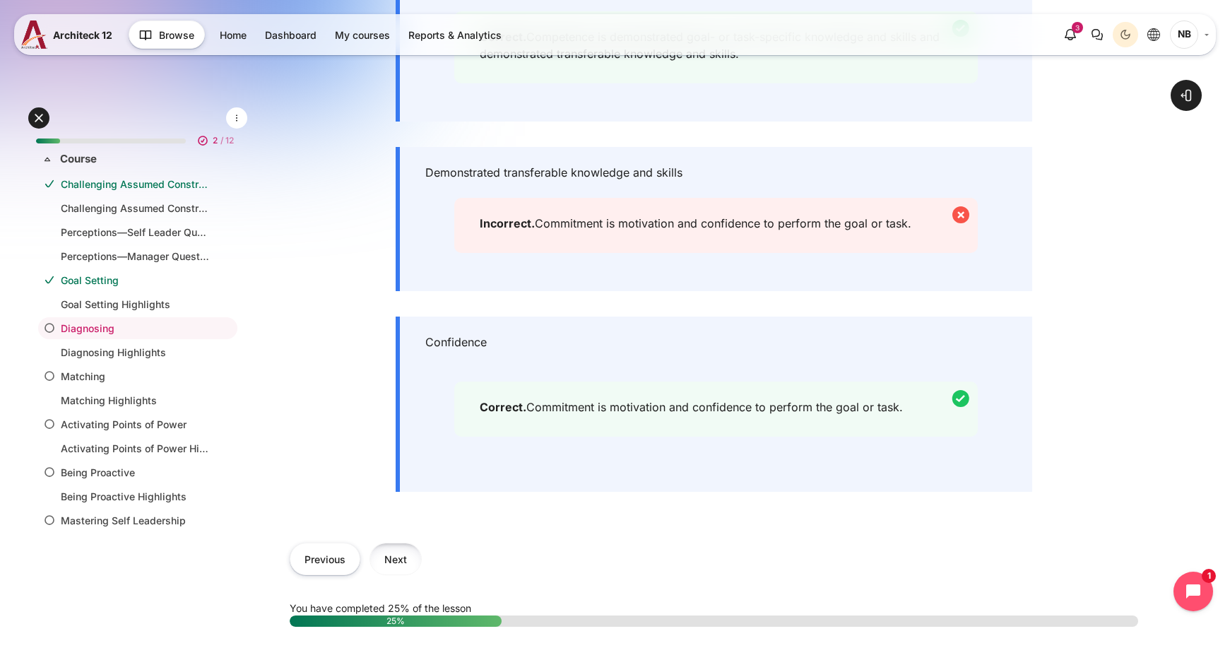
click at [393, 560] on button "Next" at bounding box center [396, 559] width 52 height 32
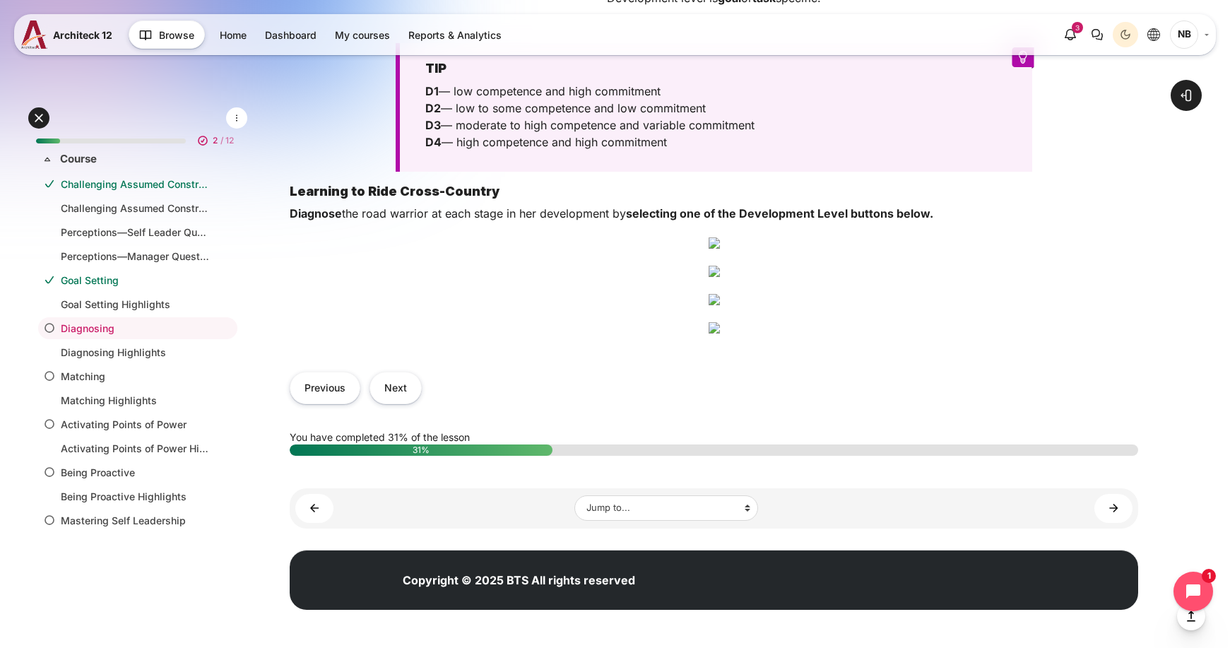
scroll to position [1692, 0]
click at [394, 403] on button "Next" at bounding box center [396, 388] width 52 height 32
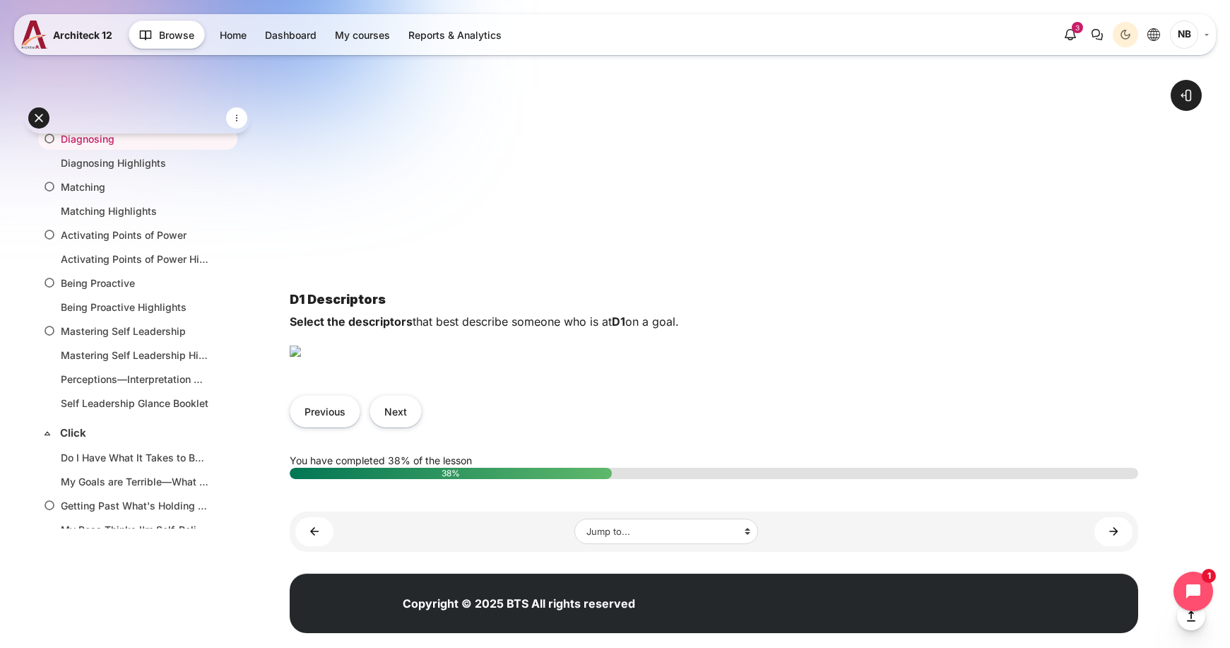
scroll to position [777, 0]
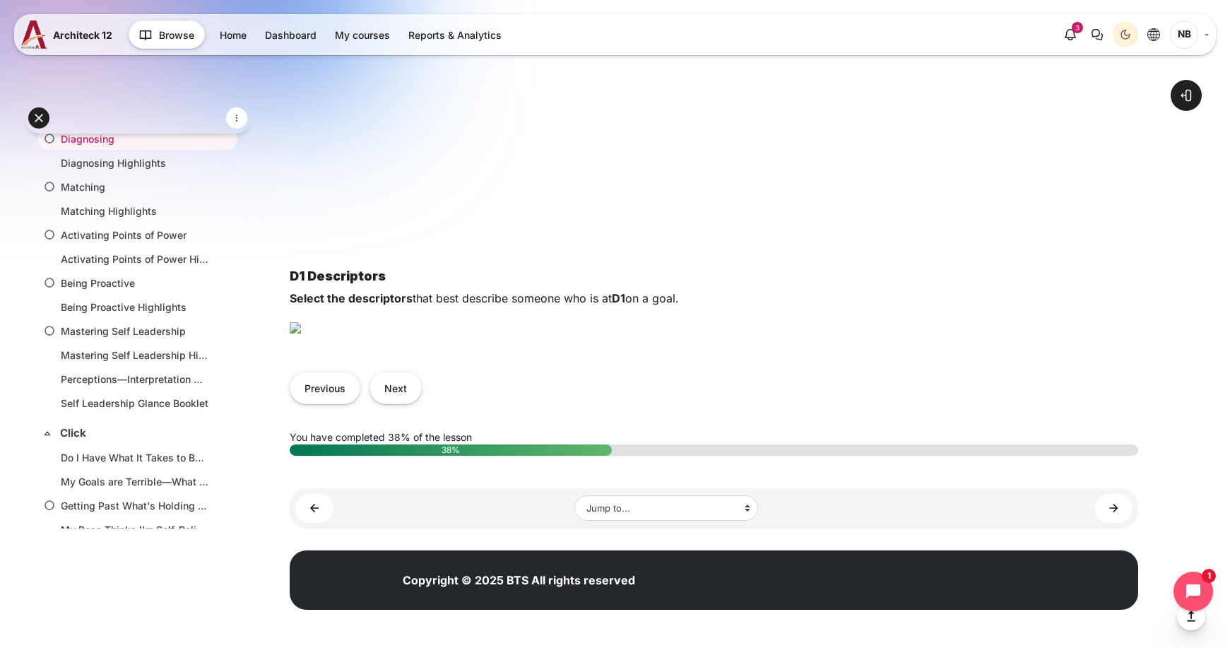
click at [301, 322] on img "Content" at bounding box center [295, 327] width 11 height 11
click at [301, 324] on img "Content" at bounding box center [295, 327] width 11 height 11
click at [301, 334] on img "Content" at bounding box center [295, 327] width 11 height 11
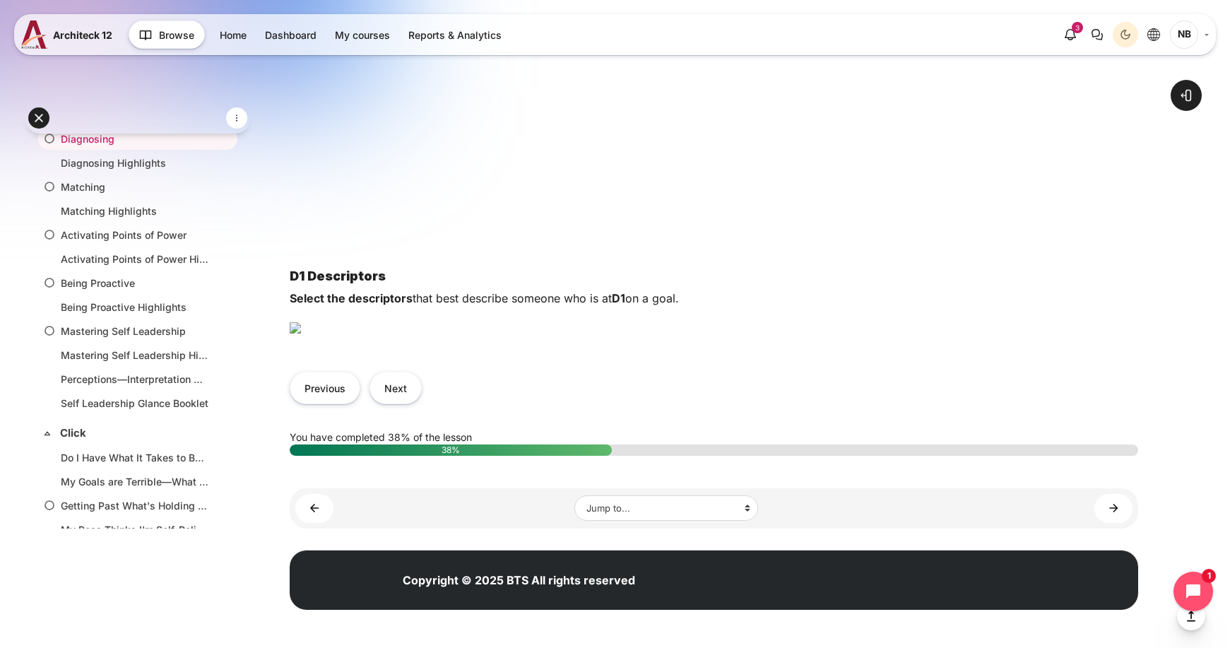
drag, startPoint x: 542, startPoint y: 477, endPoint x: 543, endPoint y: 486, distance: 9.3
click at [301, 334] on img "Content" at bounding box center [295, 327] width 11 height 11
click at [386, 403] on button "Next" at bounding box center [396, 388] width 52 height 32
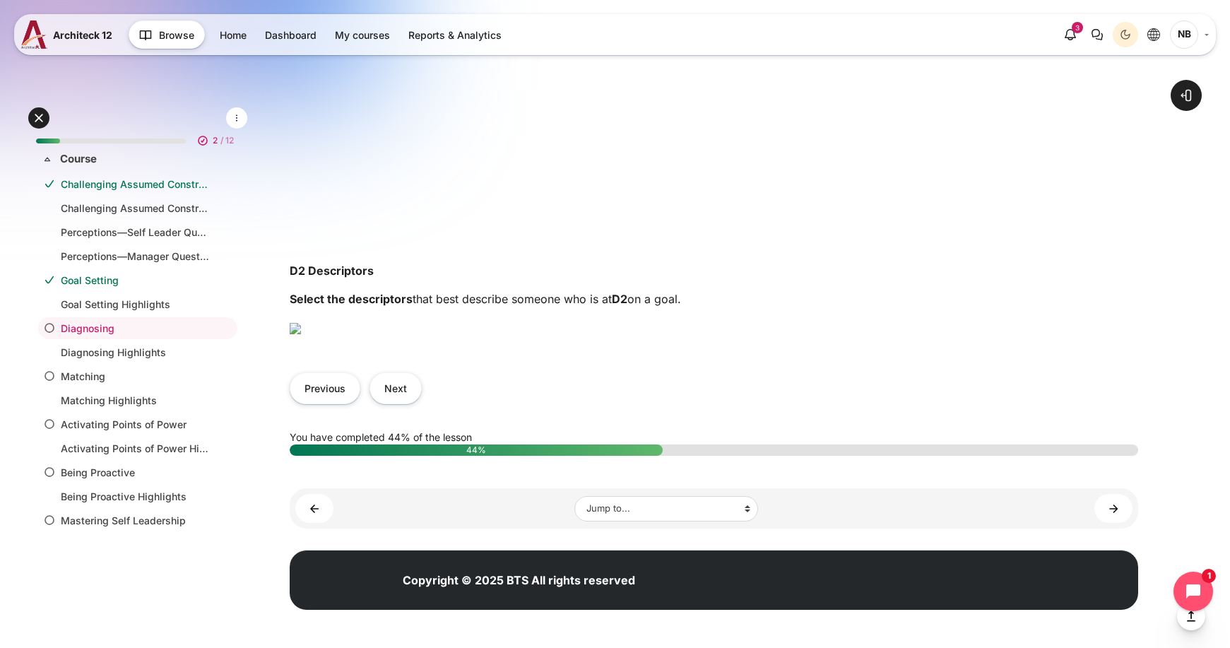
scroll to position [919, 0]
click at [394, 404] on button "Next" at bounding box center [396, 388] width 52 height 32
click at [405, 403] on button "Next" at bounding box center [396, 388] width 52 height 32
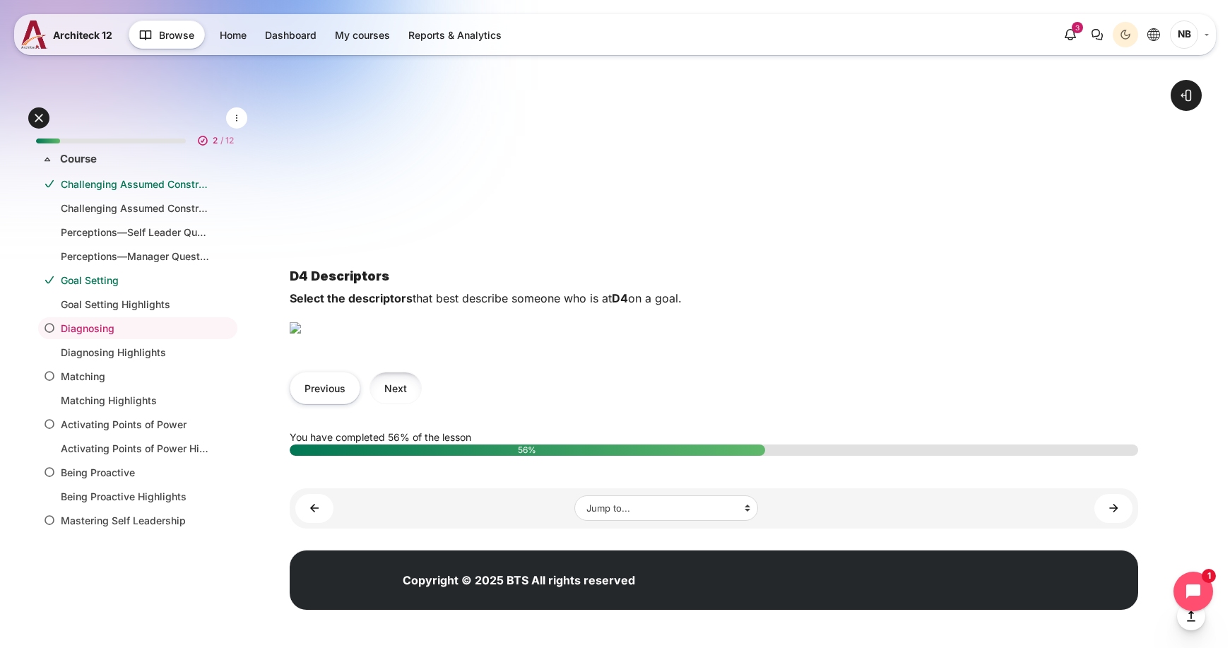
click at [391, 382] on button "Next" at bounding box center [396, 388] width 52 height 32
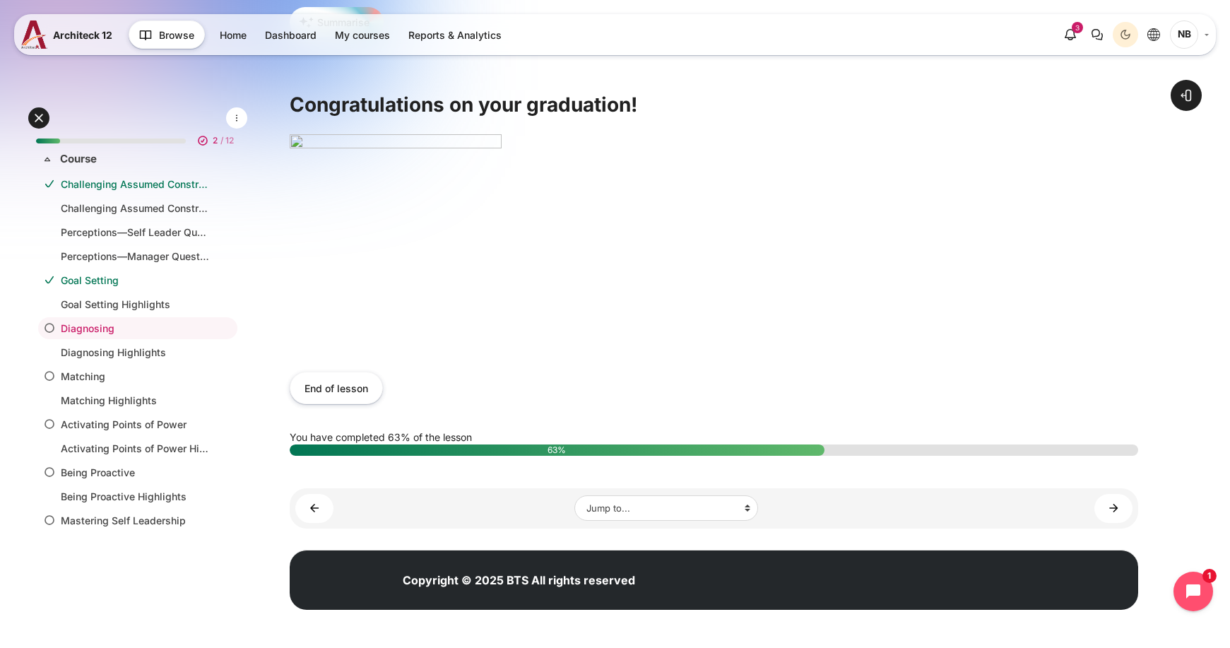
scroll to position [353, 0]
click at [358, 389] on button "End of lesson" at bounding box center [336, 388] width 93 height 32
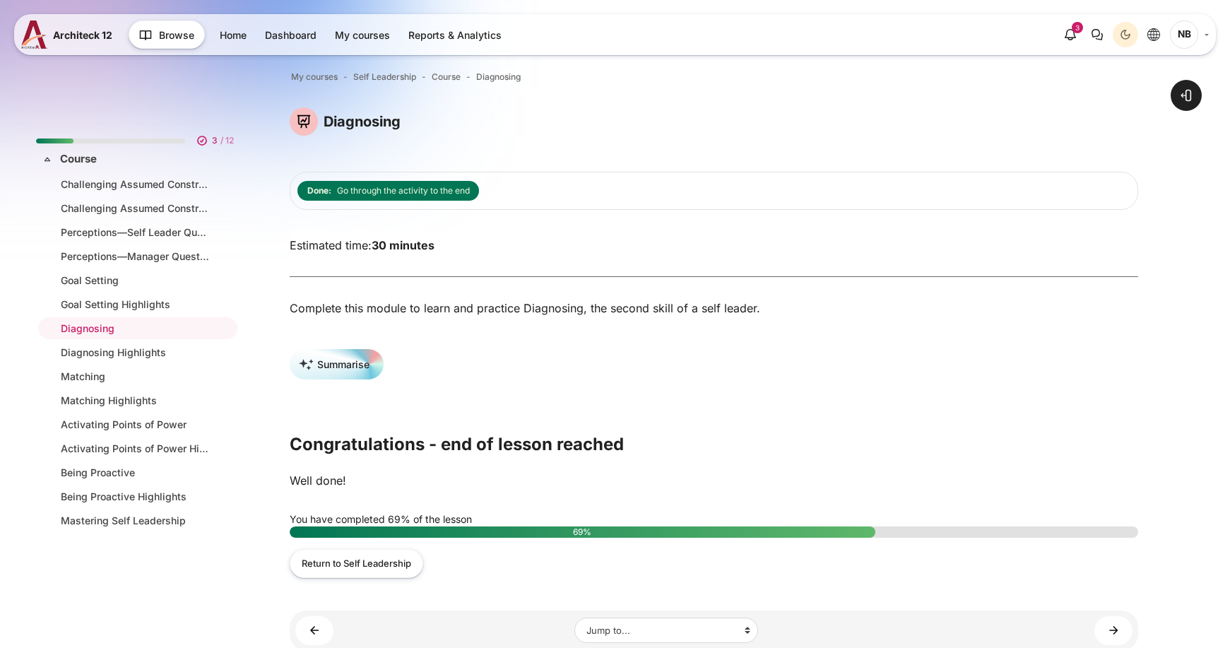
scroll to position [134, 0]
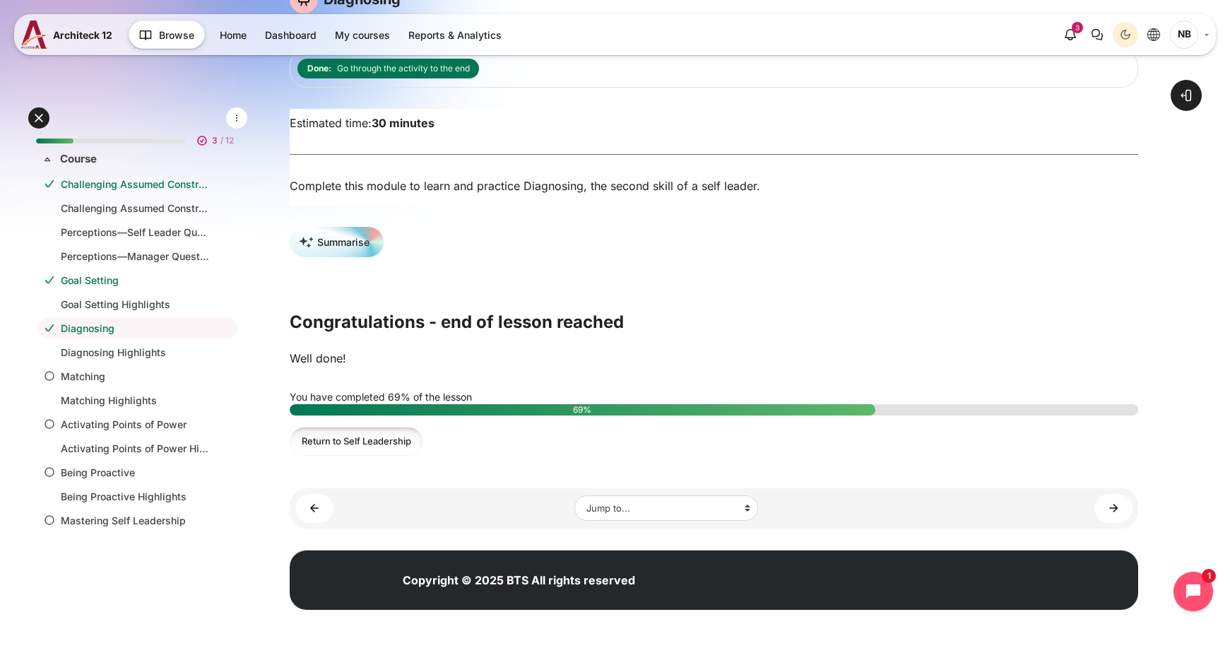
click at [407, 445] on link "Return to Self Leadership" at bounding box center [357, 441] width 134 height 29
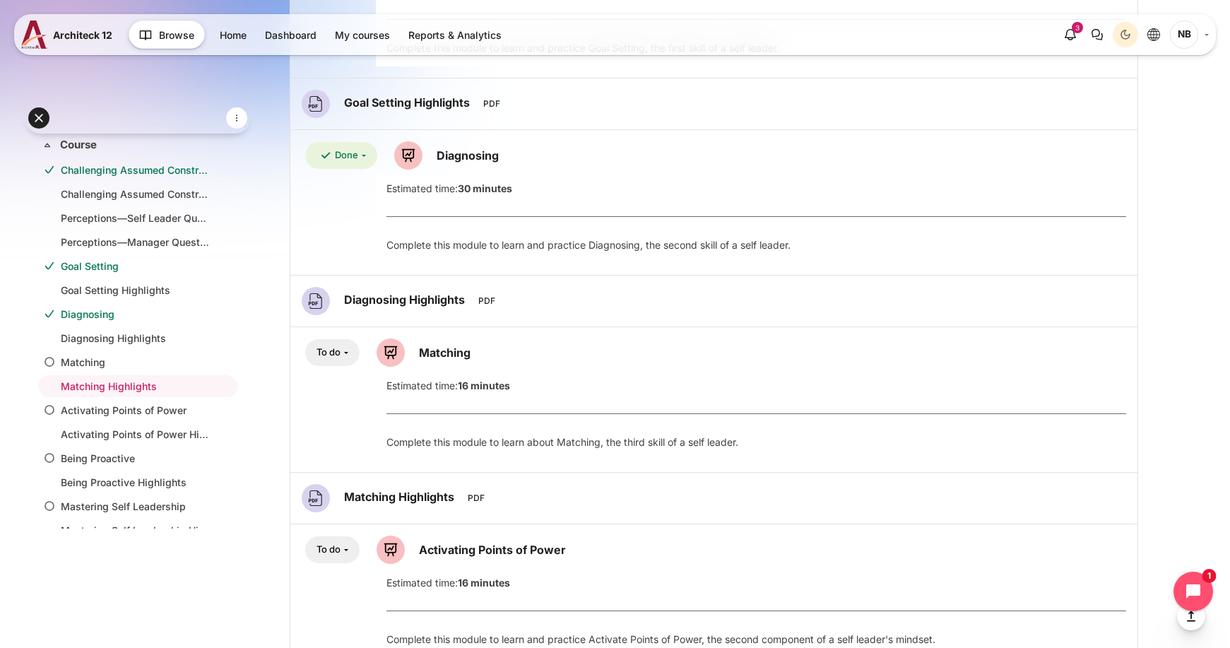
scroll to position [707, 0]
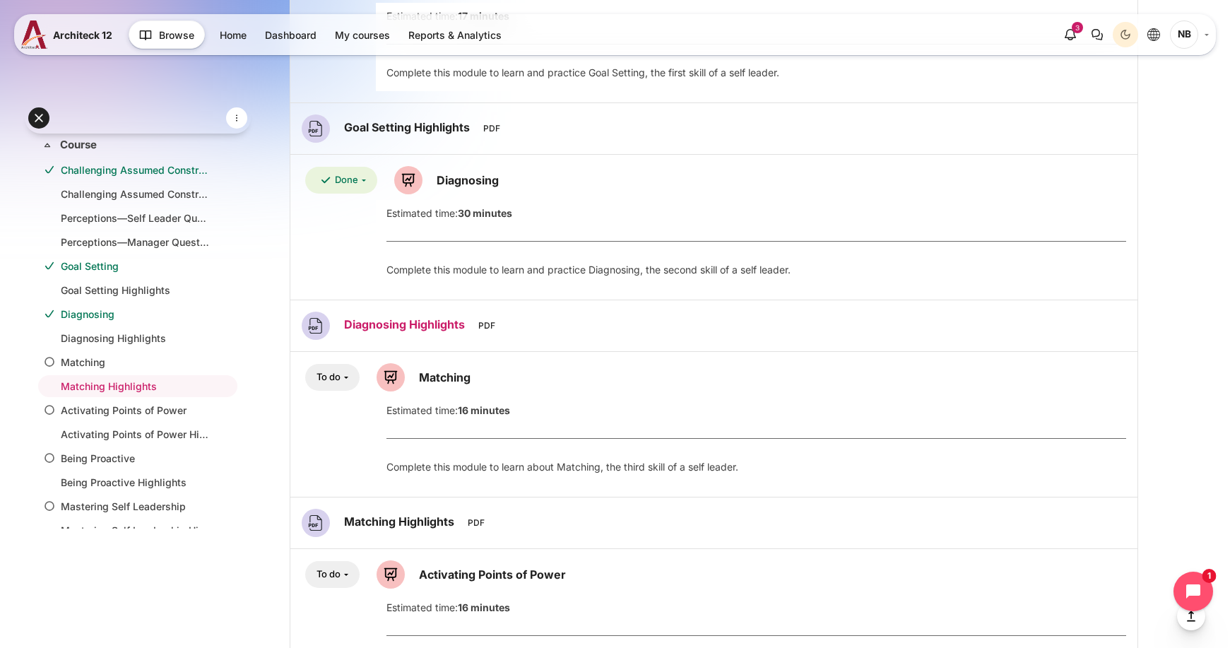
click at [447, 325] on link "Diagnosing Highlights File" at bounding box center [406, 324] width 124 height 14
click at [462, 379] on link "Matching Lesson" at bounding box center [445, 377] width 52 height 14
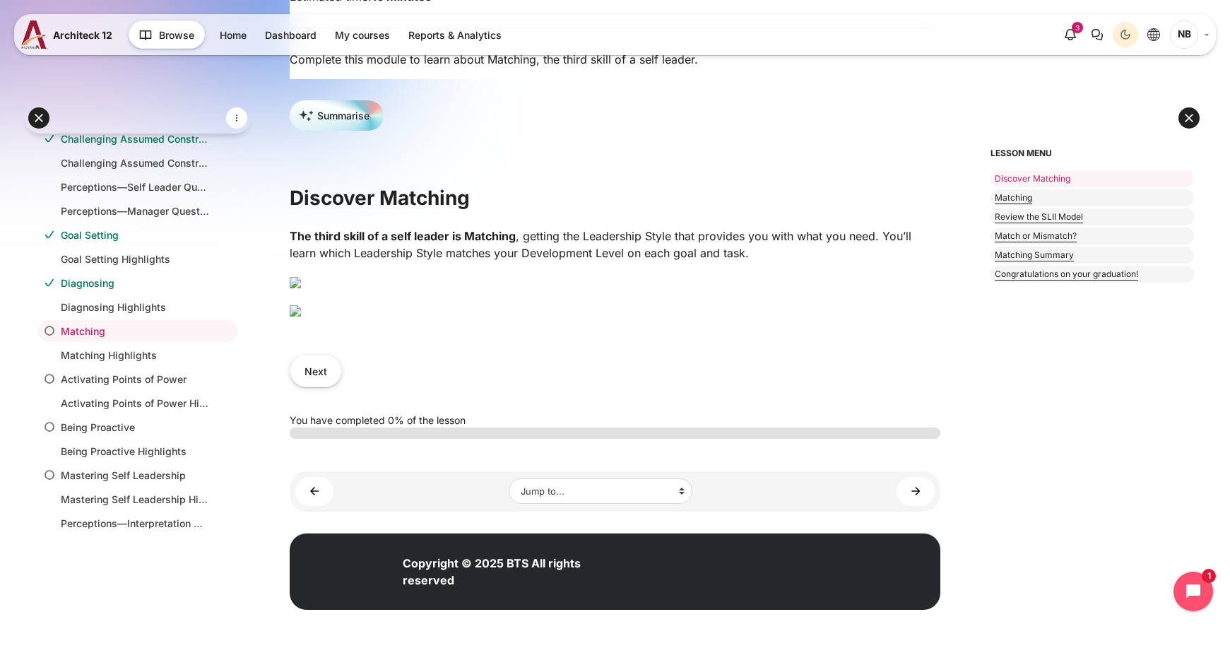
scroll to position [424, 0]
click at [301, 317] on img "Content" at bounding box center [295, 310] width 11 height 11
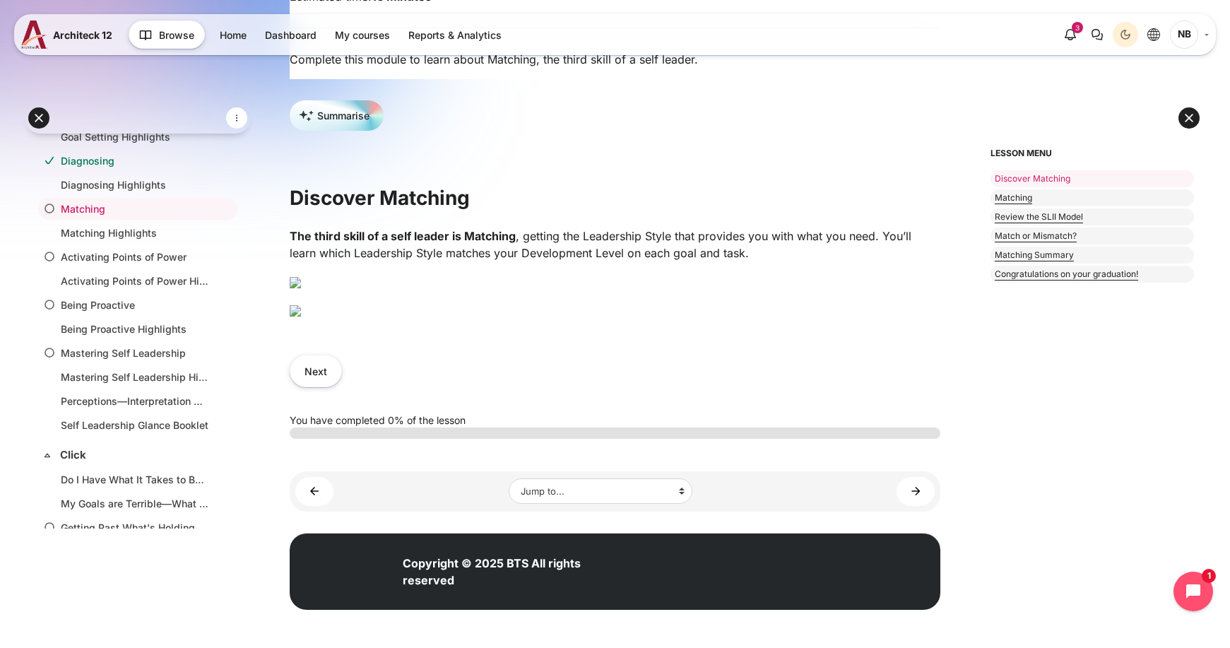
scroll to position [495, 0]
click at [332, 387] on button "Next" at bounding box center [316, 371] width 52 height 32
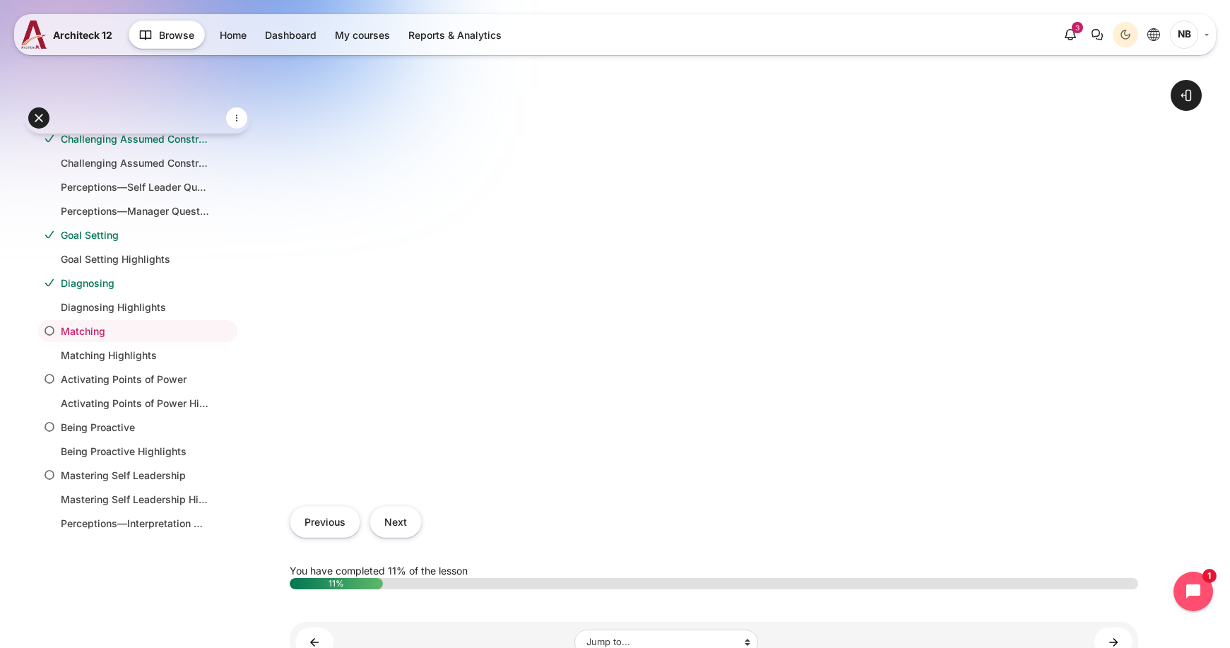
scroll to position [495, 0]
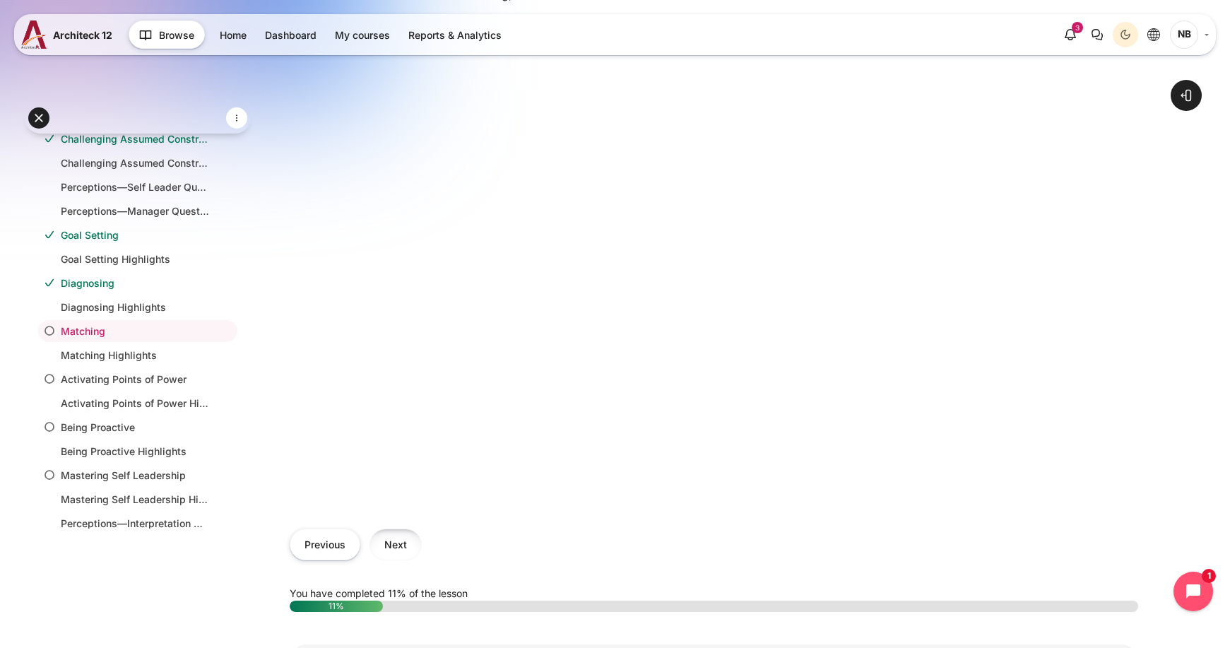
click at [390, 555] on button "Next" at bounding box center [396, 545] width 52 height 32
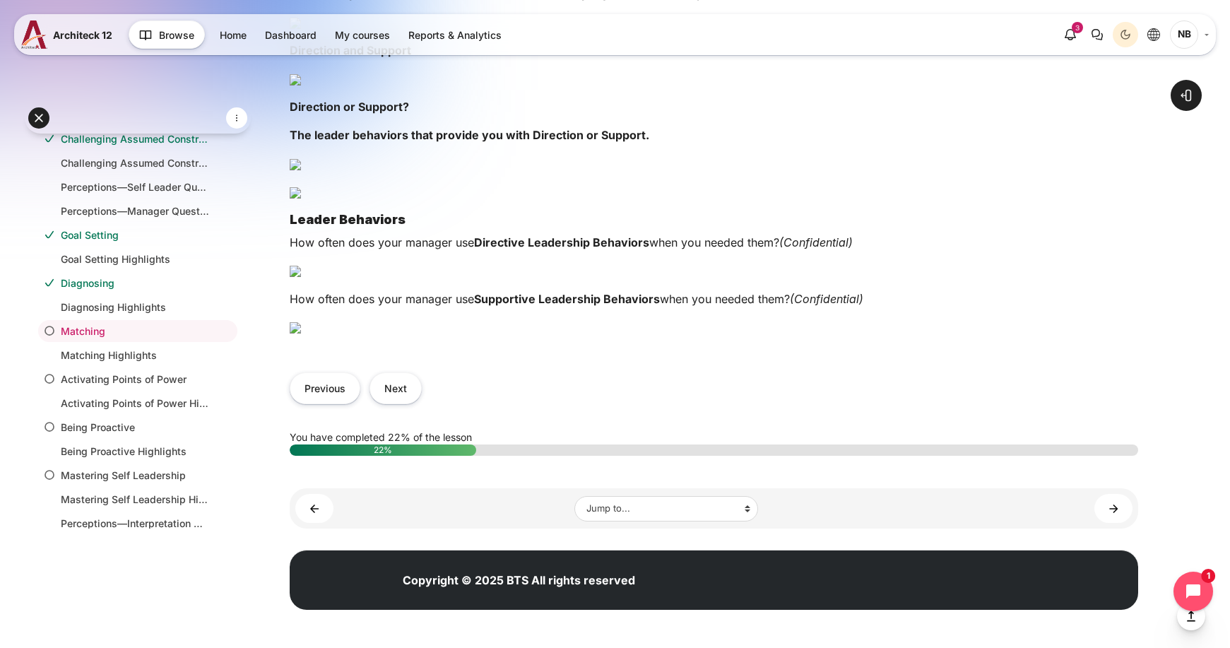
scroll to position [1767, 0]
click at [301, 277] on img "Content" at bounding box center [295, 271] width 11 height 11
click at [301, 266] on img "Content" at bounding box center [295, 271] width 11 height 11
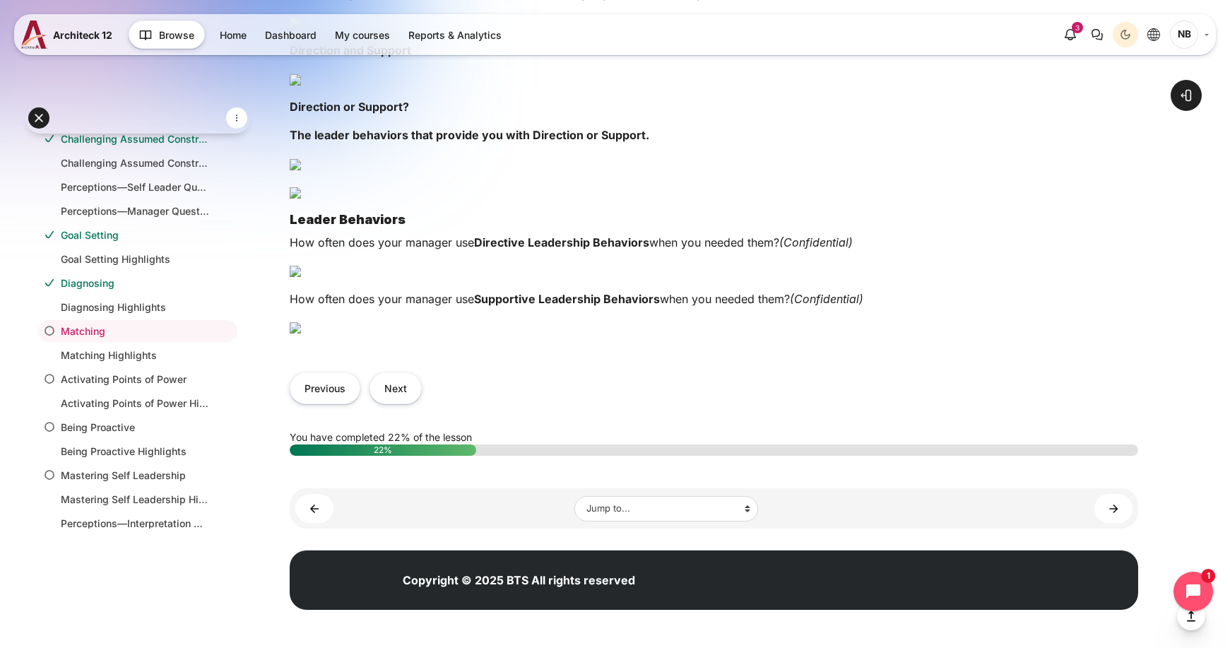
click at [301, 322] on img "Content" at bounding box center [295, 327] width 11 height 11
click at [301, 266] on img "Content" at bounding box center [295, 271] width 11 height 11
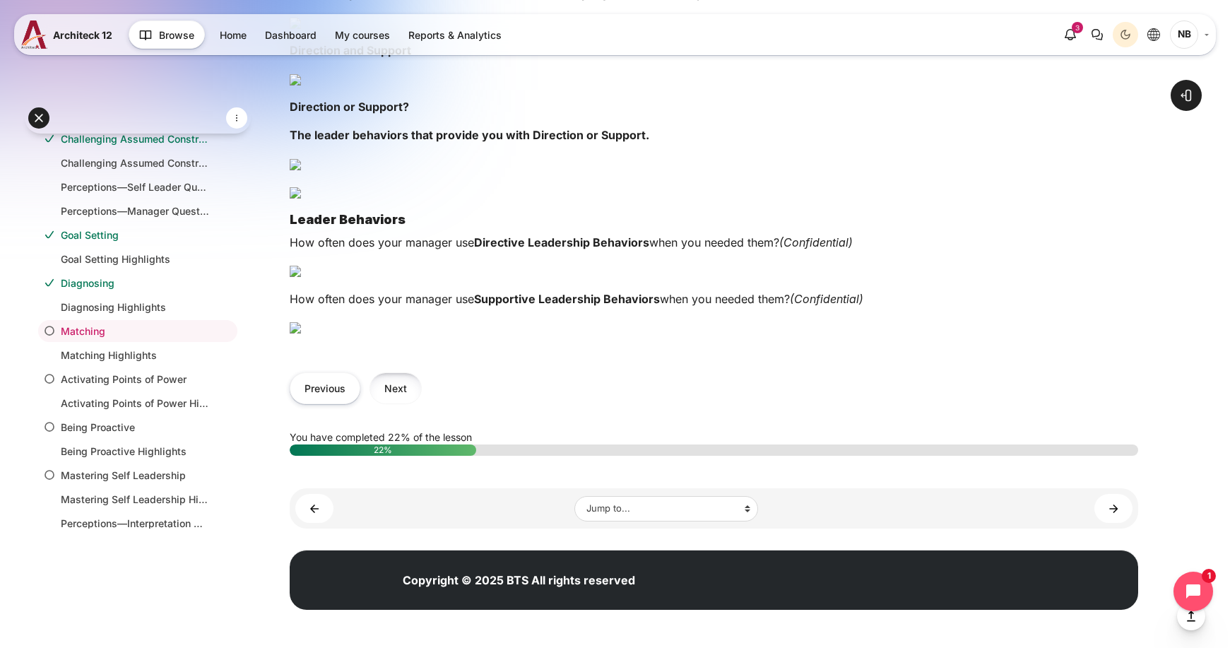
click at [402, 404] on button "Next" at bounding box center [396, 388] width 52 height 32
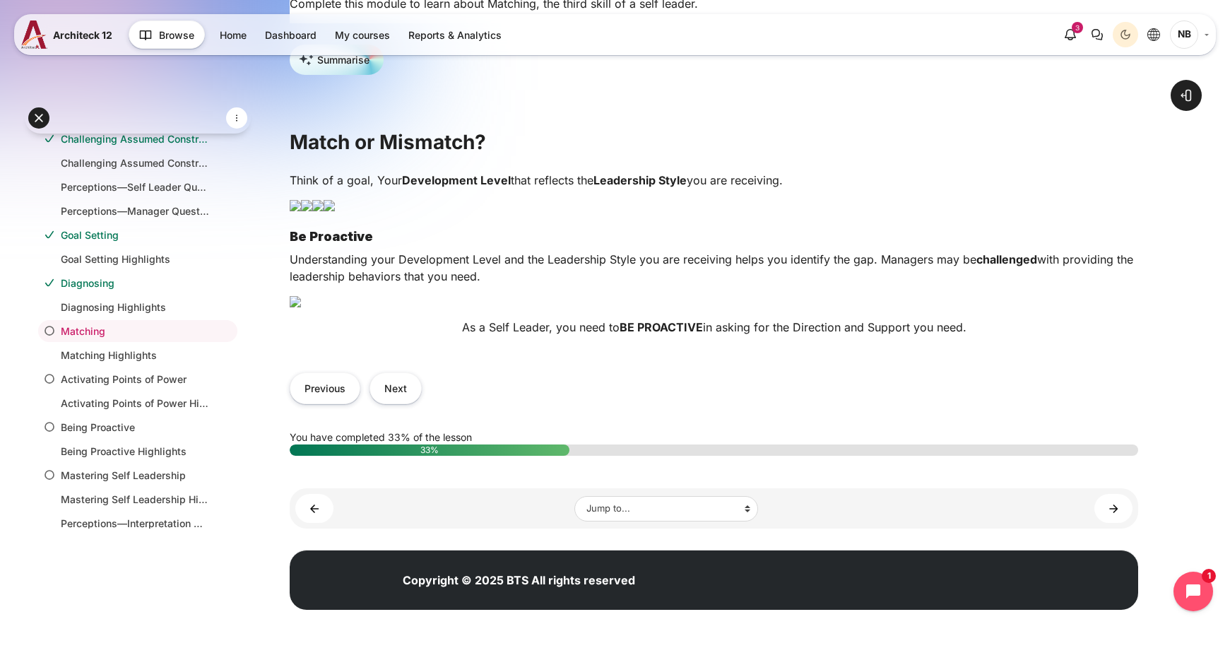
scroll to position [424, 0]
click at [414, 404] on button "Next" at bounding box center [396, 388] width 52 height 32
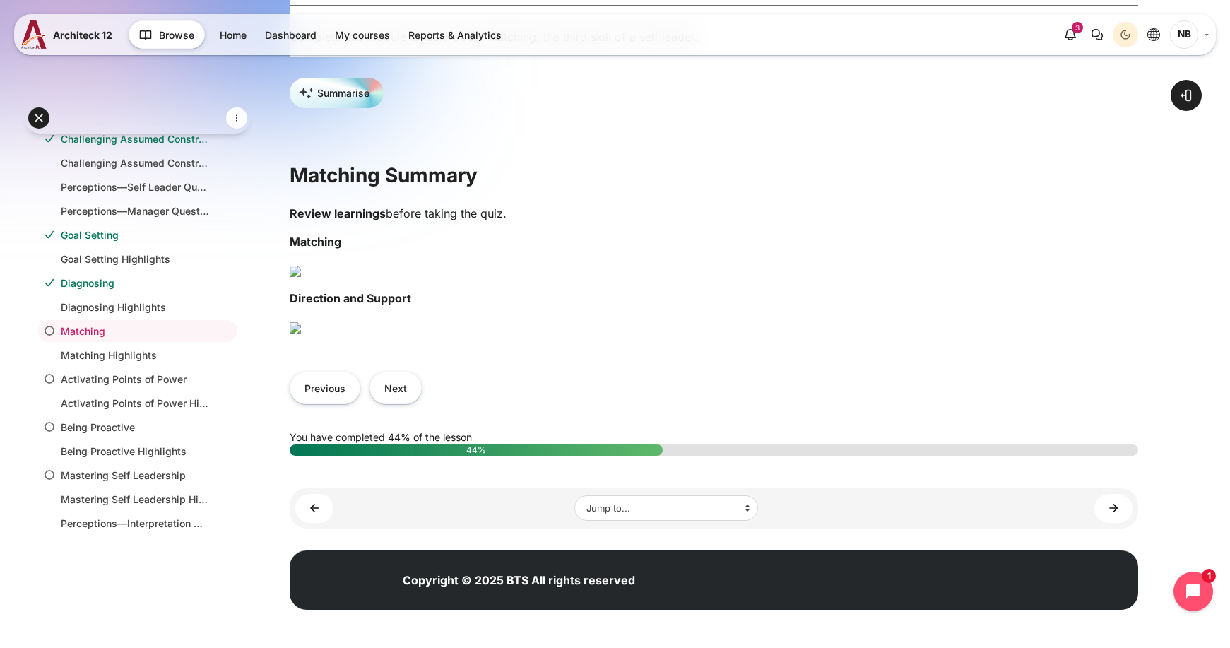
scroll to position [636, 0]
click at [401, 403] on button "Next" at bounding box center [396, 388] width 52 height 32
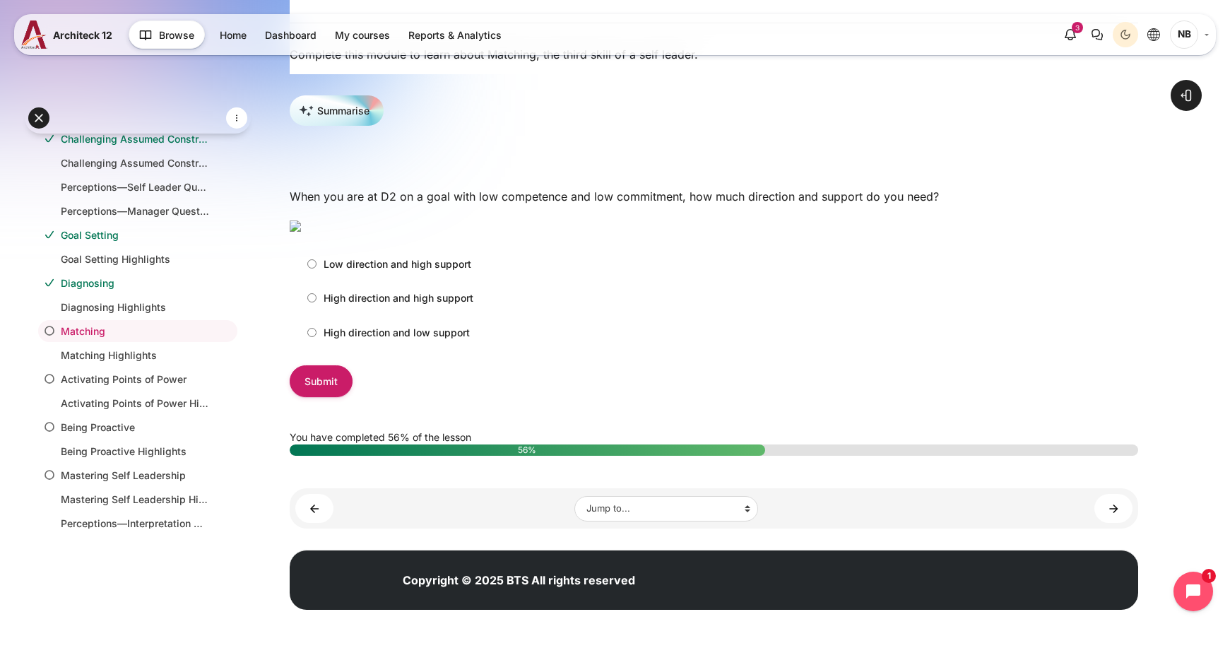
scroll to position [435, 0]
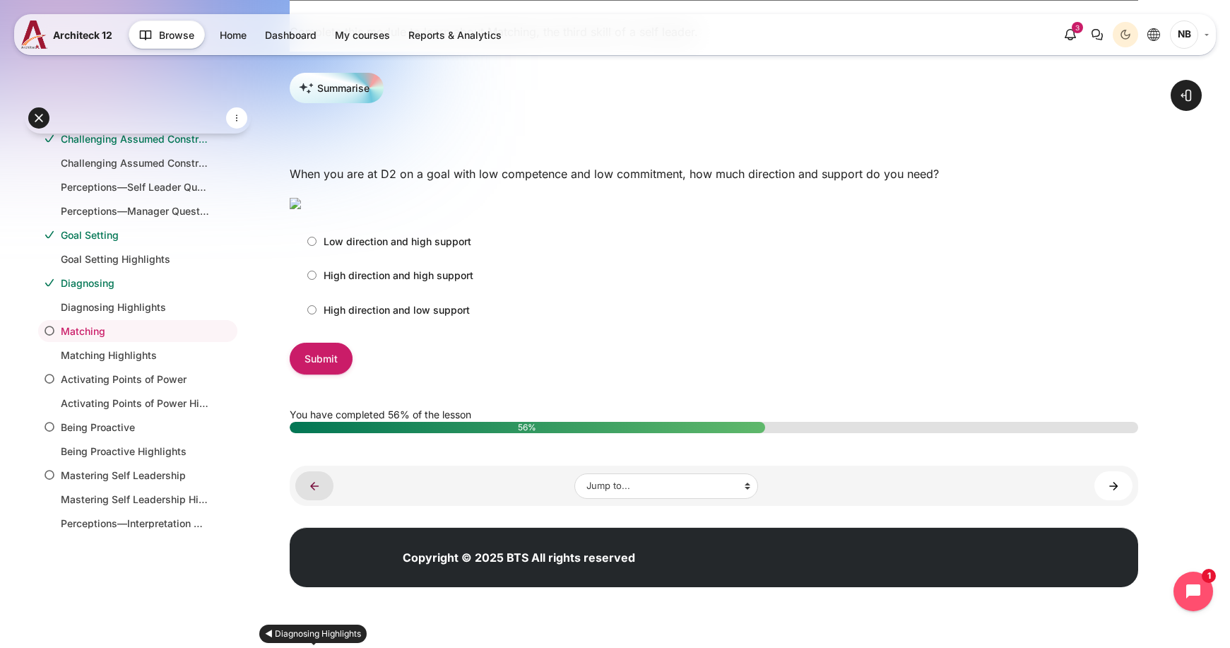
click at [315, 500] on link "◄ Diagnosing Highlights" at bounding box center [314, 485] width 38 height 29
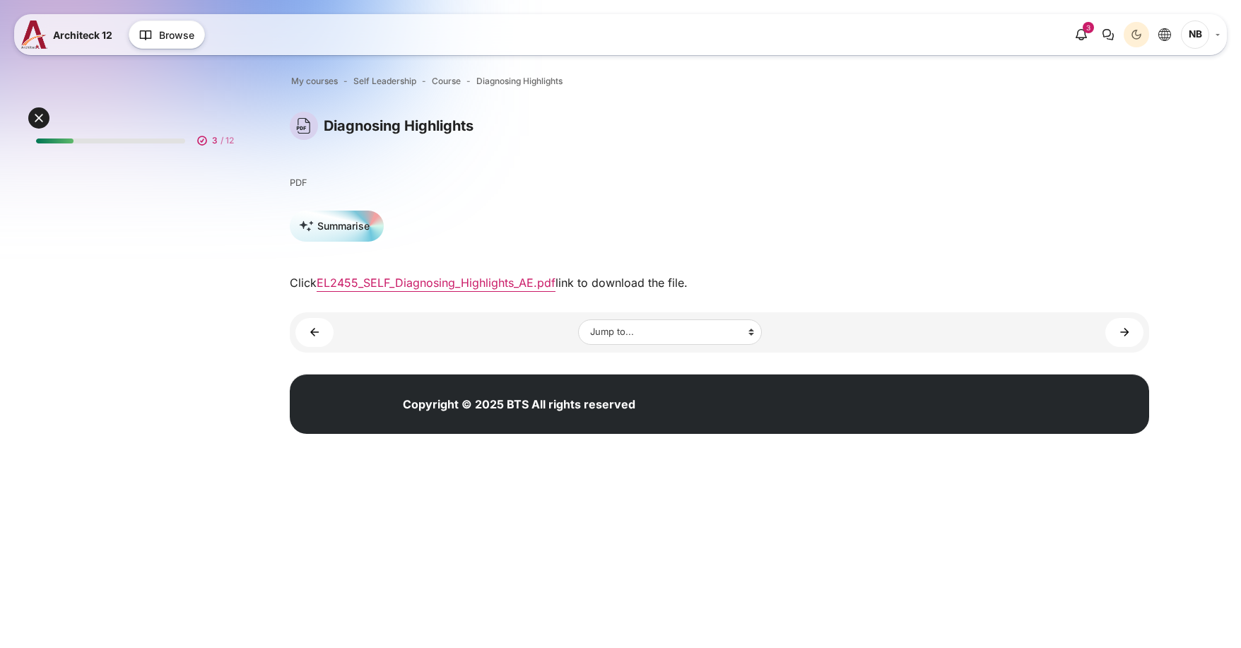
scroll to position [21, 0]
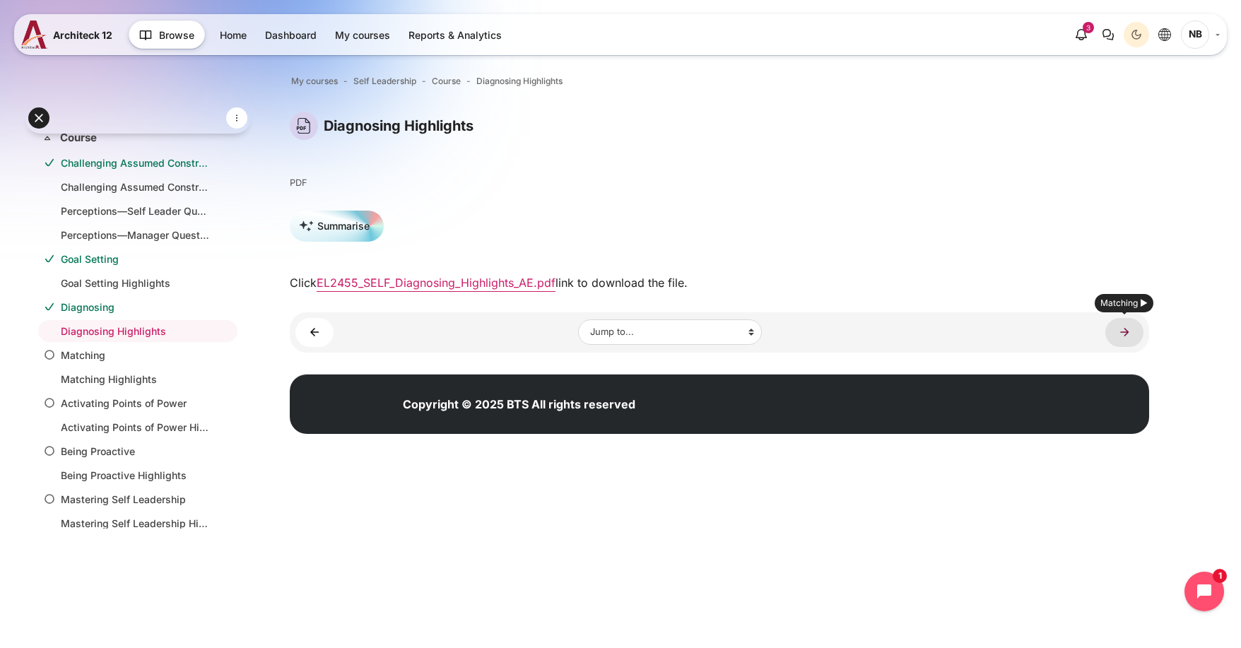
click at [1121, 332] on link "Matching ►" at bounding box center [1124, 332] width 38 height 29
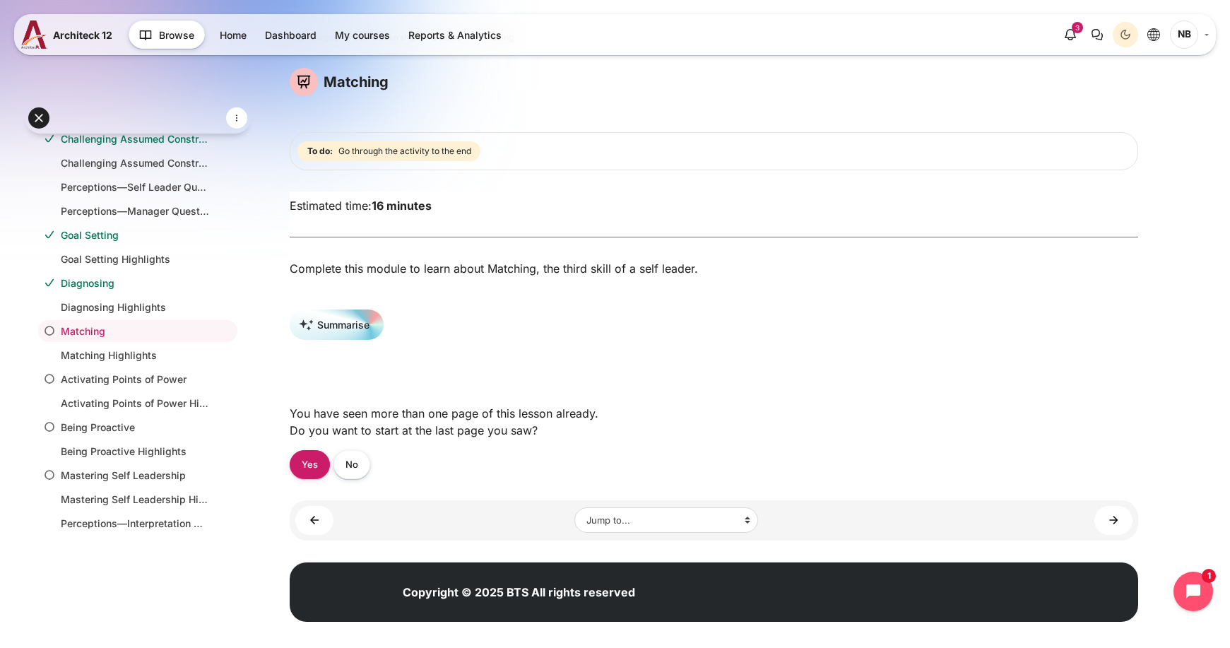
scroll to position [63, 0]
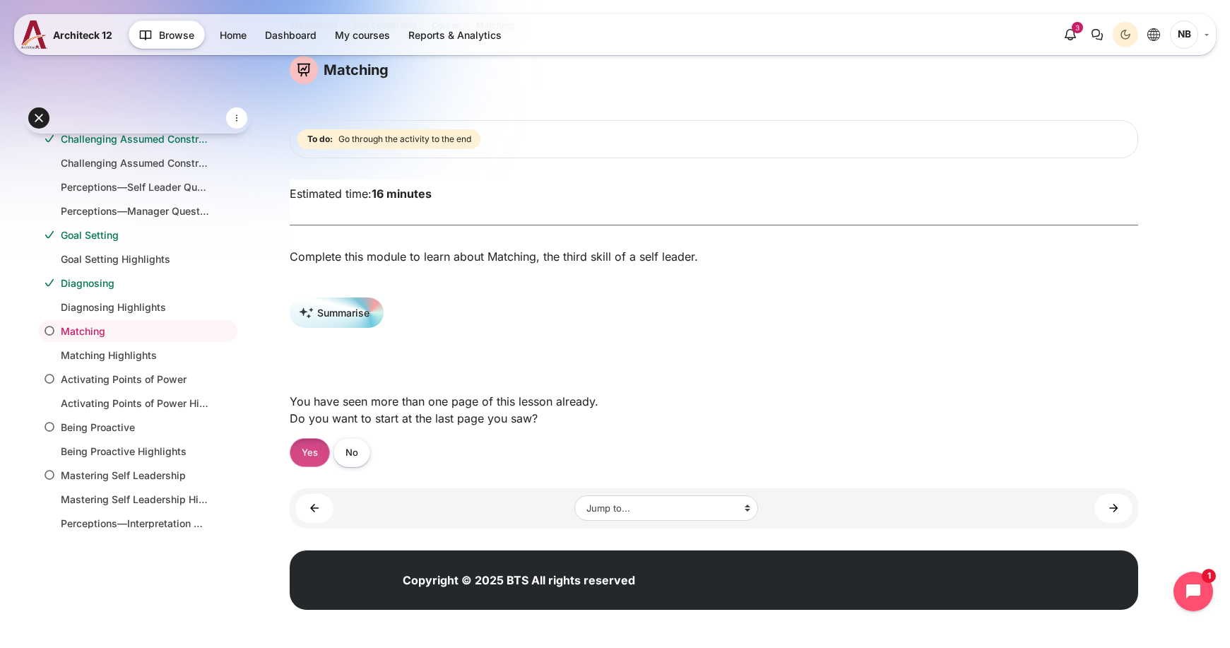
click at [310, 454] on link "Yes" at bounding box center [310, 452] width 40 height 29
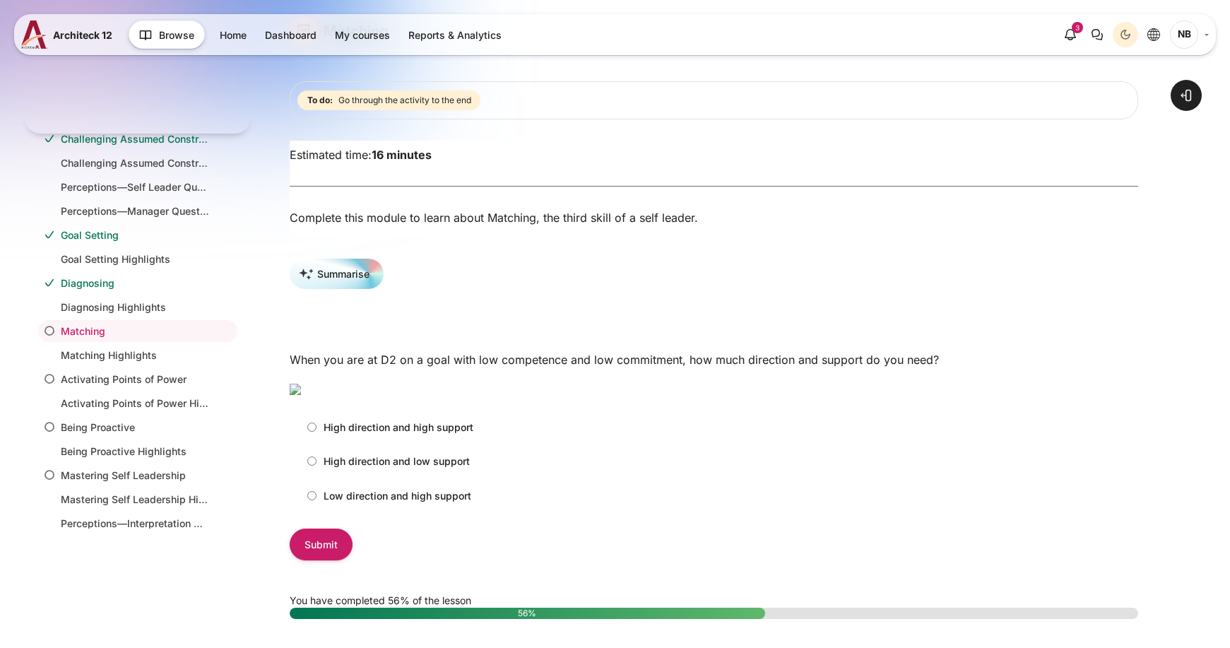
scroll to position [212, 0]
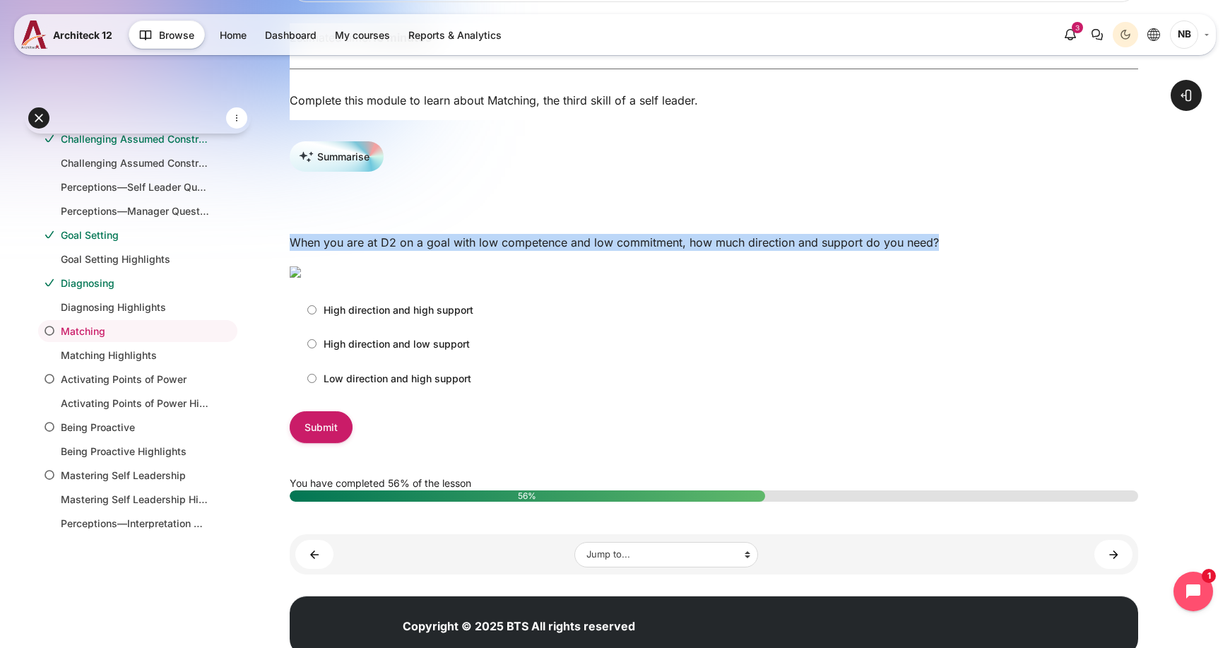
drag, startPoint x: 293, startPoint y: 251, endPoint x: 938, endPoint y: 240, distance: 644.5
click at [938, 240] on div "When you are at D2 on a goal with low competence and low commitment, how much d…" at bounding box center [714, 315] width 849 height 179
copy p "When you are at D2 on a goal with low competence and low commitment, how much d…"
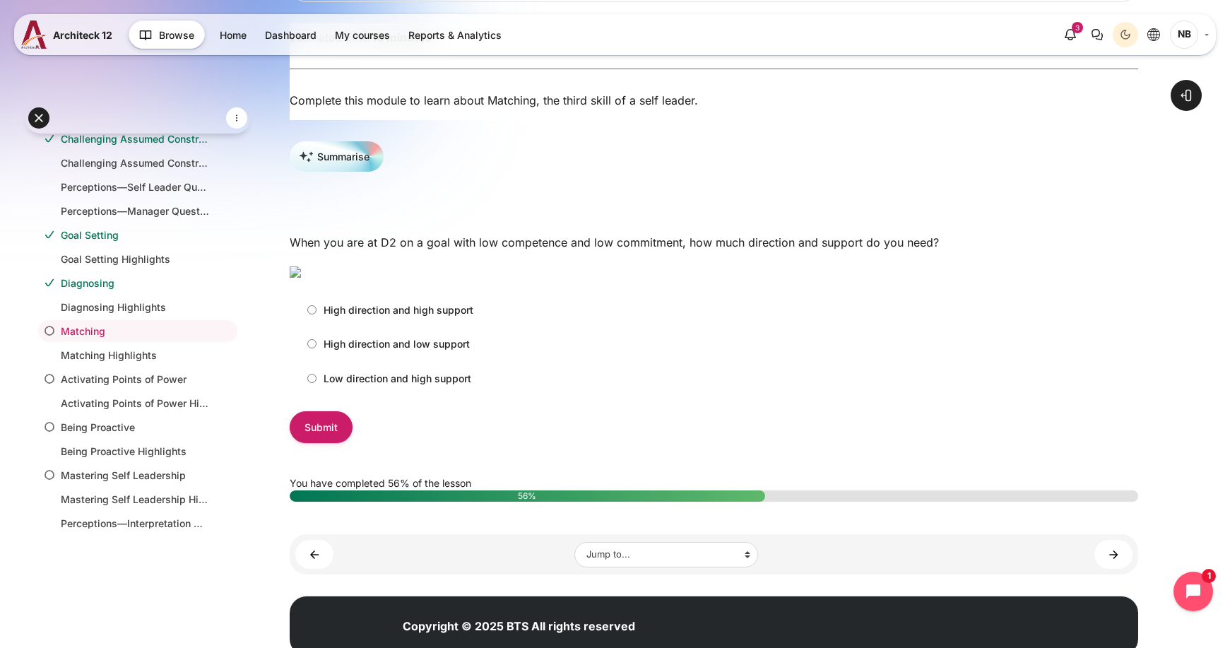
click at [387, 317] on p "High direction and high support" at bounding box center [399, 309] width 150 height 15
click at [317, 314] on input "High direction and high support" at bounding box center [311, 309] width 9 height 9
radio input "true"
drag, startPoint x: 331, startPoint y: 580, endPoint x: 326, endPoint y: 587, distance: 9.0
click at [329, 406] on div "When you are at D2 on a goal with low competence and low commitment, how much d…" at bounding box center [714, 315] width 849 height 179
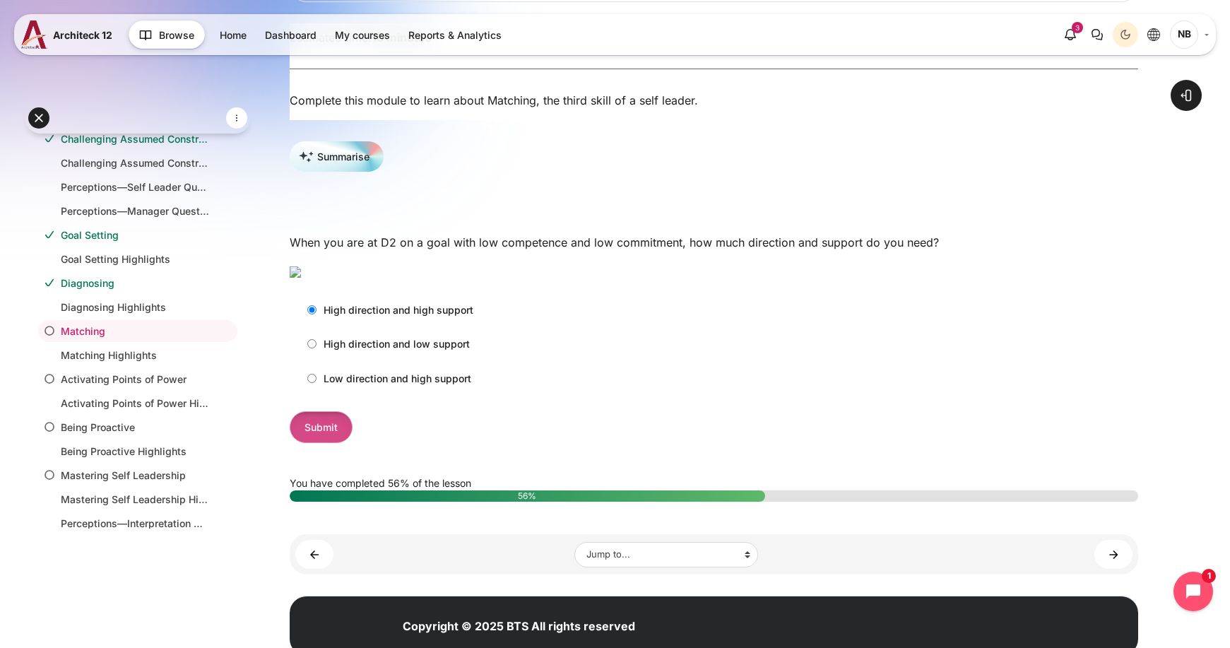
click at [324, 443] on input "Submit" at bounding box center [321, 427] width 63 height 32
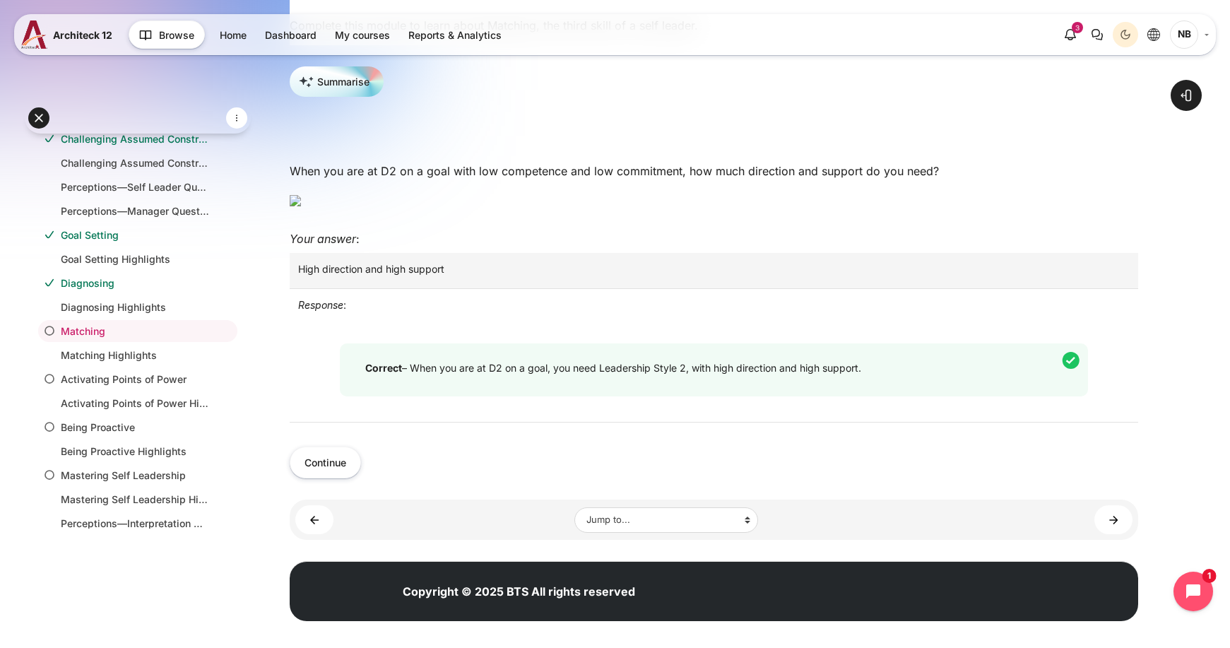
scroll to position [424, 0]
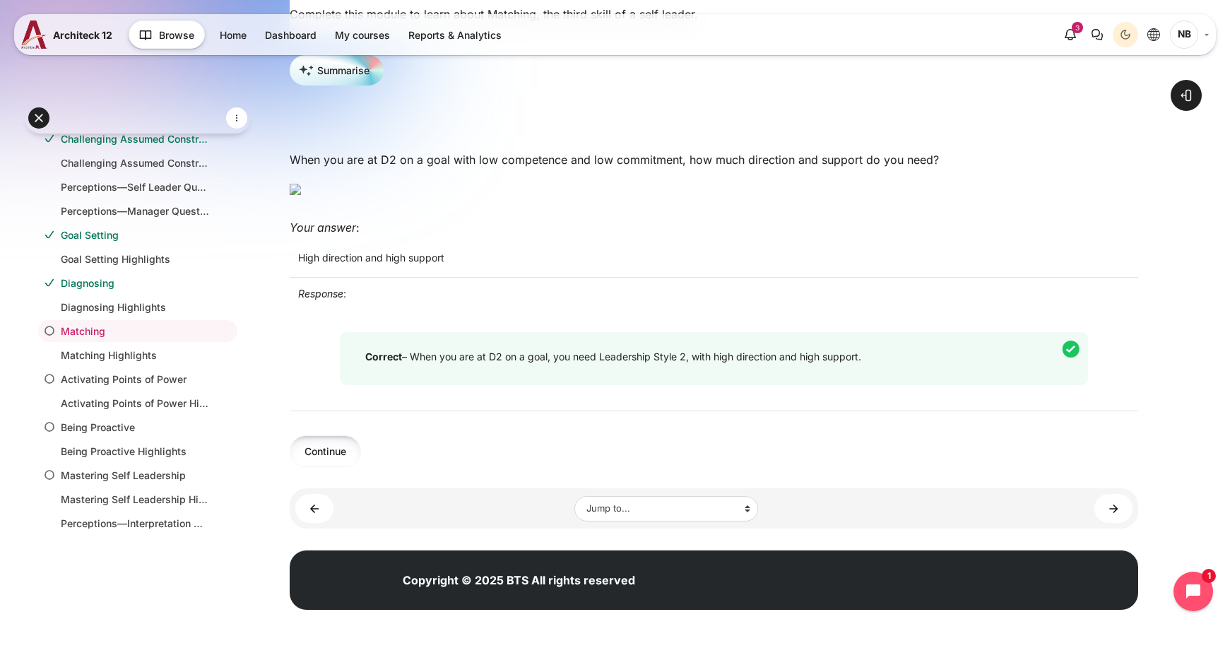
click at [341, 467] on button "Continue" at bounding box center [325, 451] width 71 height 32
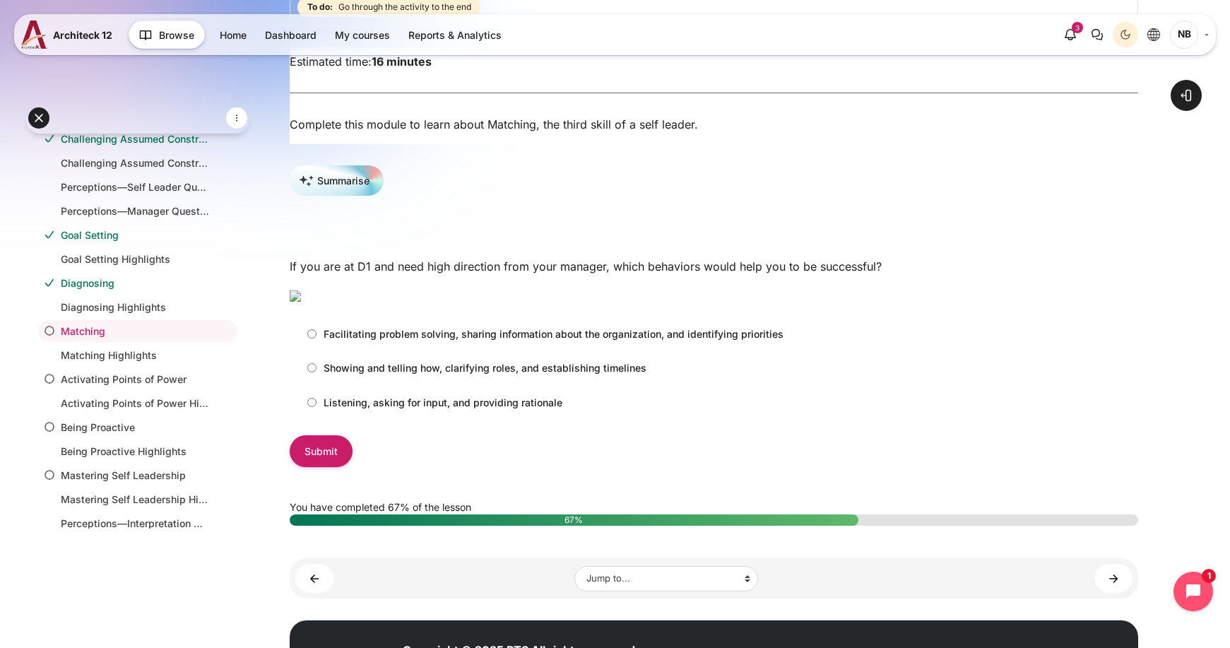
scroll to position [283, 0]
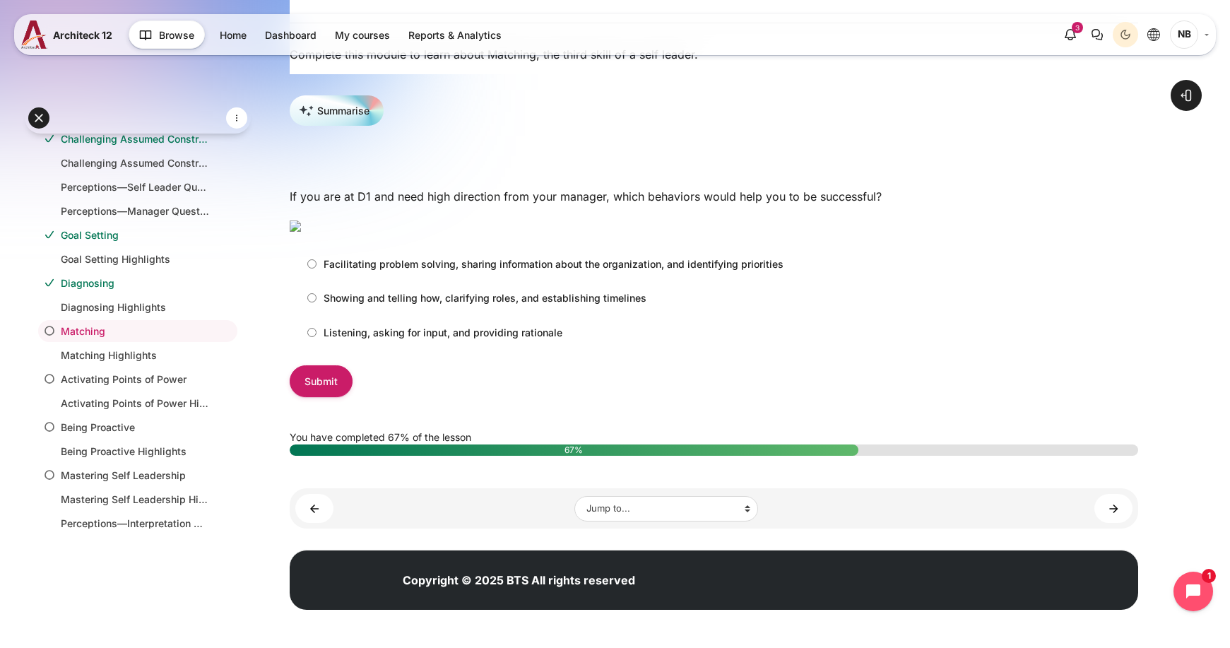
click at [559, 271] on p "Facilitating problem solving, sharing information about the organization, and i…" at bounding box center [554, 264] width 460 height 15
click at [317, 269] on input "Facilitating problem solving, sharing information about the organization, and i…" at bounding box center [311, 263] width 9 height 9
radio input "true"
click at [322, 397] on input "Submit" at bounding box center [321, 381] width 63 height 32
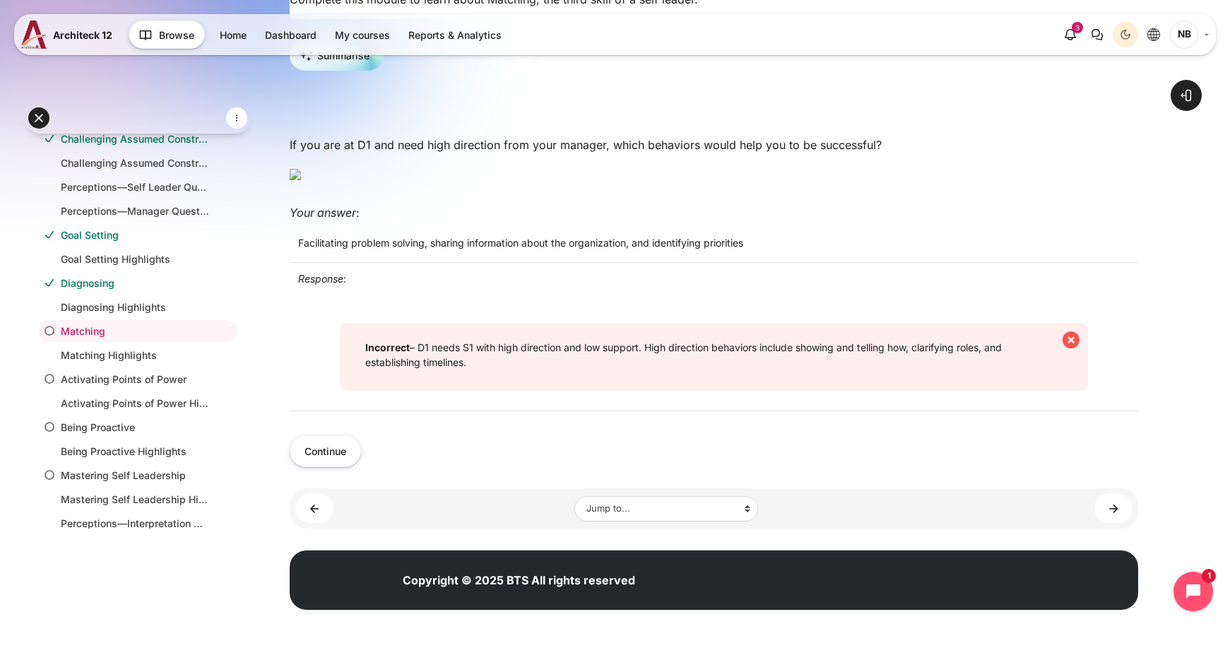
scroll to position [424, 0]
click at [336, 467] on button "Continue" at bounding box center [325, 451] width 71 height 32
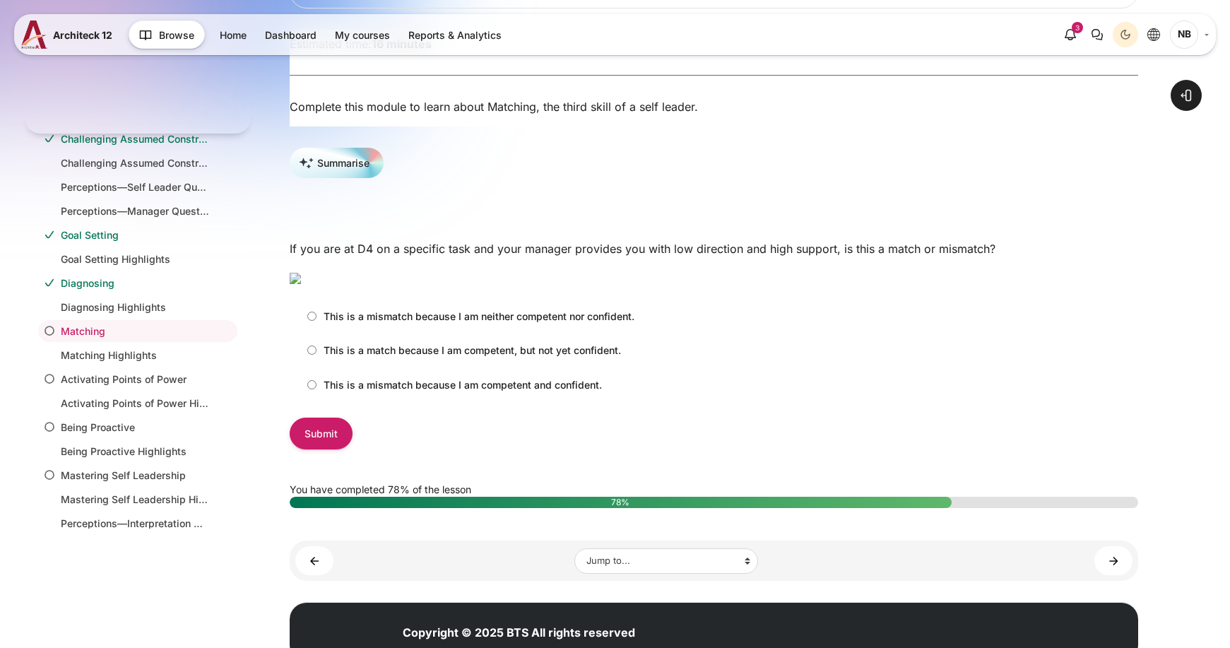
scroll to position [212, 0]
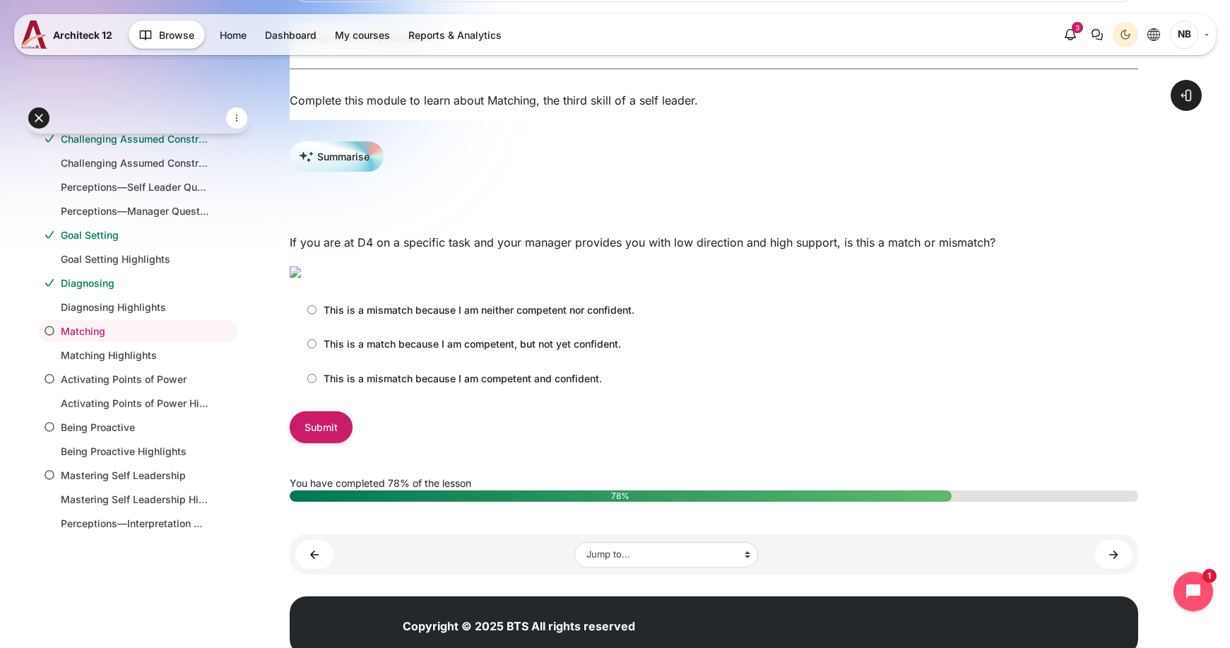
click at [476, 386] on p "This is a mismatch because I am competent and confident." at bounding box center [463, 378] width 278 height 15
click at [317, 383] on input "This is a mismatch because I am competent and confident." at bounding box center [311, 378] width 9 height 9
radio input "true"
click at [337, 443] on input "Submit" at bounding box center [321, 427] width 63 height 32
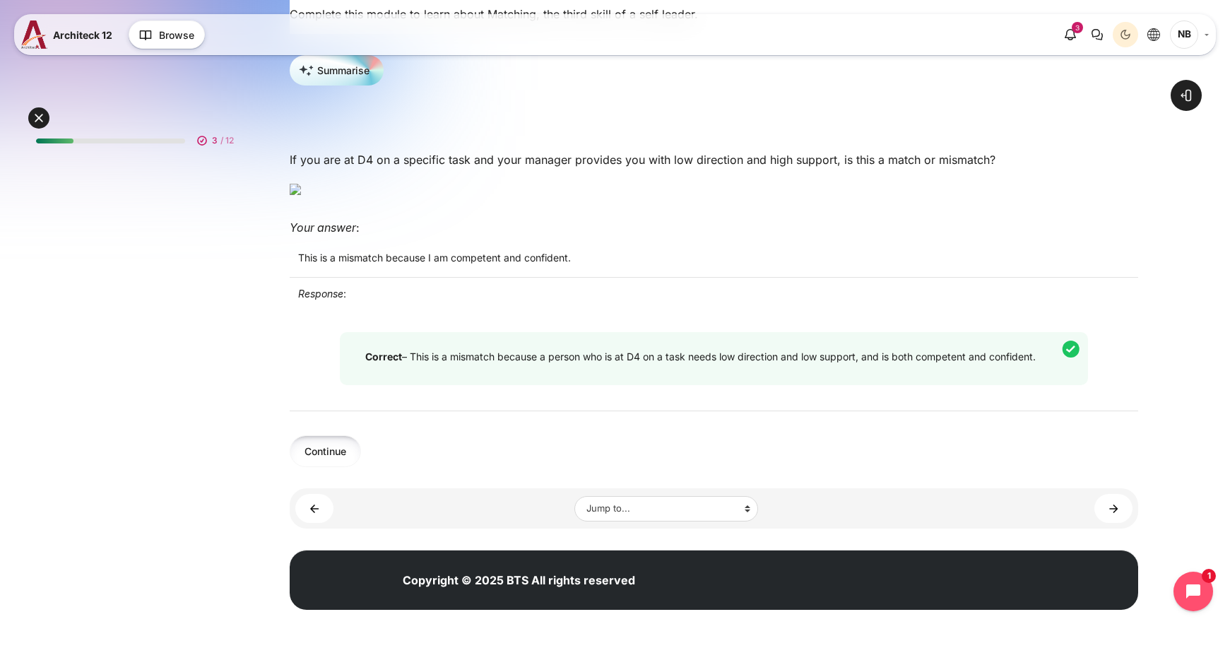
scroll to position [45, 0]
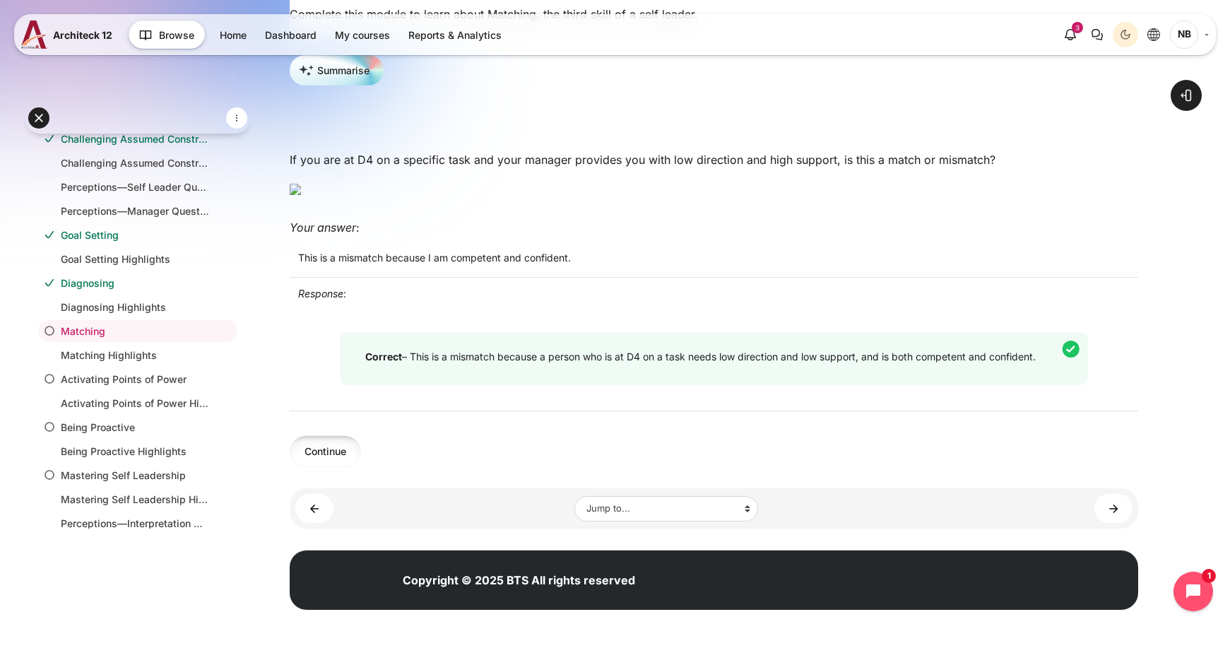
click at [343, 467] on button "Continue" at bounding box center [325, 451] width 71 height 32
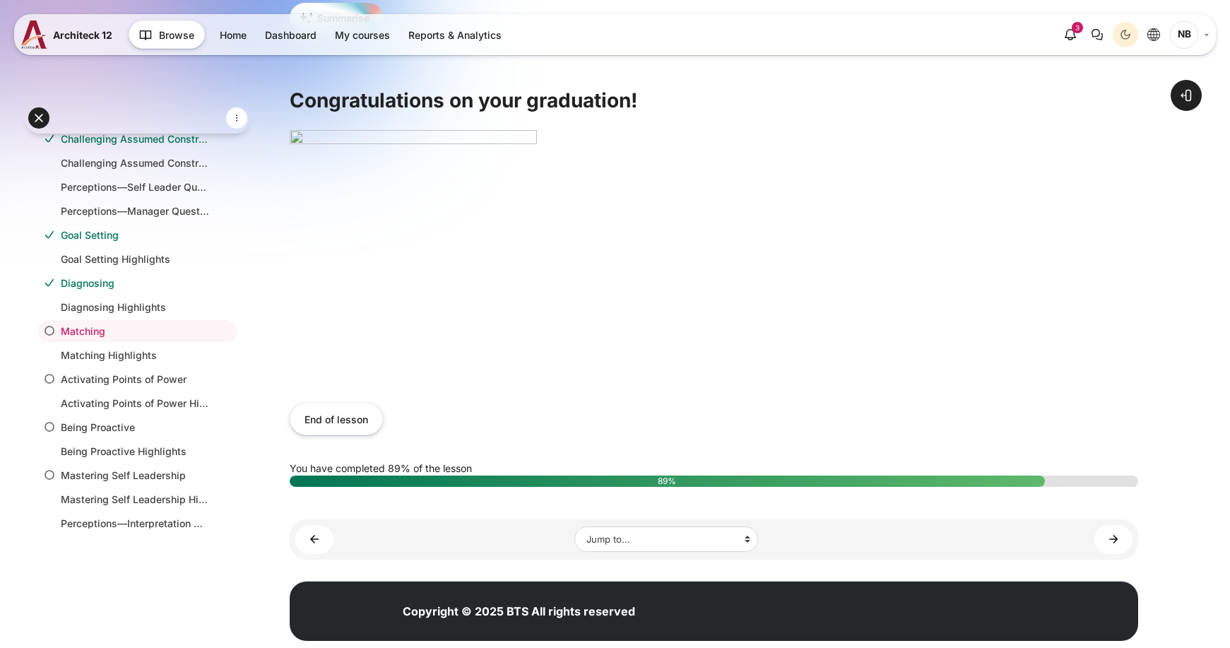
scroll to position [353, 0]
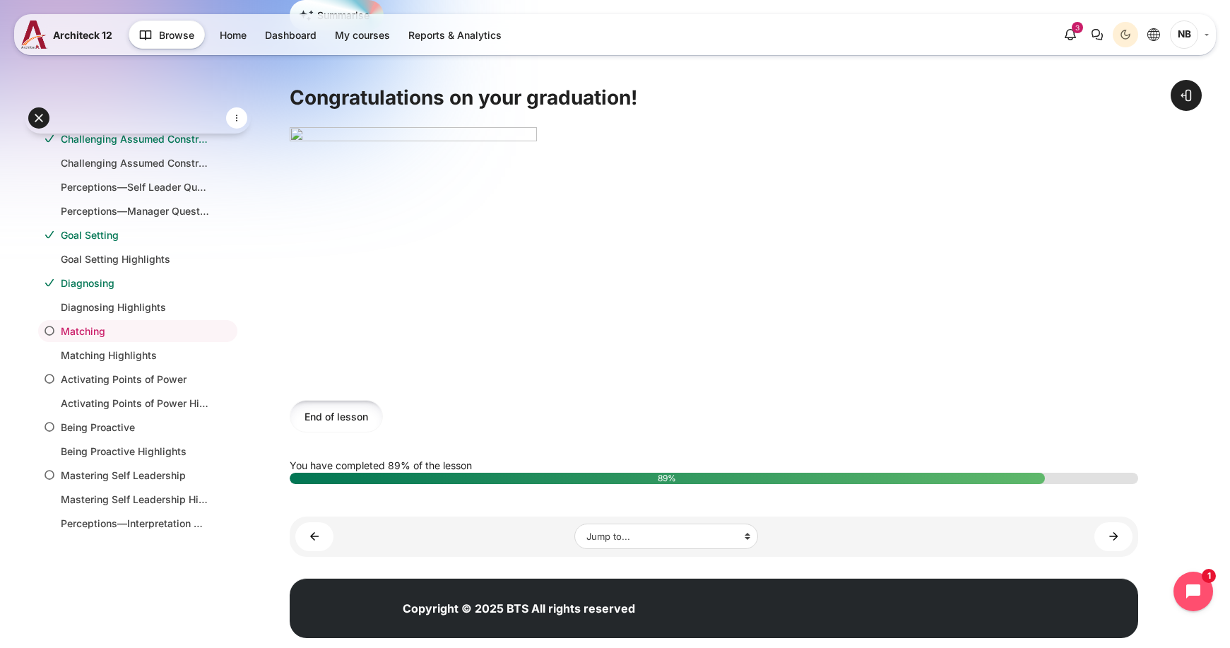
click at [356, 423] on button "End of lesson" at bounding box center [336, 416] width 93 height 32
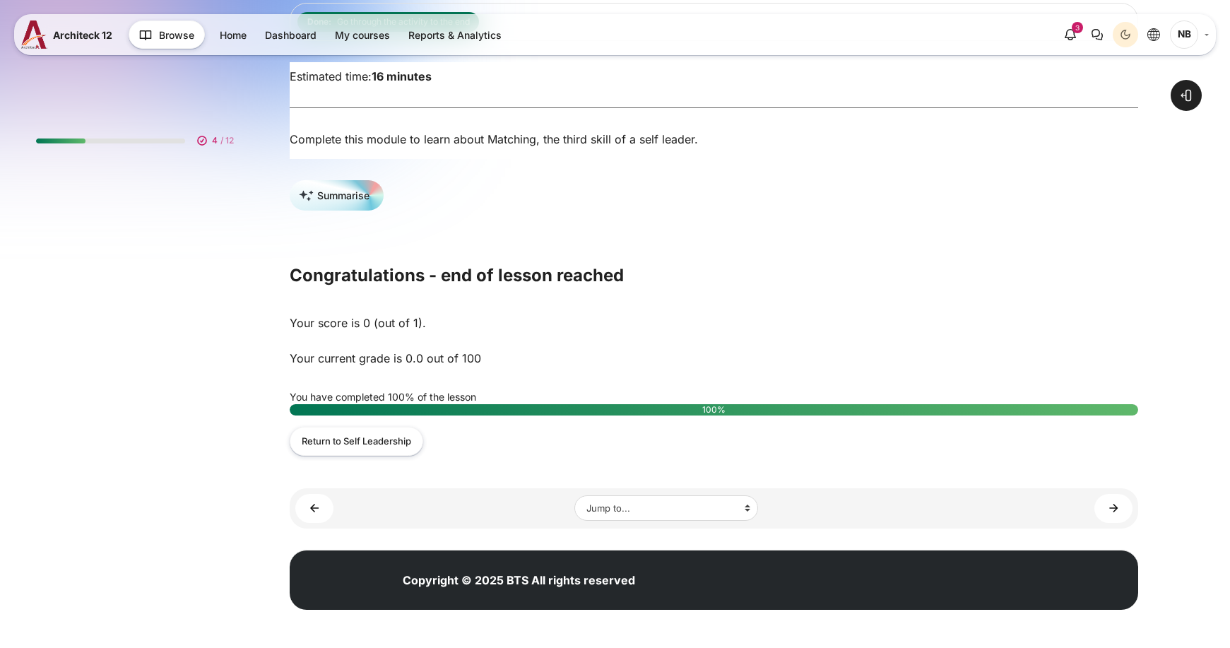
scroll to position [45, 0]
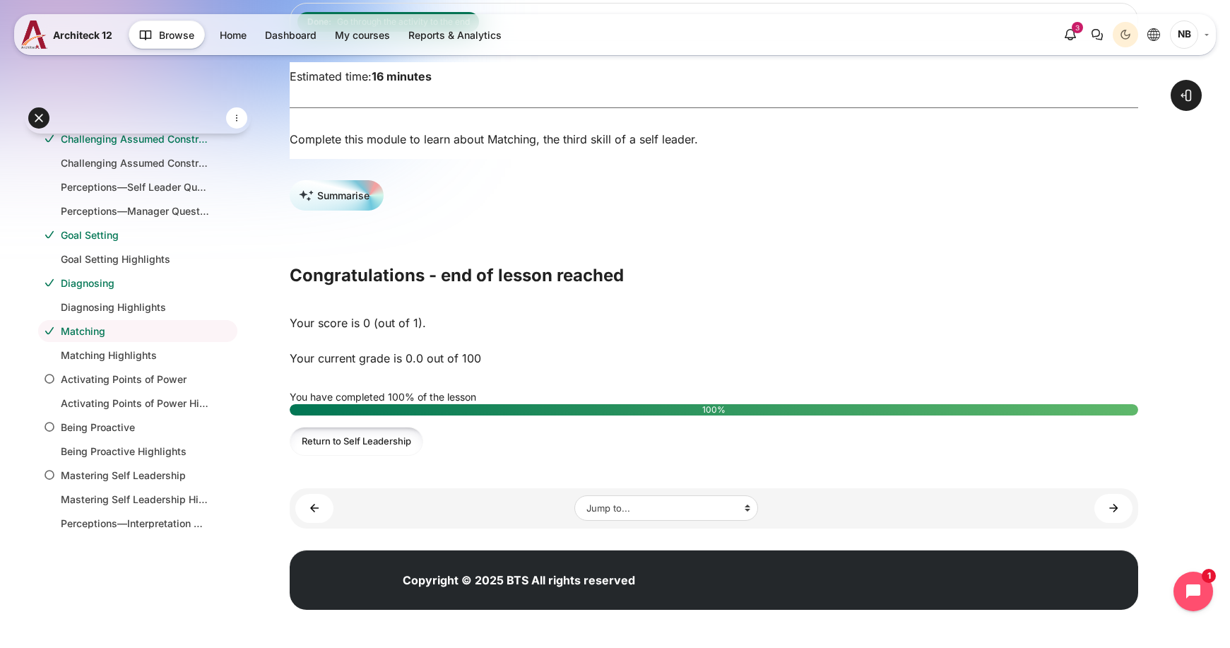
click at [396, 437] on link "Return to Self Leadership" at bounding box center [357, 441] width 134 height 29
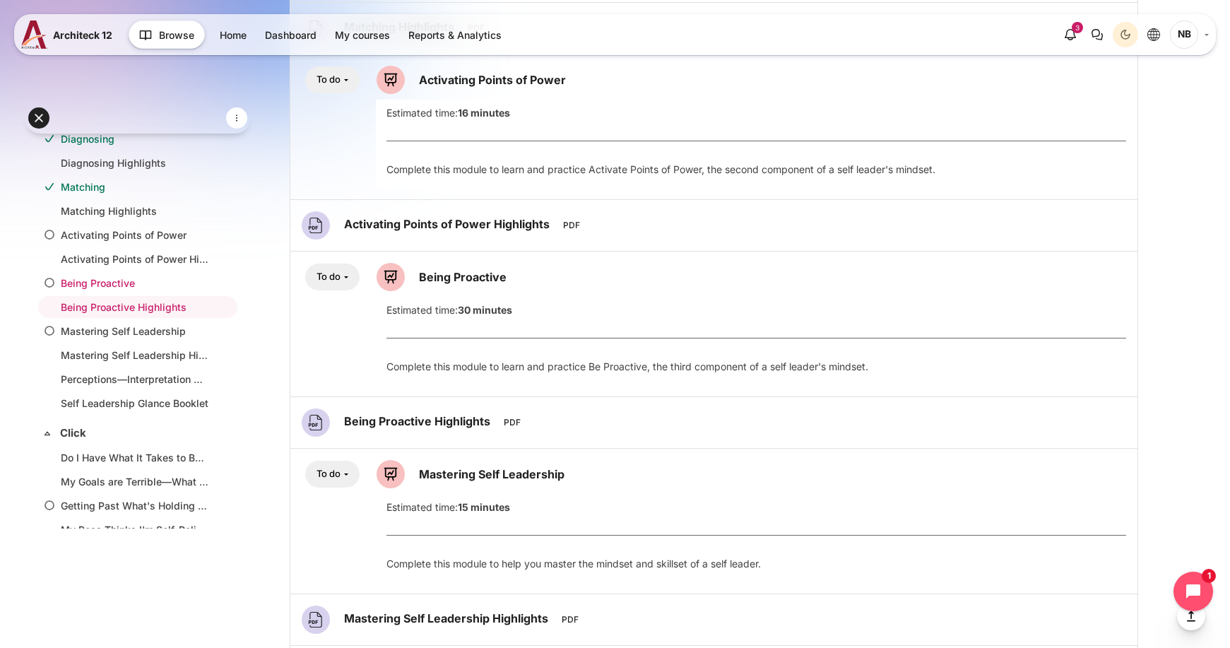
scroll to position [119, 0]
